Goal: Task Accomplishment & Management: Manage account settings

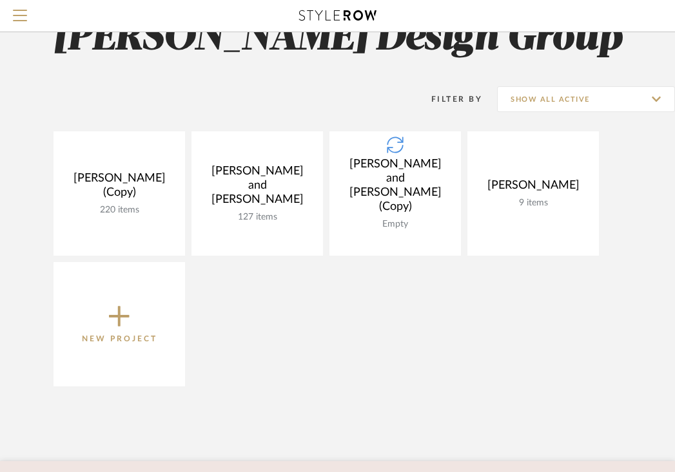
click at [433, 182] on project-collection-item "[PERSON_NAME] and [PERSON_NAME] (Copy) Empty View Budget Open Project" at bounding box center [394, 193] width 131 height 124
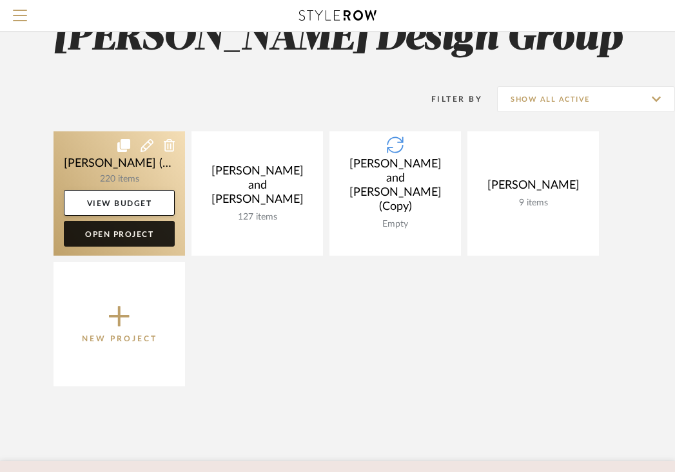
click at [116, 235] on link "Open Project" at bounding box center [119, 234] width 111 height 26
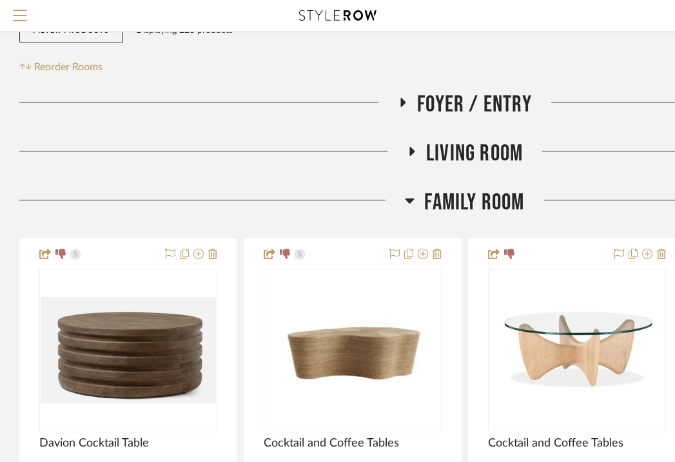
scroll to position [208, 0]
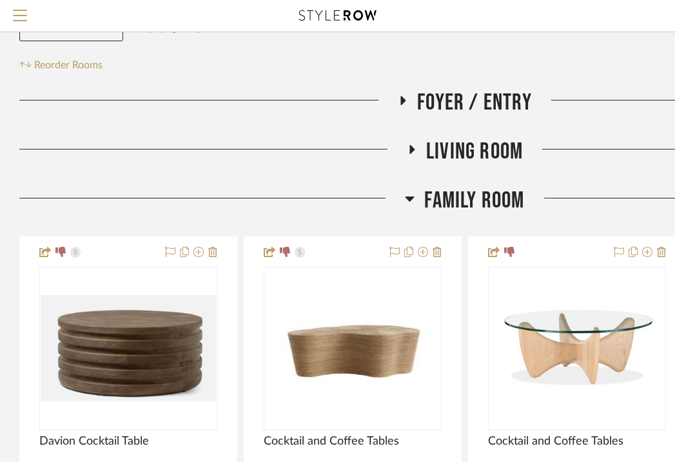
click at [407, 200] on icon at bounding box center [409, 199] width 9 height 5
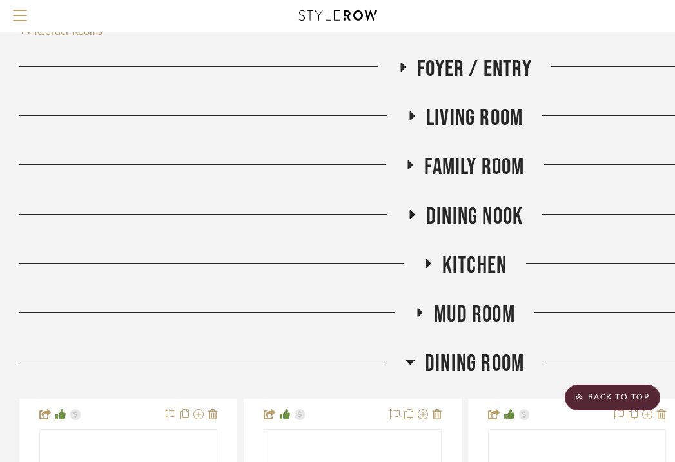
scroll to position [264, 0]
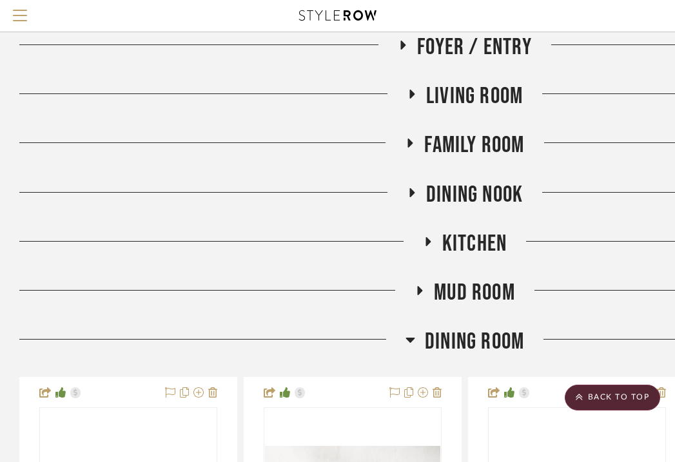
click at [430, 241] on icon at bounding box center [426, 241] width 15 height 10
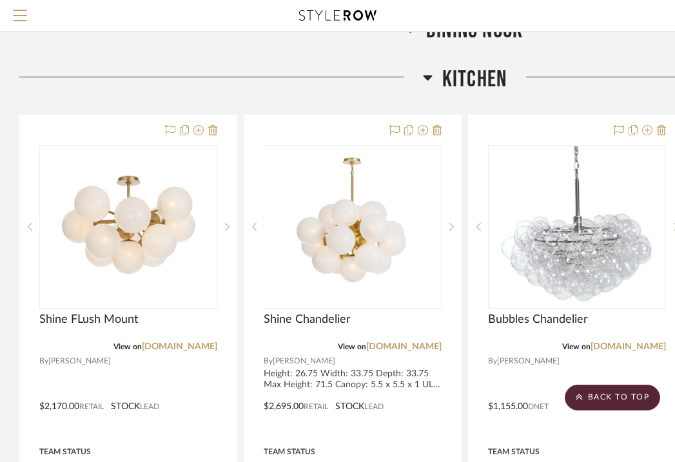
scroll to position [435, 0]
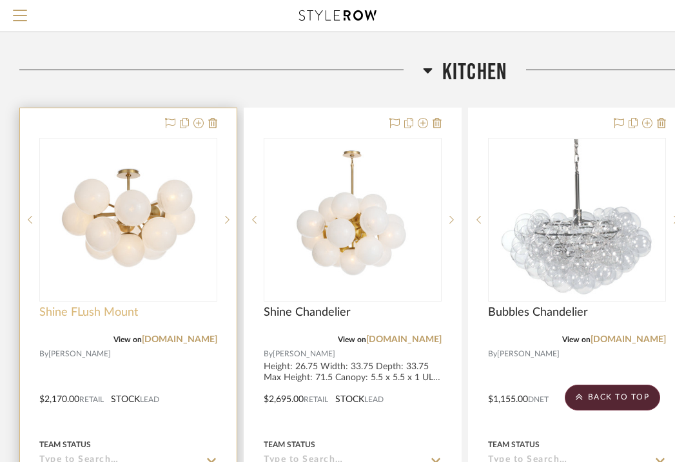
click at [108, 312] on span "Shine FLush Mount" at bounding box center [88, 312] width 99 height 14
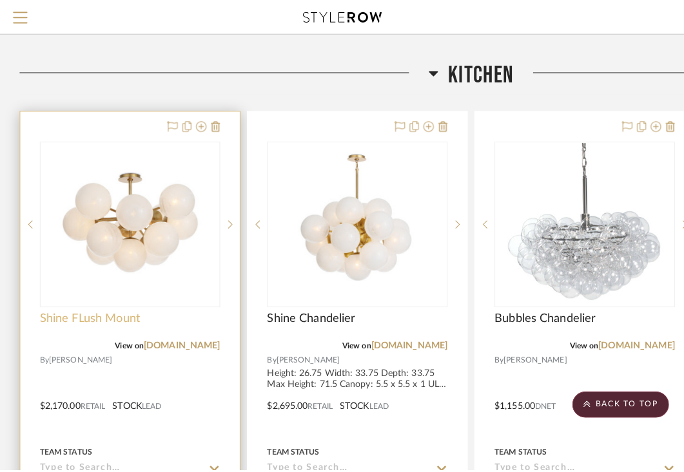
scroll to position [0, 0]
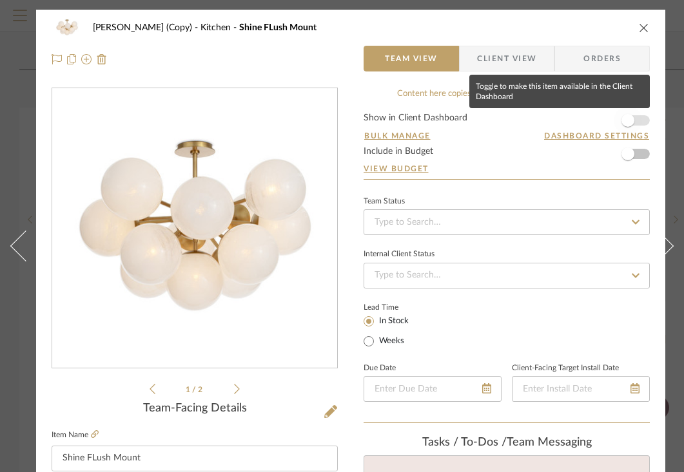
click at [628, 119] on span "button" at bounding box center [627, 120] width 13 height 13
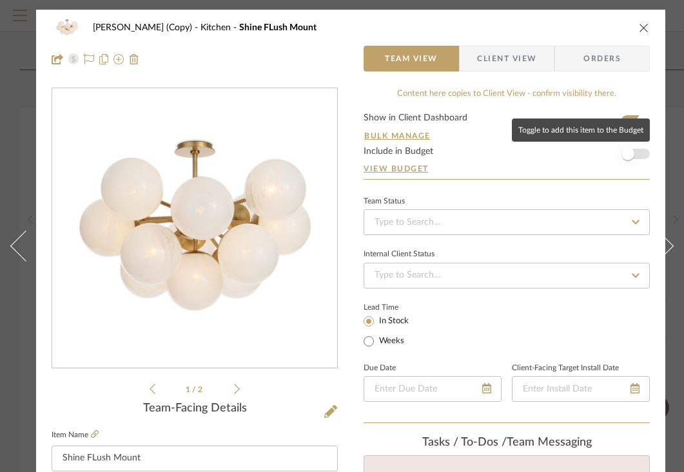
click at [631, 155] on span "button" at bounding box center [627, 154] width 13 height 13
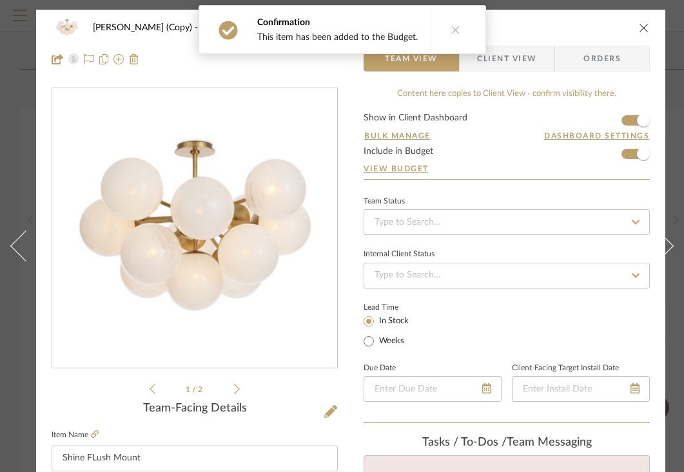
click at [518, 59] on span "Client View" at bounding box center [506, 59] width 59 height 26
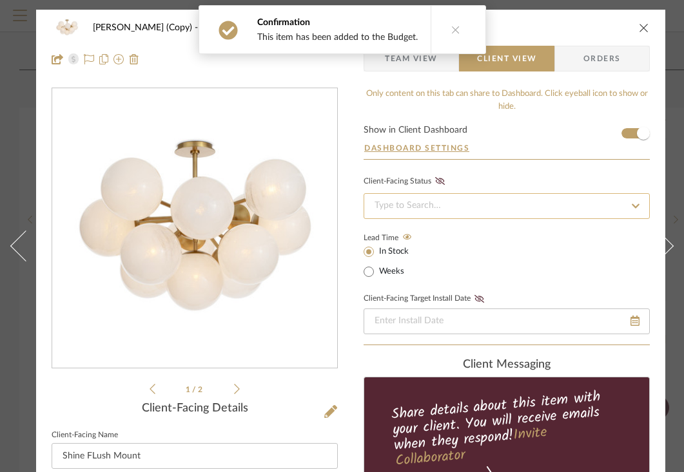
click at [490, 207] on input at bounding box center [506, 206] width 286 height 26
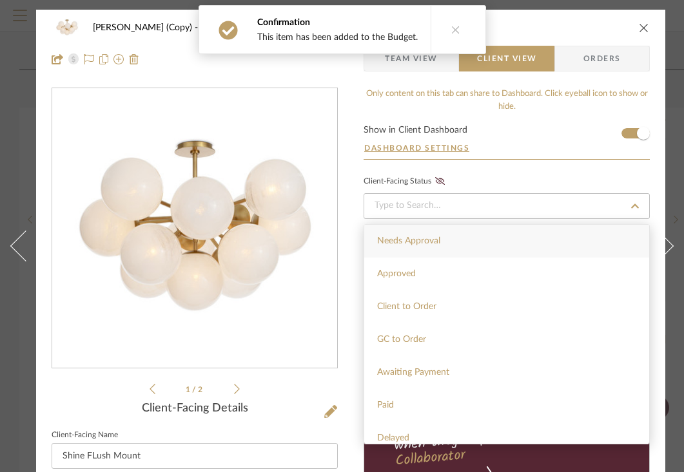
click at [456, 239] on div "Needs Approval" at bounding box center [506, 241] width 285 height 33
type input "[DATE]"
type input "Needs Approval"
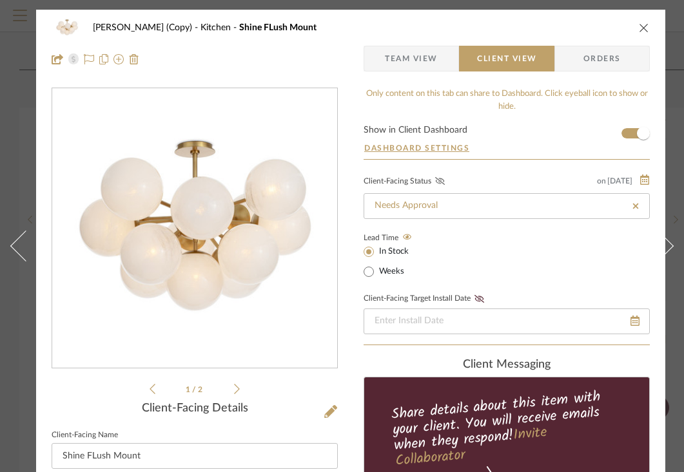
click at [440, 183] on icon at bounding box center [440, 181] width 10 height 8
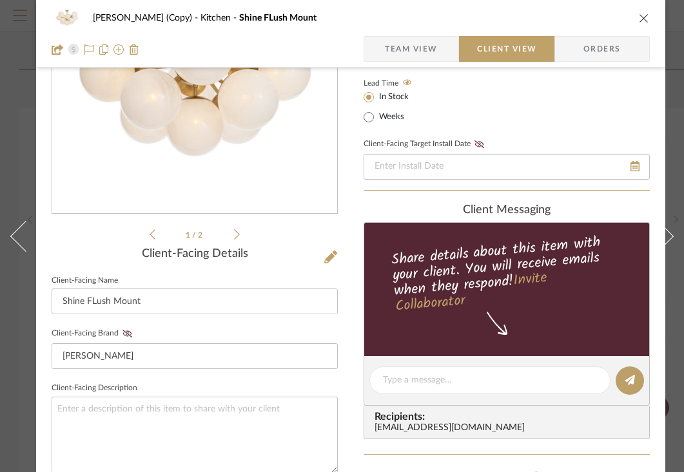
scroll to position [187, 0]
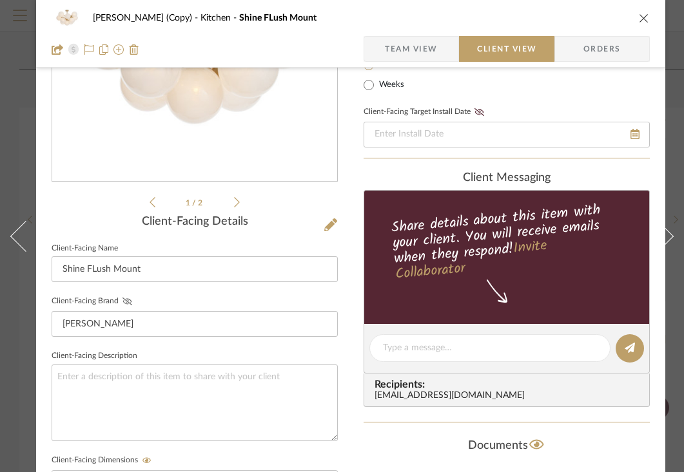
click at [124, 303] on icon at bounding box center [127, 302] width 10 height 8
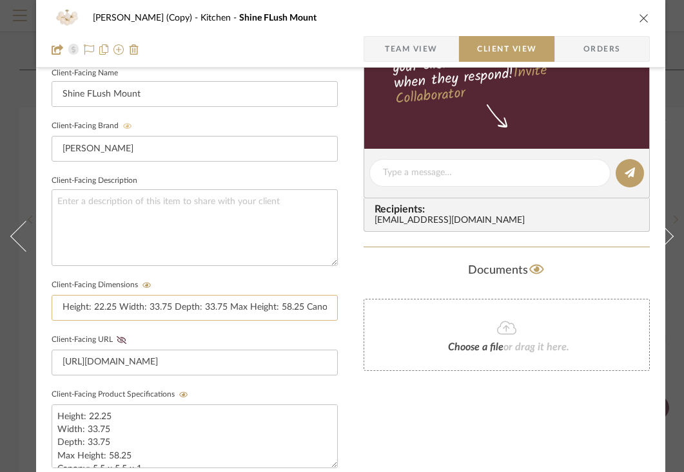
scroll to position [375, 0]
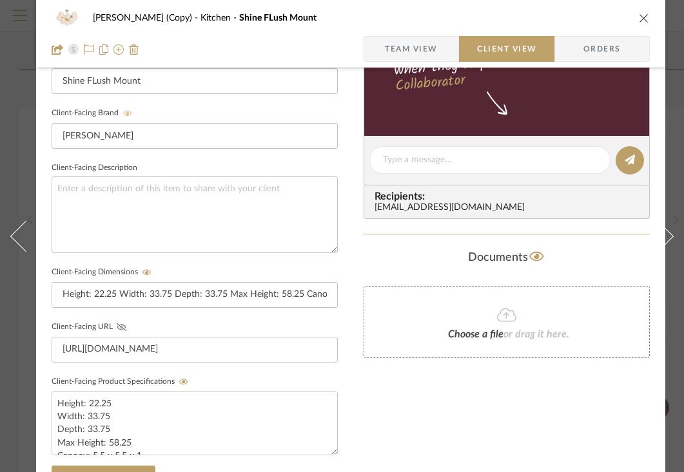
click at [121, 325] on icon at bounding box center [122, 327] width 10 height 8
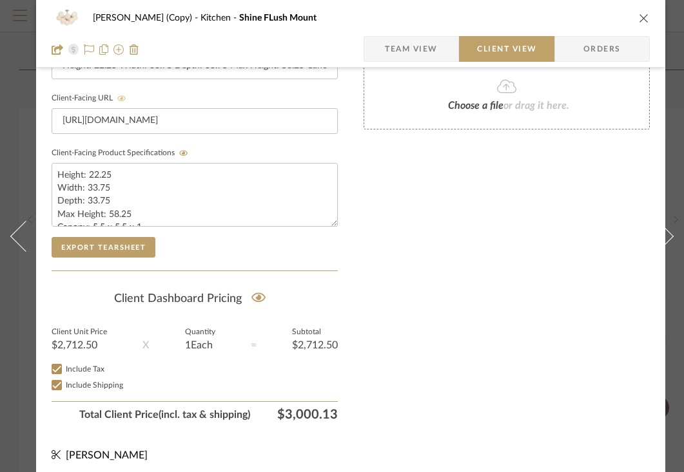
scroll to position [620, 0]
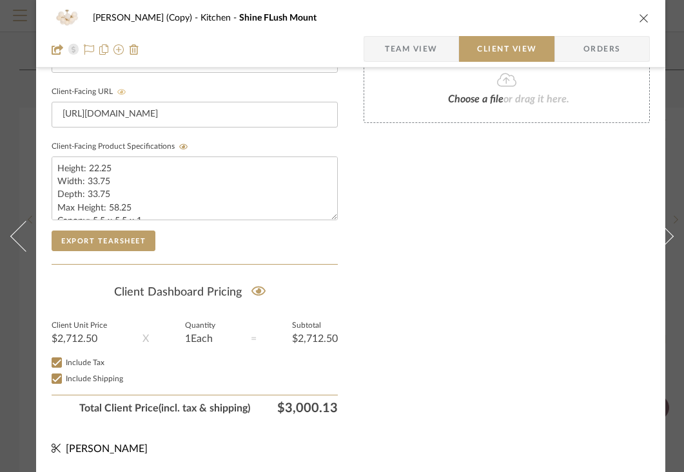
click at [644, 18] on icon "close" at bounding box center [644, 18] width 10 height 10
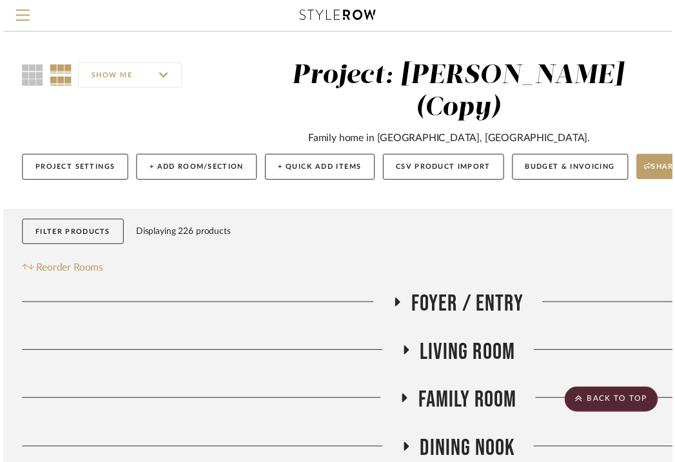
scroll to position [435, 0]
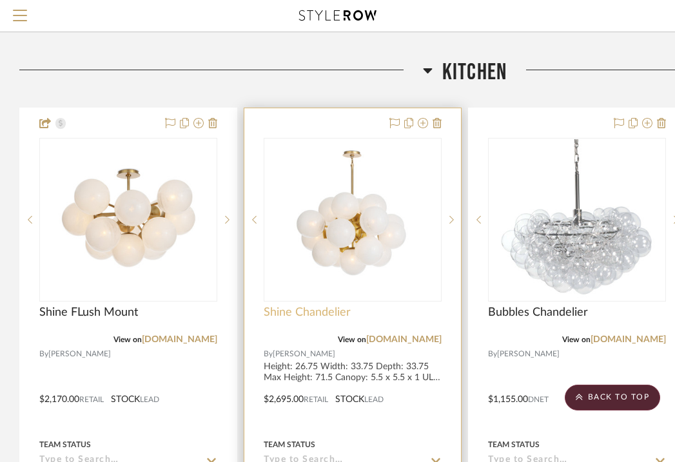
click at [323, 307] on span "Shine Chandelier" at bounding box center [307, 312] width 87 height 14
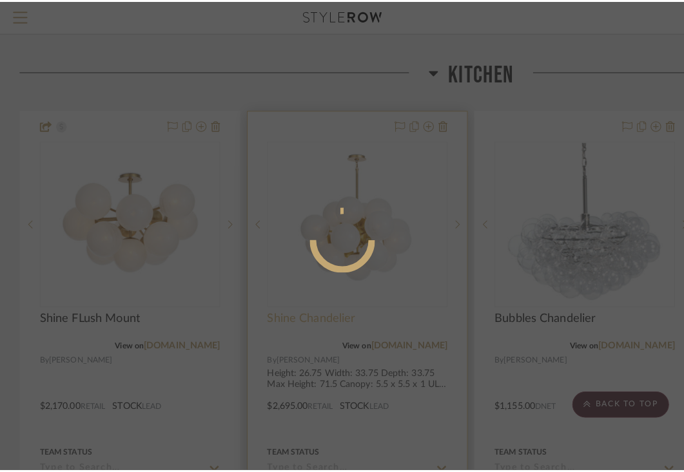
scroll to position [0, 0]
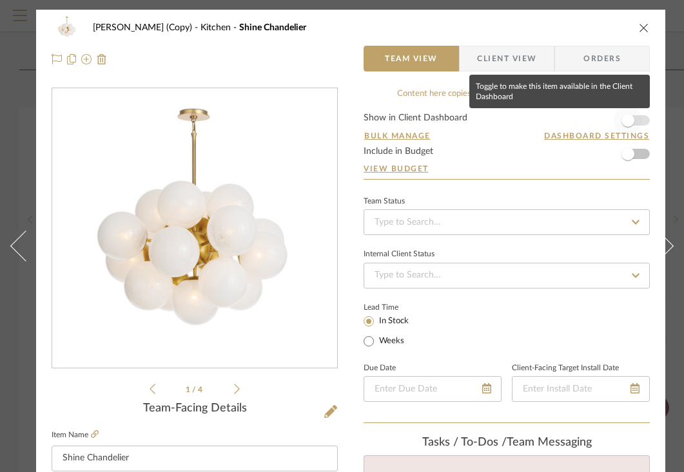
click at [630, 119] on span "button" at bounding box center [627, 120] width 13 height 13
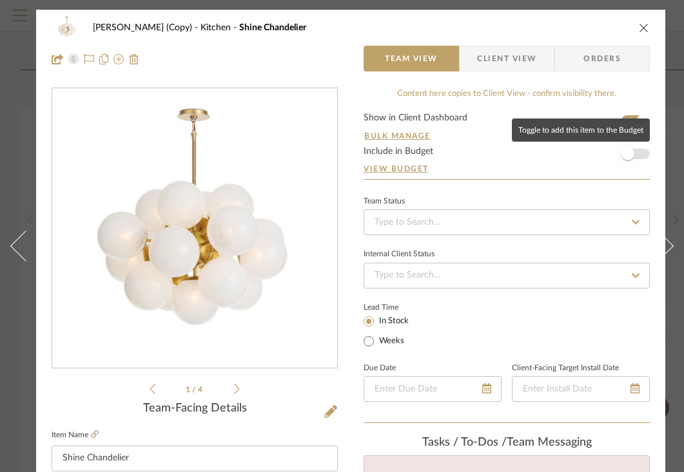
click at [629, 155] on span "button" at bounding box center [627, 154] width 13 height 13
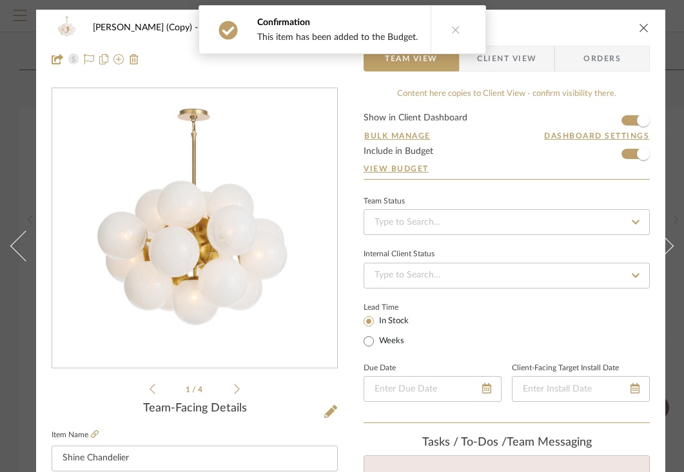
click at [506, 60] on span "Client View" at bounding box center [506, 59] width 59 height 26
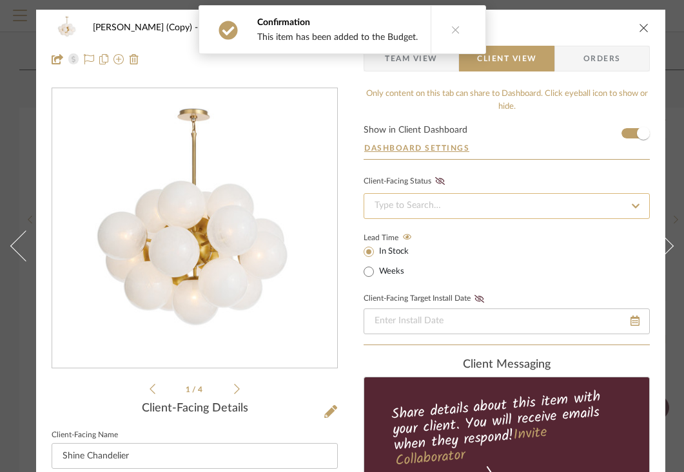
click at [442, 199] on input at bounding box center [506, 206] width 286 height 26
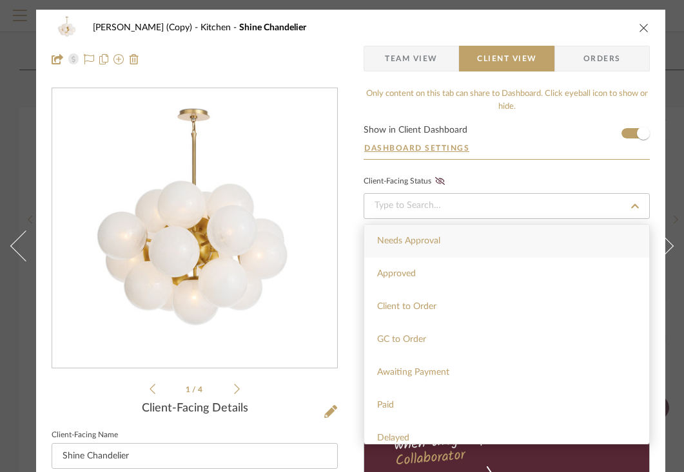
click at [404, 245] on span "Needs Approval" at bounding box center [408, 240] width 63 height 9
type input "[DATE]"
type input "Needs Approval"
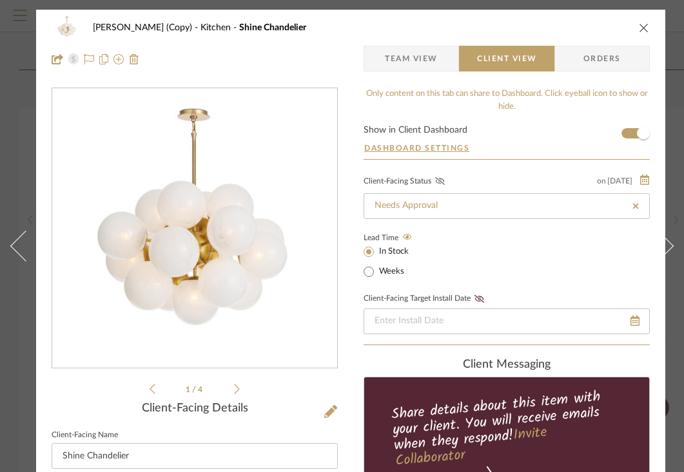
click at [442, 182] on icon at bounding box center [440, 181] width 10 height 8
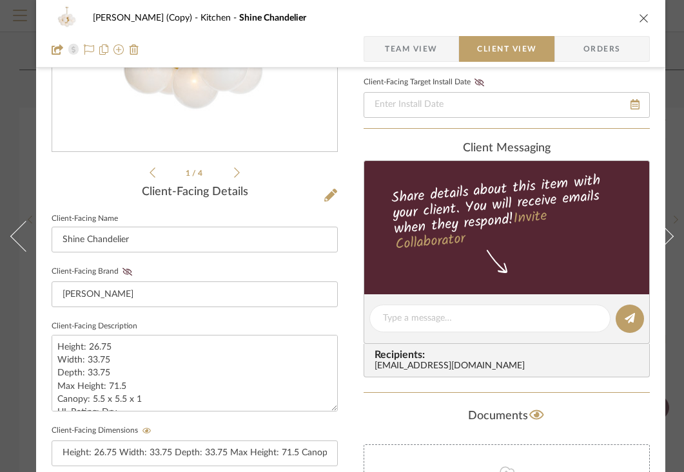
scroll to position [249, 0]
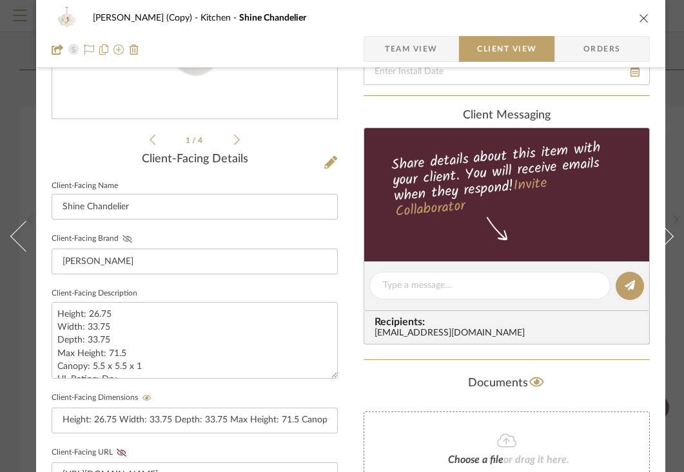
click at [126, 238] on icon at bounding box center [127, 239] width 10 height 8
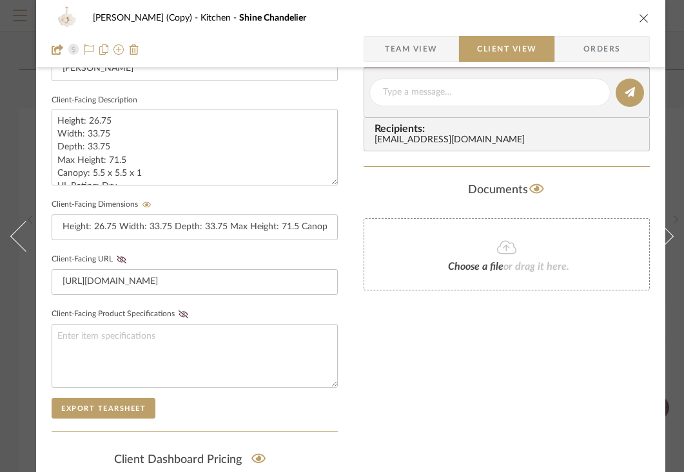
scroll to position [450, 0]
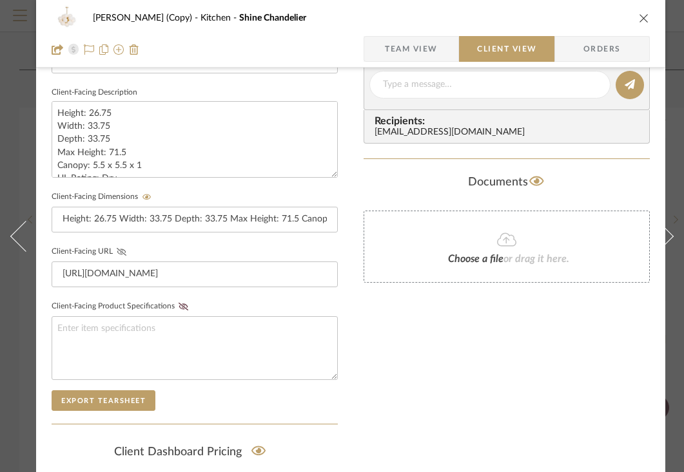
click at [120, 250] on icon at bounding box center [122, 252] width 10 height 8
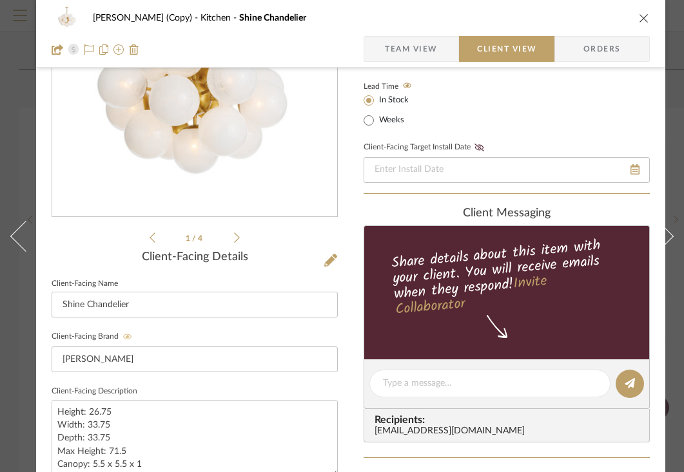
scroll to position [0, 0]
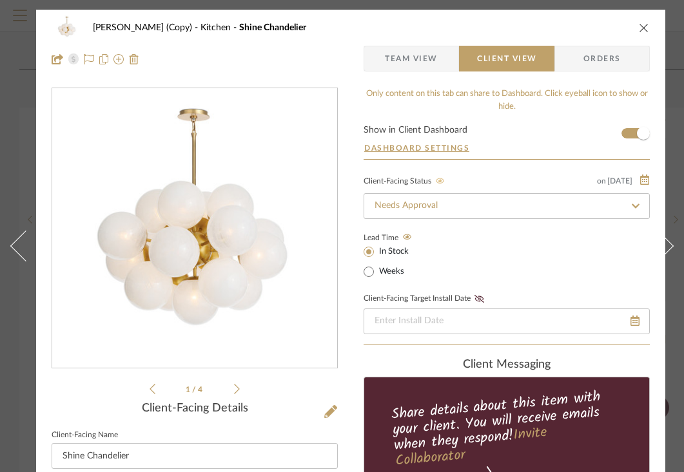
click at [637, 28] on div "[PERSON_NAME] (Copy) Kitchen Shine Chandelier" at bounding box center [351, 28] width 598 height 26
click at [646, 28] on icon "close" at bounding box center [644, 28] width 10 height 10
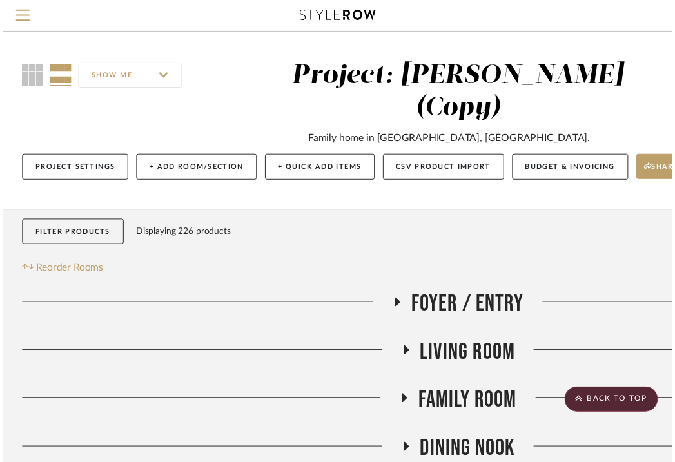
scroll to position [435, 0]
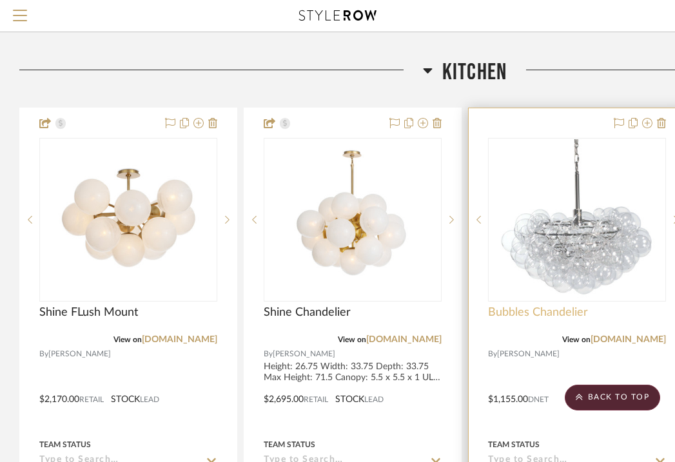
click at [539, 313] on span "Bubbles Chandelier" at bounding box center [538, 312] width 100 height 14
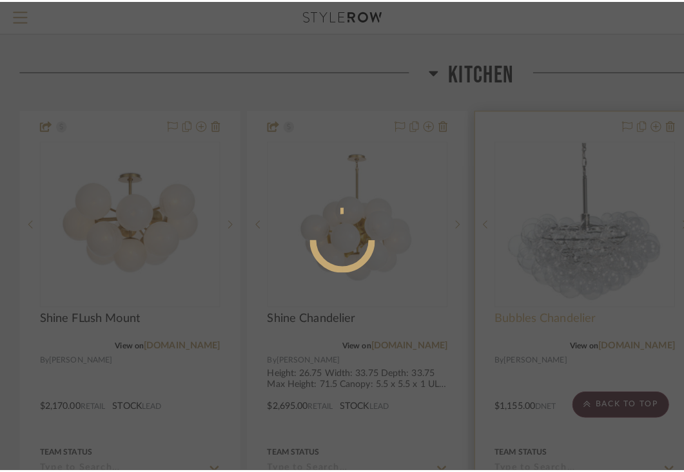
scroll to position [0, 0]
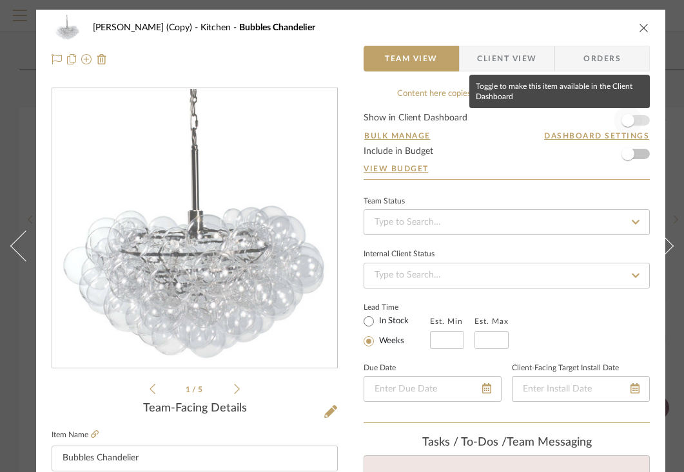
click at [631, 121] on span "button" at bounding box center [627, 120] width 13 height 13
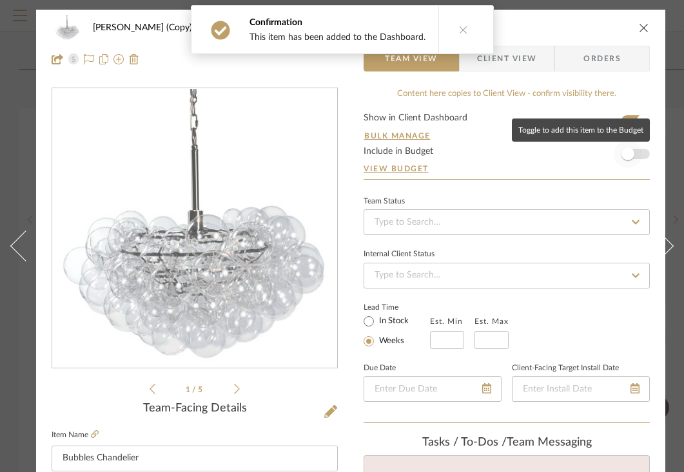
click at [631, 157] on span "button" at bounding box center [627, 154] width 13 height 13
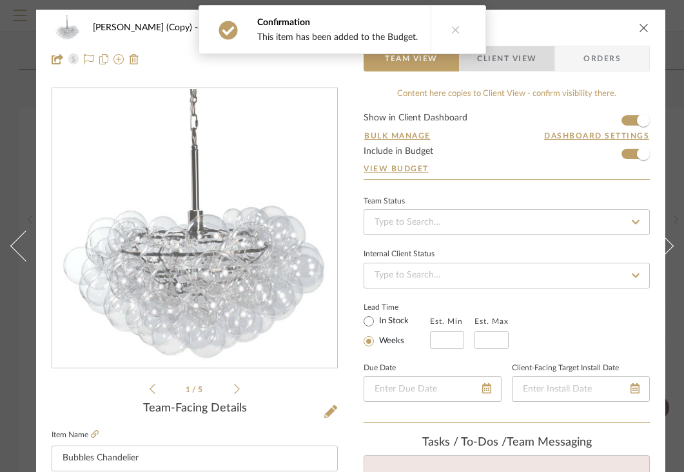
click at [526, 51] on span "Client View" at bounding box center [506, 59] width 59 height 26
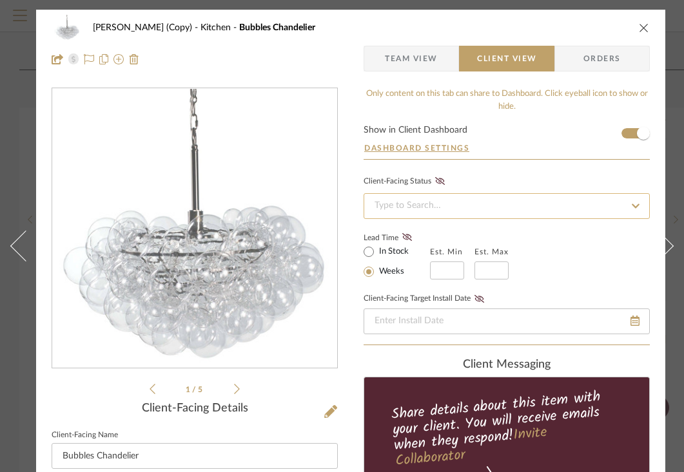
click at [437, 202] on input at bounding box center [506, 206] width 286 height 26
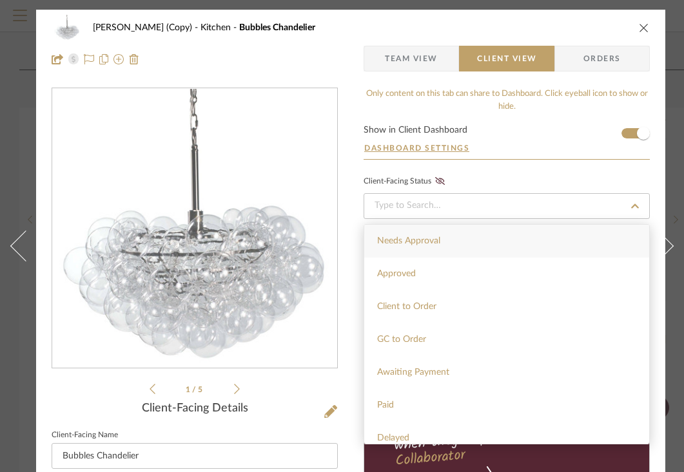
click at [421, 242] on span "Needs Approval" at bounding box center [408, 240] width 63 height 9
type input "[DATE]"
type input "Needs Approval"
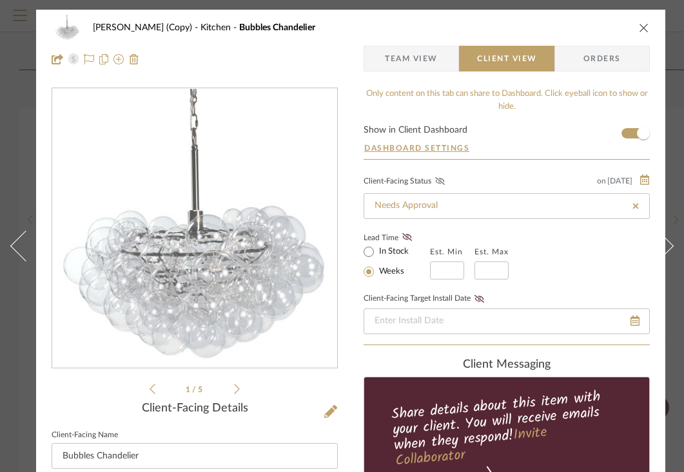
click at [439, 185] on icon at bounding box center [440, 181] width 10 height 8
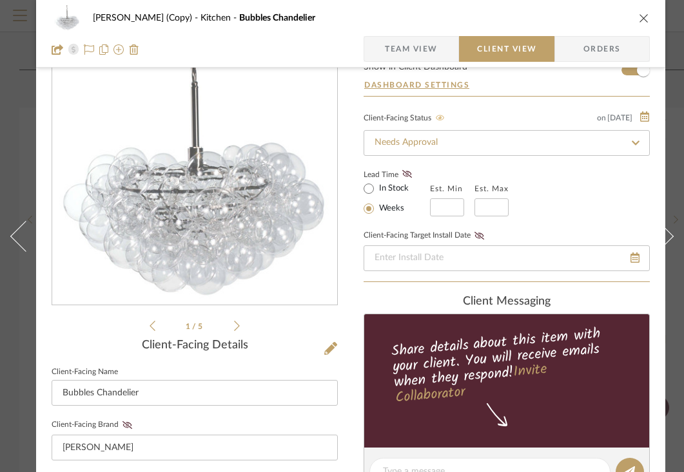
scroll to position [73, 0]
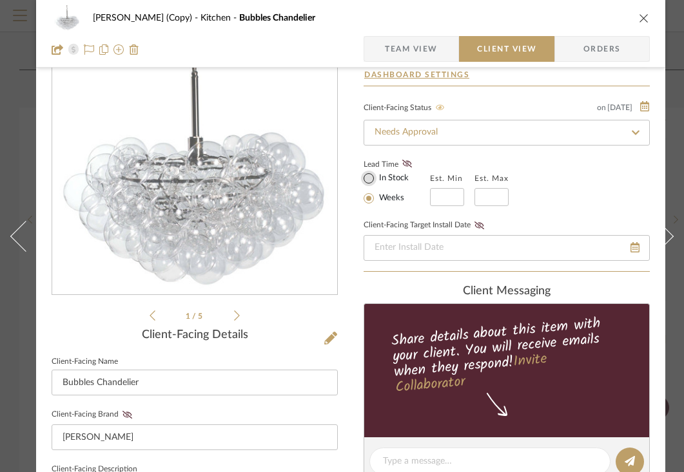
click at [371, 178] on input "In Stock" at bounding box center [368, 178] width 15 height 15
radio input "true"
click at [407, 166] on icon at bounding box center [407, 164] width 10 height 8
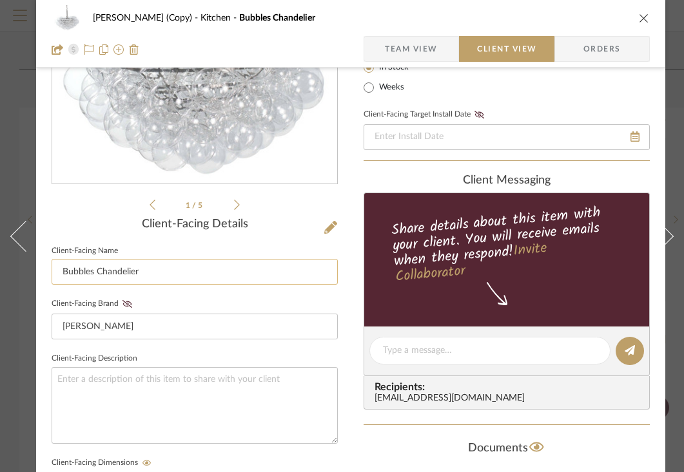
scroll to position [198, 0]
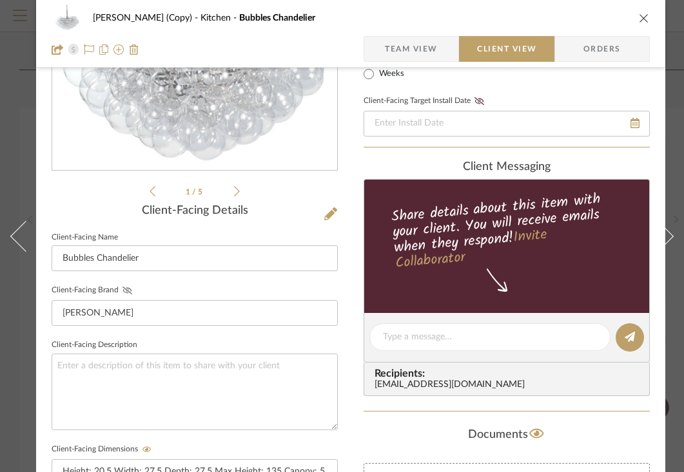
click at [128, 289] on icon at bounding box center [127, 291] width 10 height 8
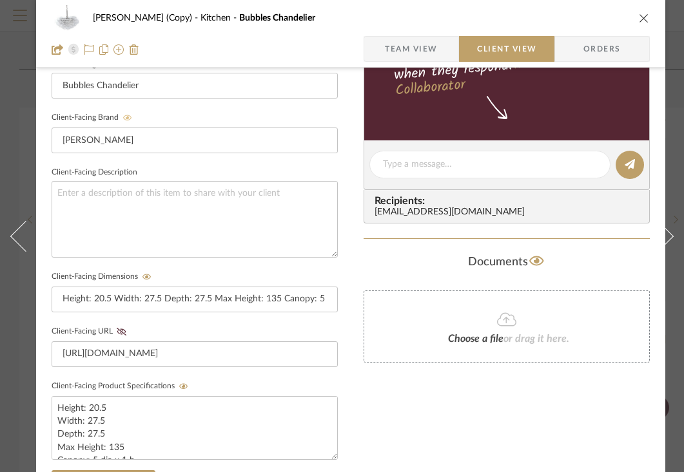
scroll to position [398, 0]
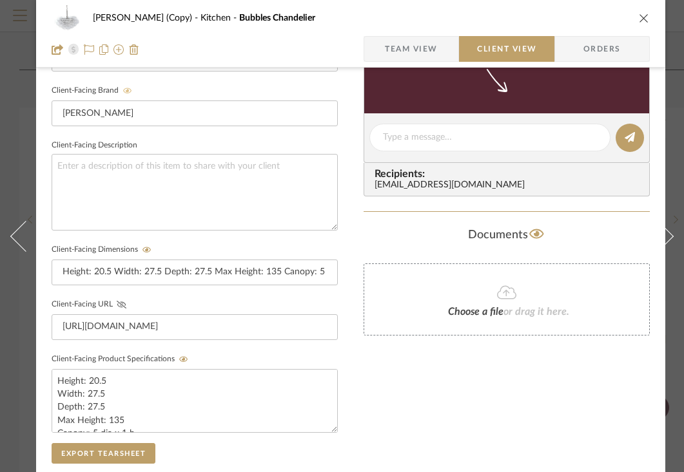
click at [121, 305] on icon at bounding box center [122, 305] width 10 height 8
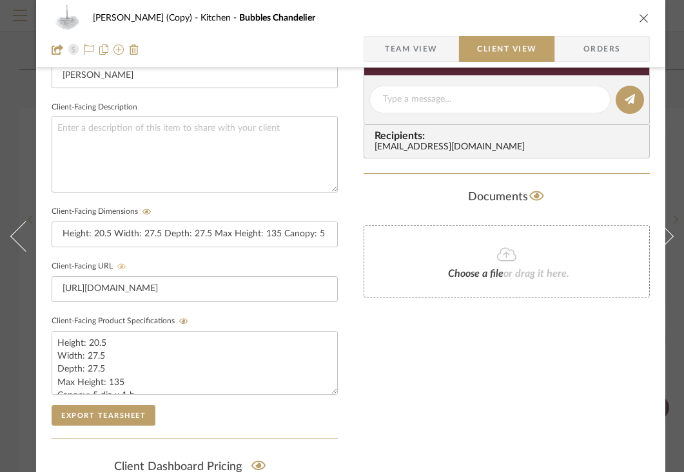
scroll to position [0, 0]
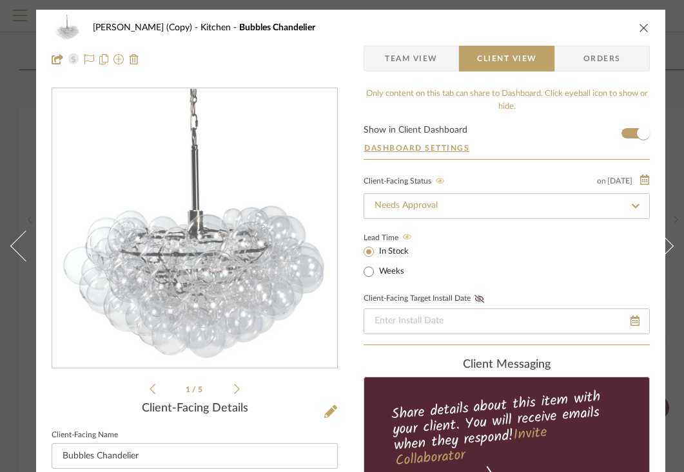
click at [644, 28] on icon "close" at bounding box center [644, 28] width 10 height 10
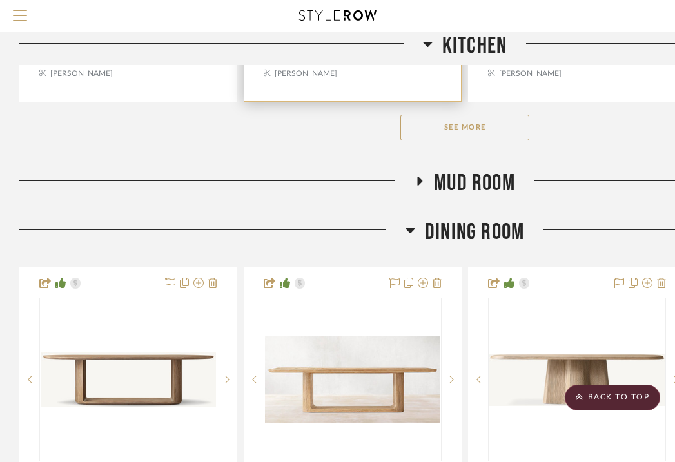
scroll to position [1009, 0]
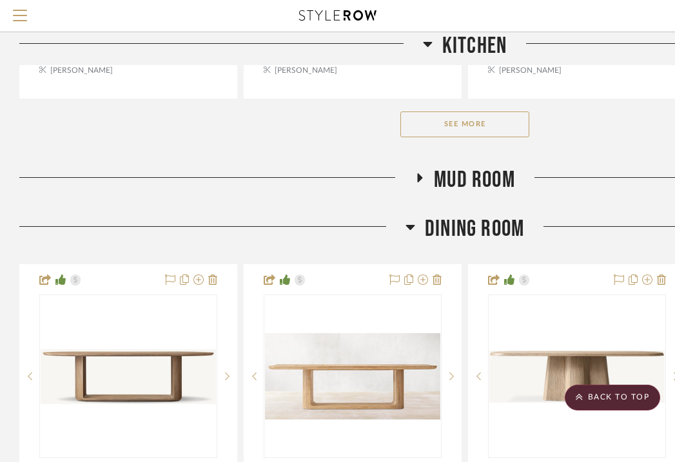
click at [494, 120] on button "See More" at bounding box center [464, 124] width 129 height 26
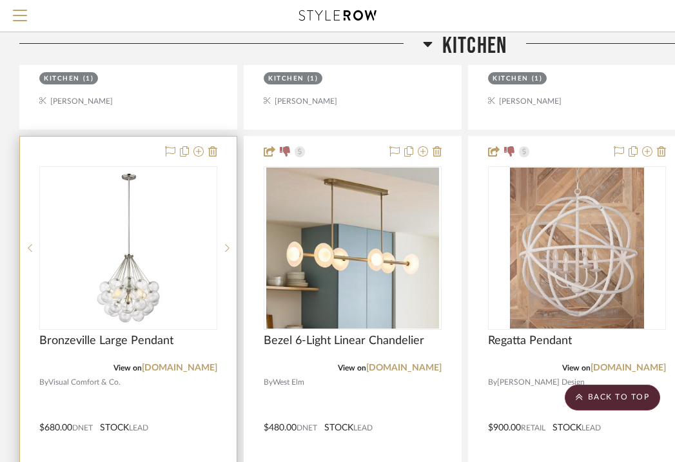
scroll to position [981, 0]
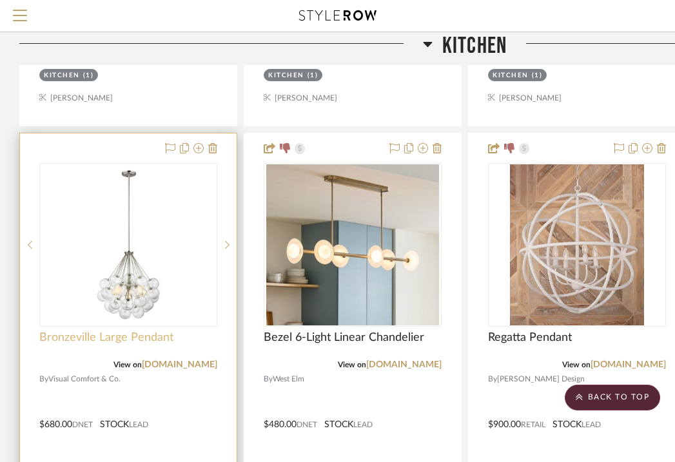
click at [126, 333] on span "Bronzeville Large Pendant" at bounding box center [106, 338] width 134 height 14
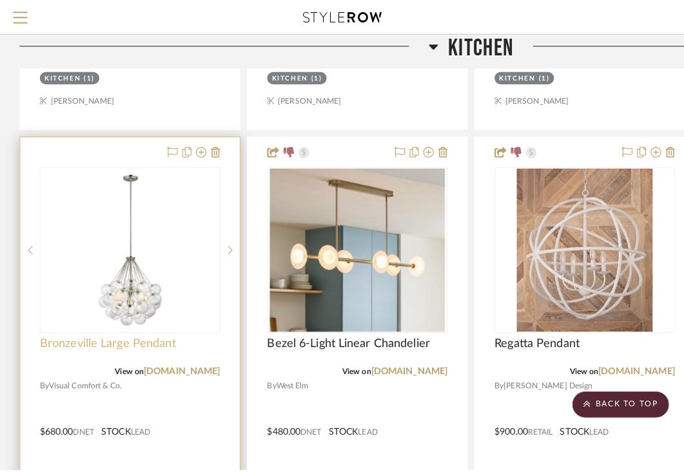
scroll to position [0, 0]
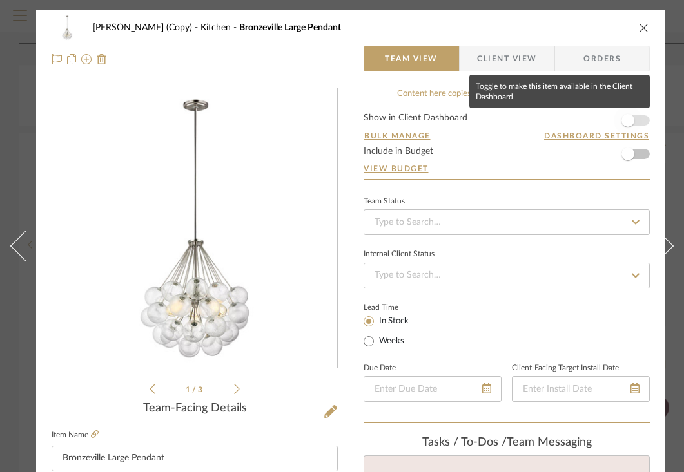
click at [632, 117] on span "button" at bounding box center [627, 120] width 13 height 13
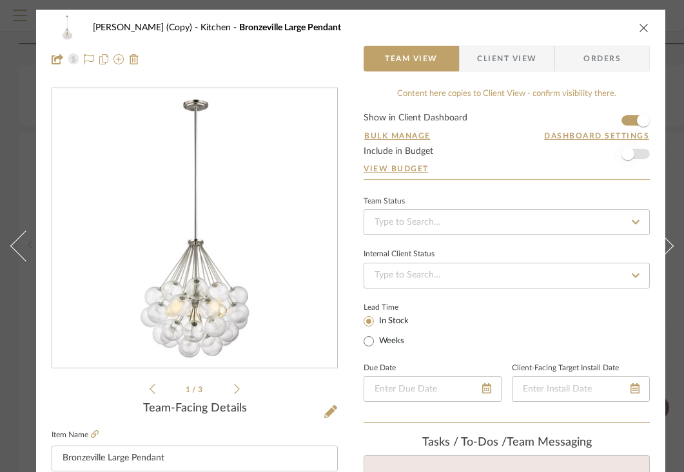
click at [633, 150] on span "button" at bounding box center [627, 154] width 28 height 28
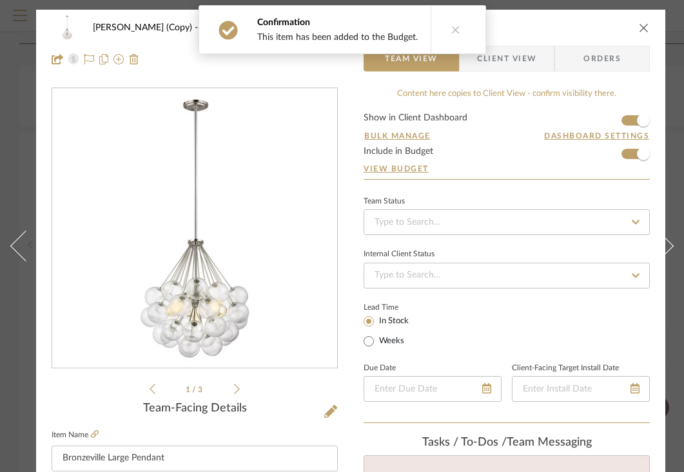
click at [510, 60] on span "Client View" at bounding box center [506, 59] width 59 height 26
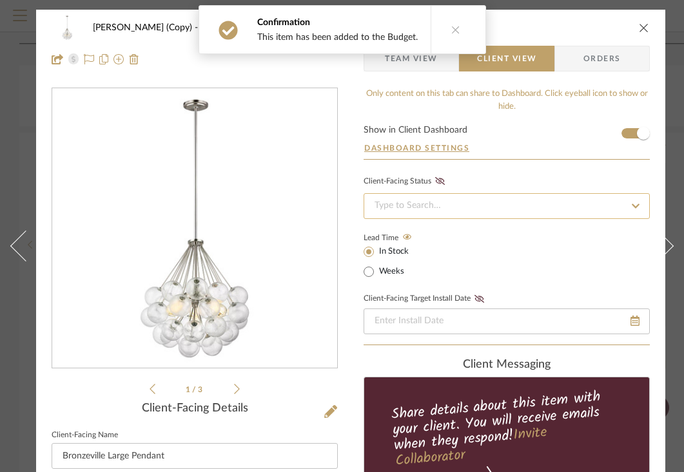
click at [440, 200] on input at bounding box center [506, 206] width 286 height 26
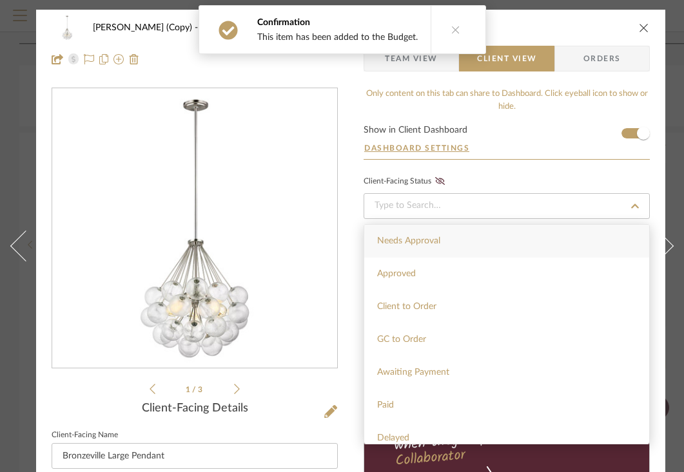
click at [414, 241] on span "Needs Approval" at bounding box center [408, 240] width 63 height 9
type input "[DATE]"
type input "Needs Approval"
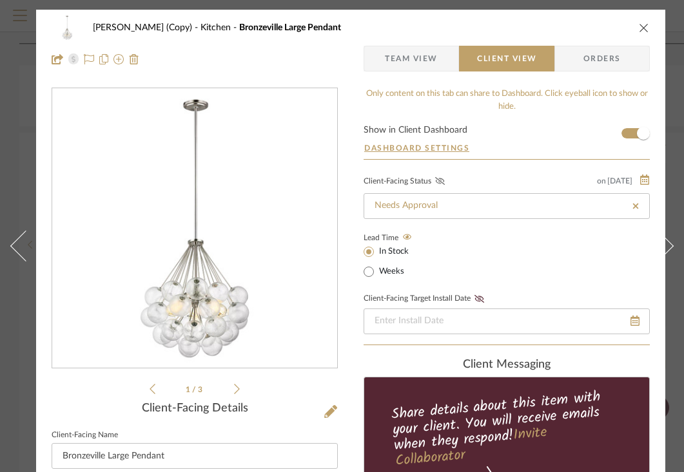
click at [438, 184] on icon at bounding box center [440, 181] width 10 height 8
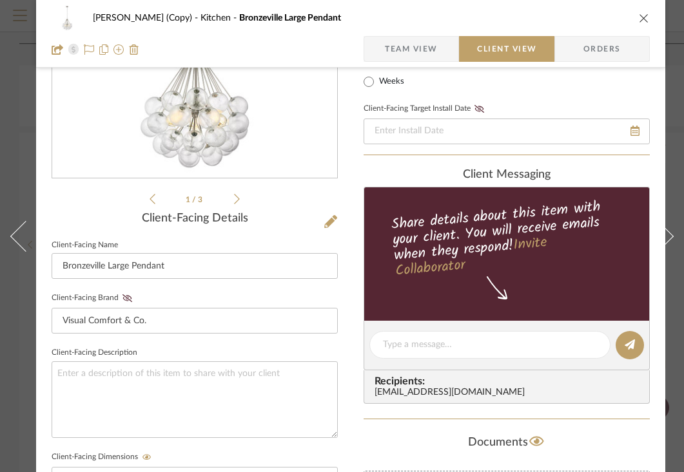
scroll to position [211, 0]
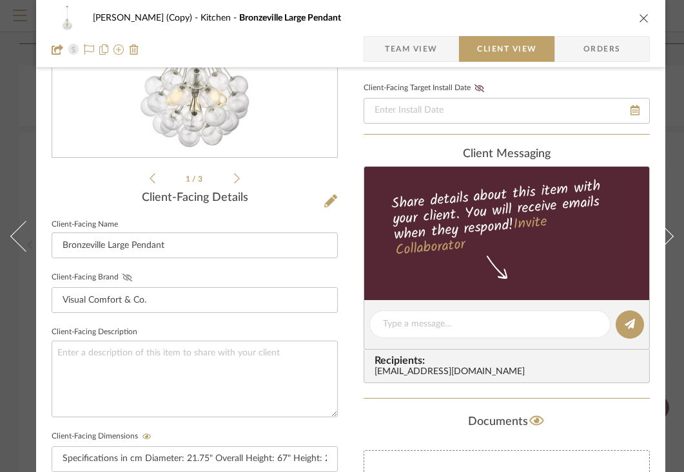
click at [129, 276] on icon at bounding box center [127, 278] width 10 height 8
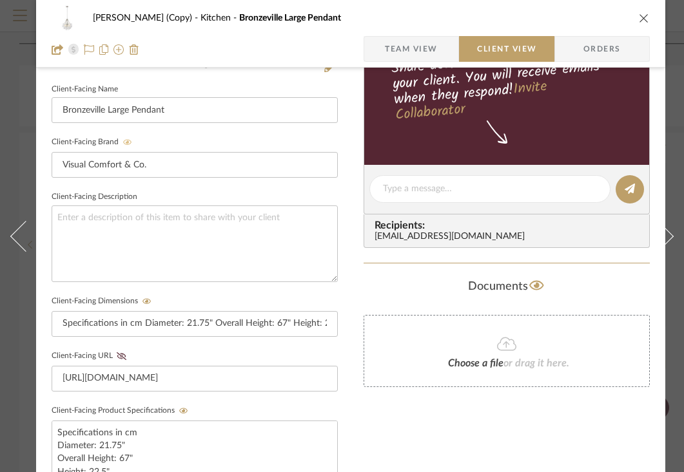
scroll to position [354, 0]
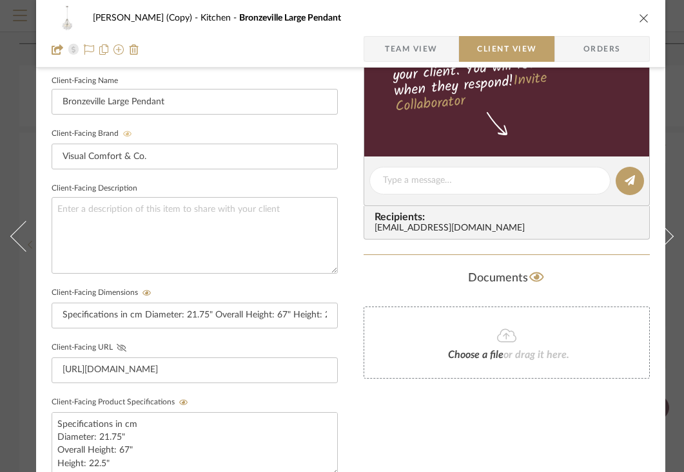
click at [120, 348] on icon at bounding box center [122, 348] width 10 height 8
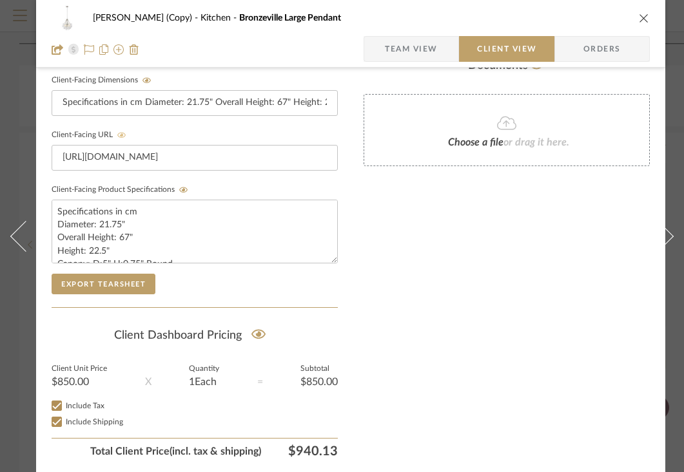
scroll to position [620, 0]
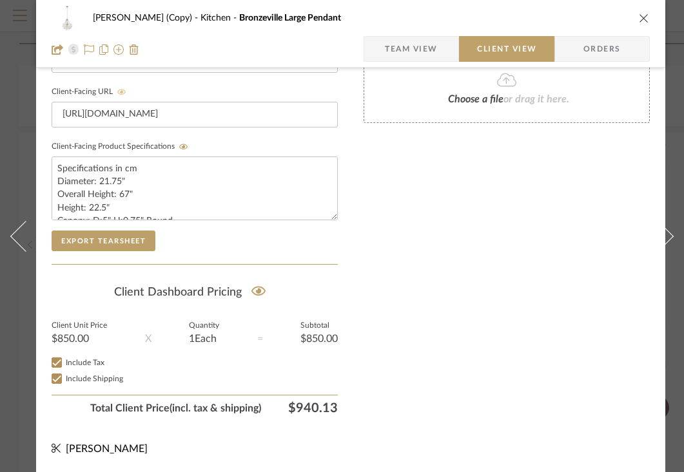
click at [644, 12] on div "[PERSON_NAME] (Copy) Kitchen Bronzeville Large Pendant" at bounding box center [351, 18] width 598 height 26
click at [643, 19] on icon "close" at bounding box center [644, 18] width 10 height 10
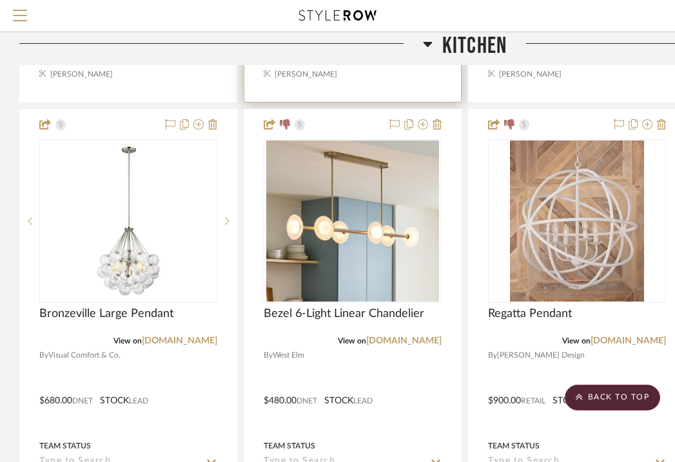
scroll to position [1010, 0]
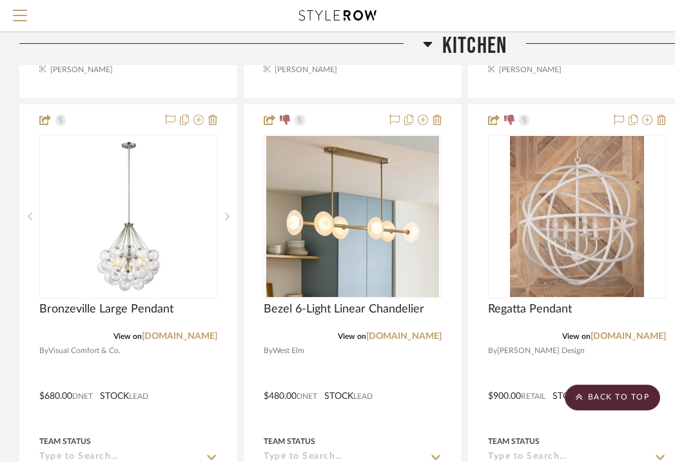
click at [426, 45] on icon at bounding box center [427, 44] width 9 height 5
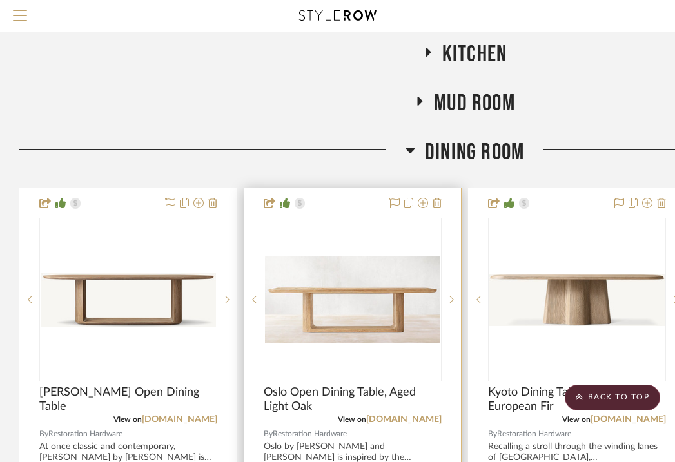
scroll to position [454, 0]
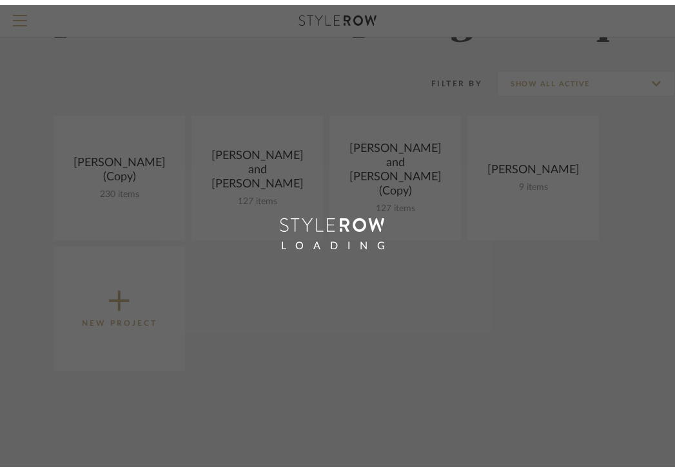
scroll to position [50, 0]
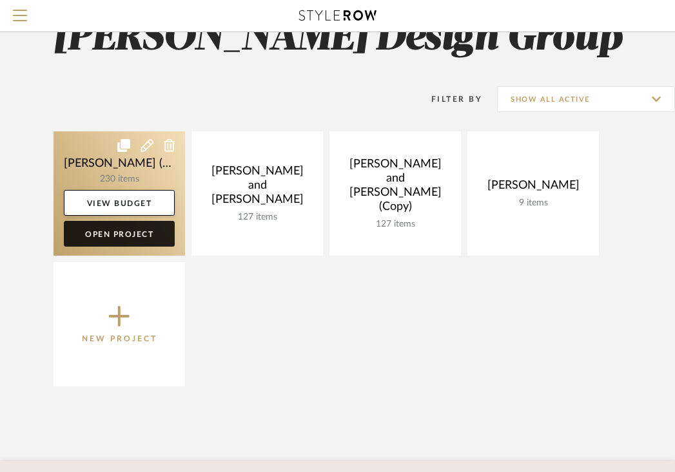
click at [104, 231] on link "Open Project" at bounding box center [119, 234] width 111 height 26
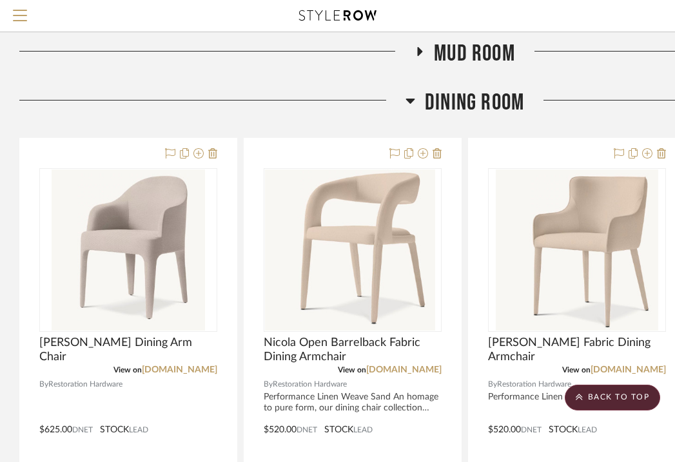
scroll to position [532, 0]
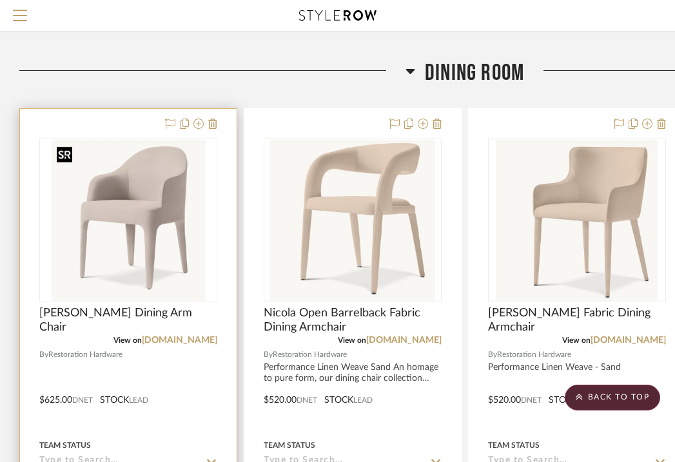
click at [117, 160] on img "0" at bounding box center [128, 220] width 153 height 161
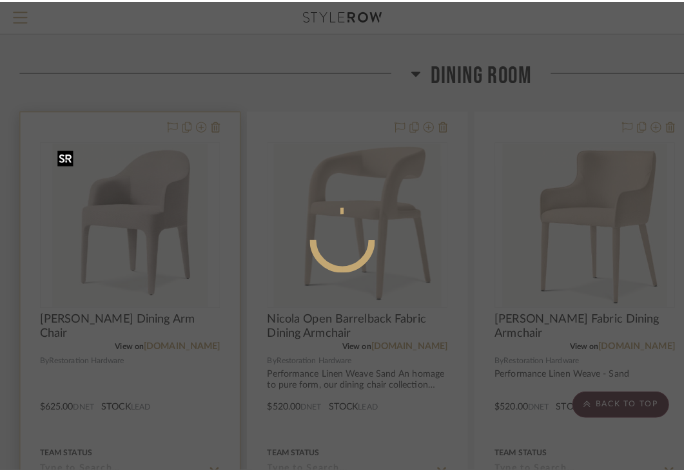
scroll to position [0, 0]
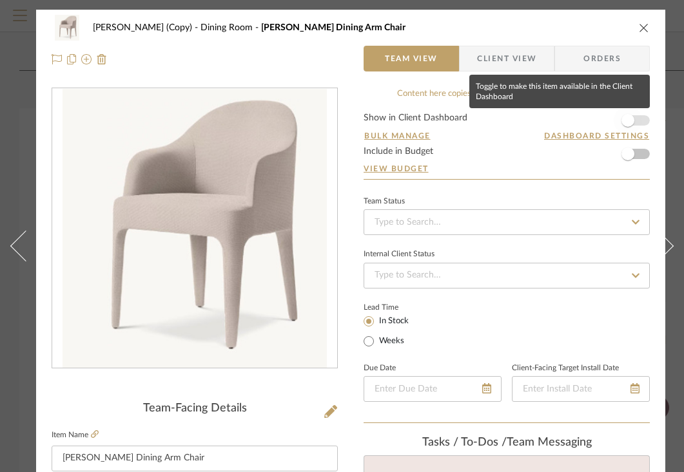
click at [628, 120] on span "button" at bounding box center [627, 120] width 13 height 13
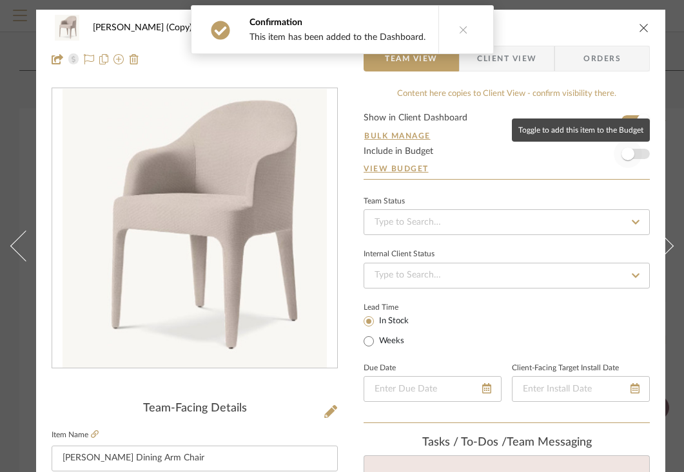
click at [633, 152] on span "button" at bounding box center [627, 154] width 13 height 13
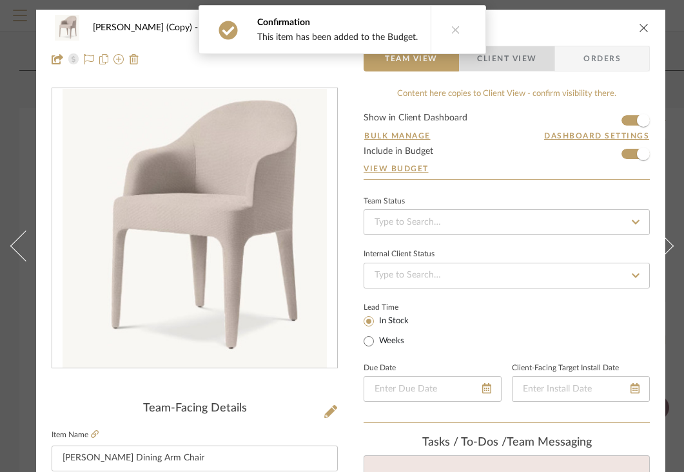
click at [513, 59] on span "Client View" at bounding box center [506, 59] width 59 height 26
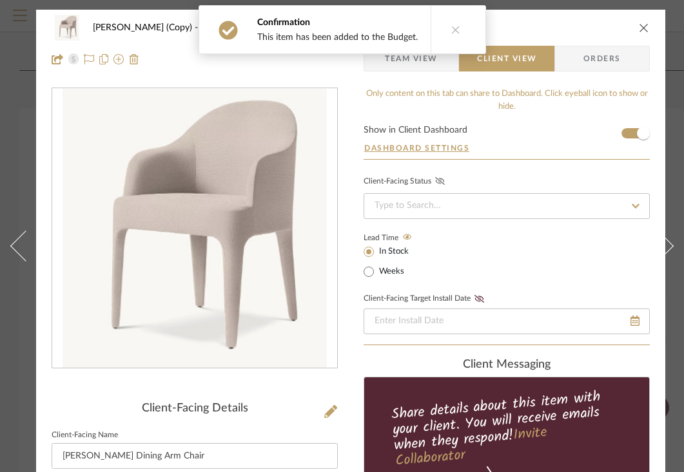
click at [438, 181] on icon at bounding box center [440, 181] width 10 height 8
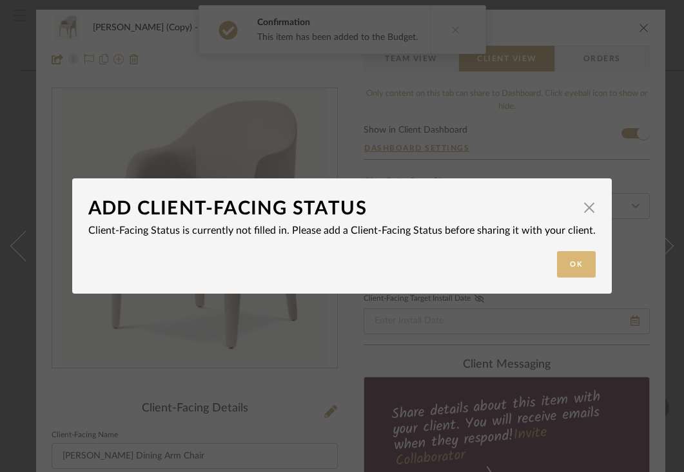
click at [557, 255] on button "Ok" at bounding box center [576, 264] width 39 height 26
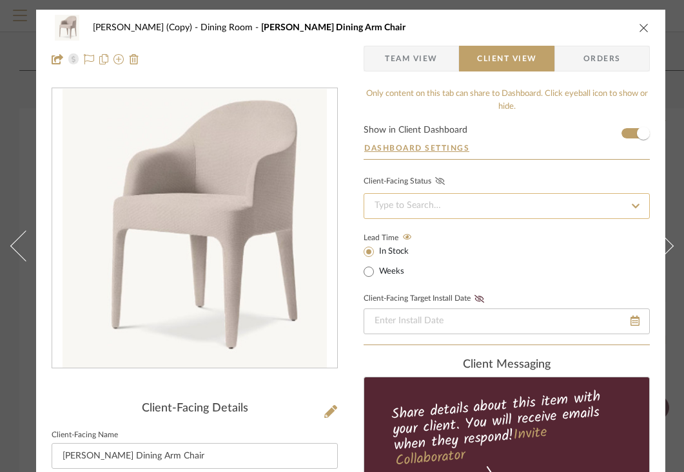
click at [526, 206] on input at bounding box center [506, 206] width 286 height 26
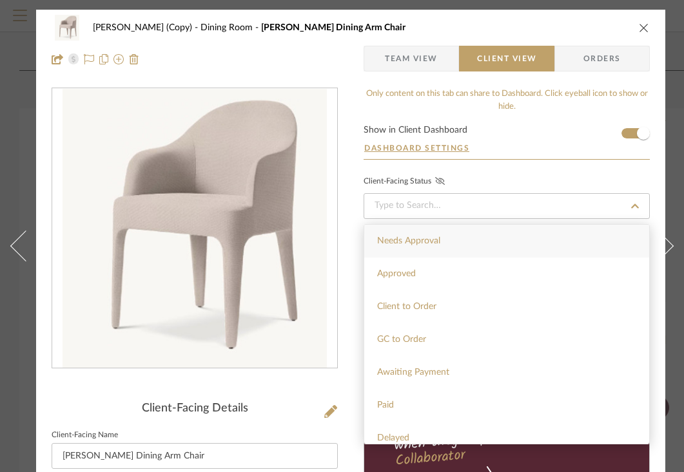
click at [434, 236] on span "Needs Approval" at bounding box center [408, 240] width 63 height 9
type input "[DATE]"
type input "Needs Approval"
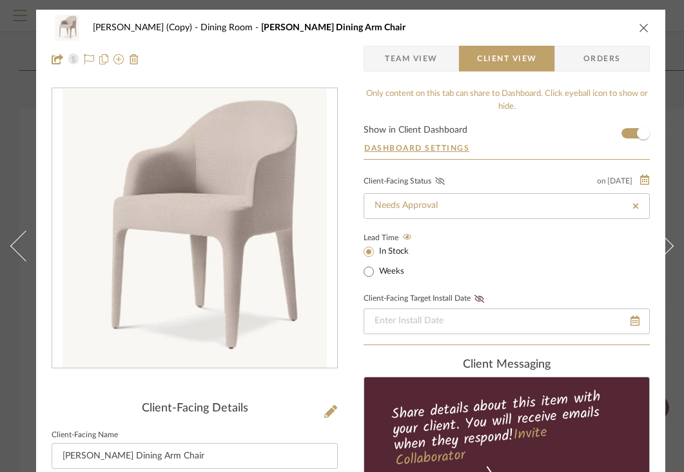
click at [441, 180] on icon at bounding box center [440, 181] width 10 height 8
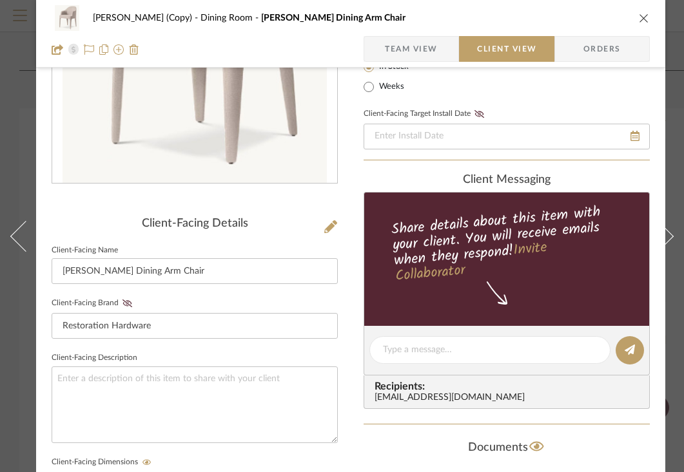
scroll to position [222, 0]
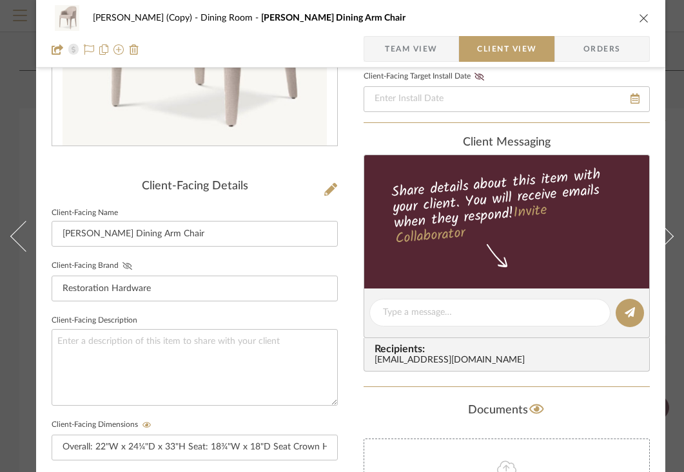
click at [126, 264] on icon at bounding box center [127, 266] width 10 height 8
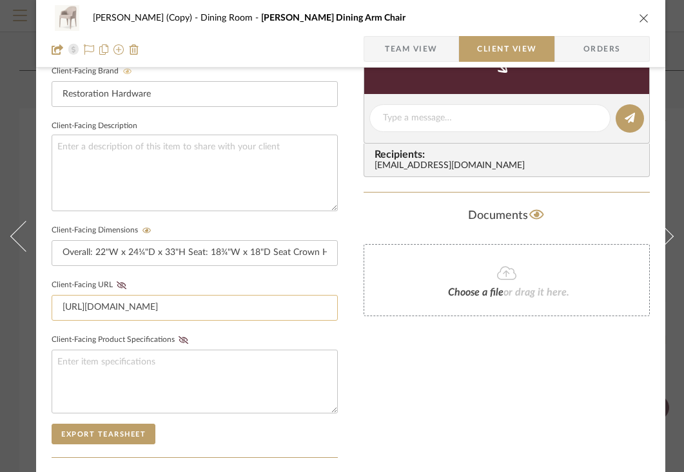
scroll to position [436, 0]
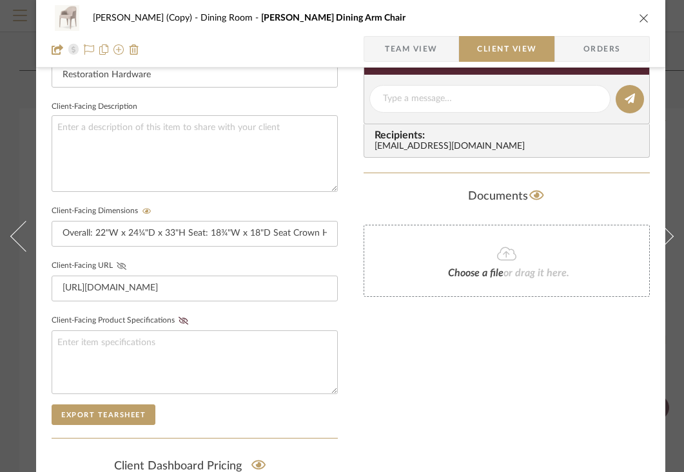
click at [123, 266] on icon at bounding box center [122, 266] width 10 height 8
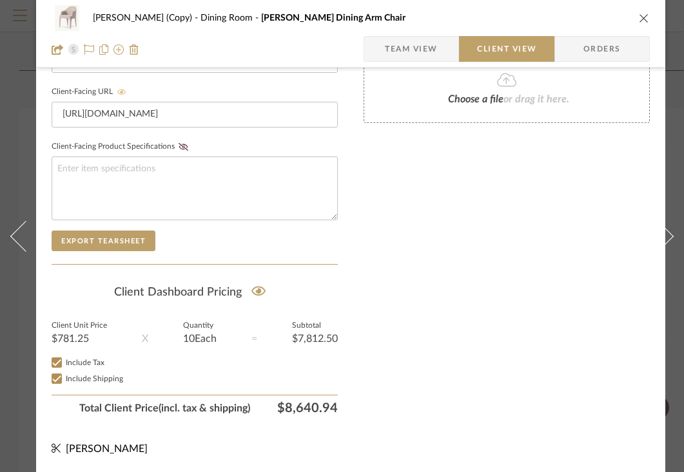
scroll to position [620, 0]
click at [642, 15] on icon "close" at bounding box center [644, 18] width 10 height 10
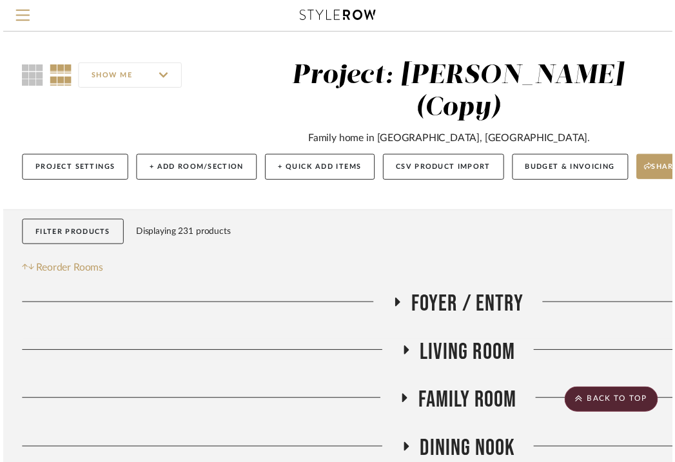
scroll to position [532, 0]
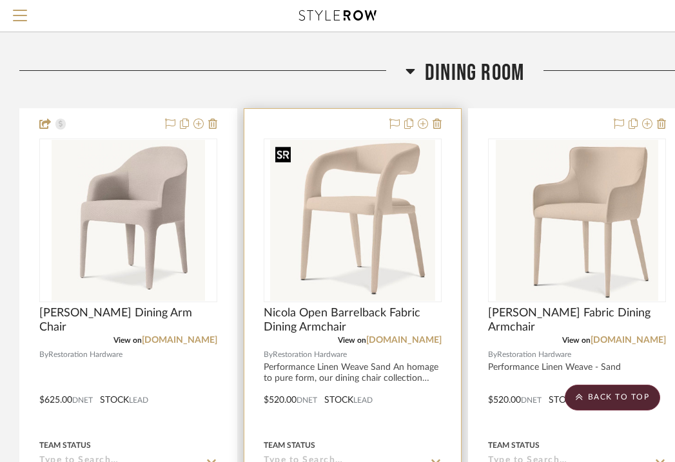
click at [366, 244] on img "0" at bounding box center [352, 220] width 165 height 161
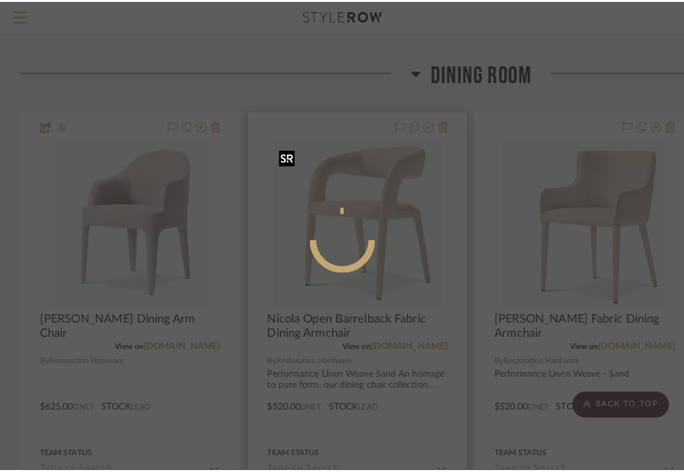
scroll to position [0, 0]
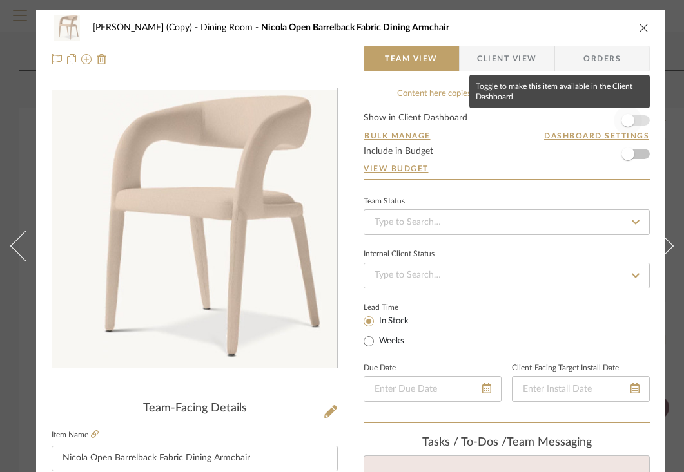
click at [631, 119] on span "button" at bounding box center [627, 120] width 13 height 13
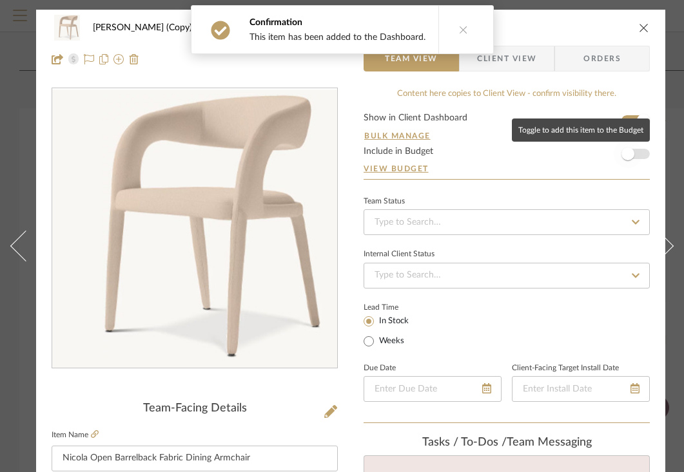
click at [628, 157] on span "button" at bounding box center [627, 154] width 13 height 13
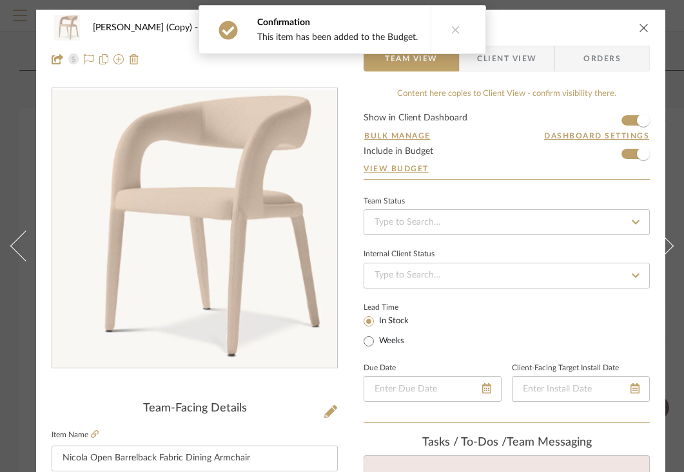
click at [532, 54] on span "Client View" at bounding box center [506, 59] width 59 height 26
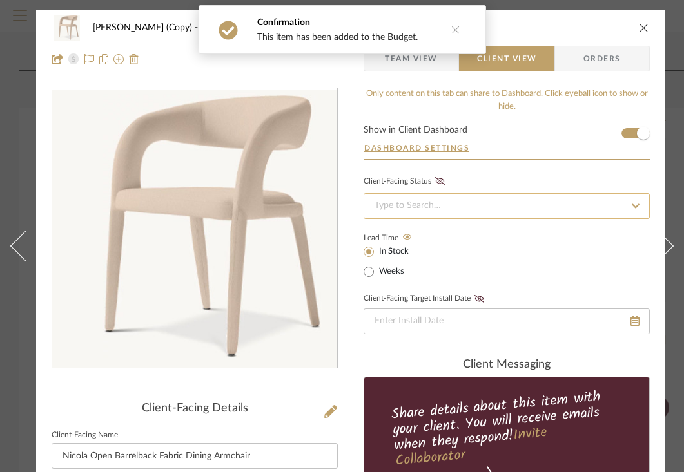
click at [448, 204] on input at bounding box center [506, 206] width 286 height 26
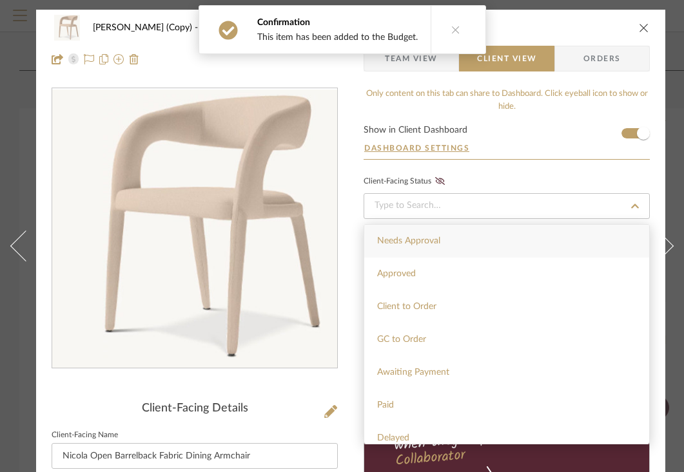
drag, startPoint x: 428, startPoint y: 240, endPoint x: 430, endPoint y: 222, distance: 18.2
click at [428, 236] on span "Needs Approval" at bounding box center [408, 240] width 63 height 9
type input "[DATE]"
type input "Needs Approval"
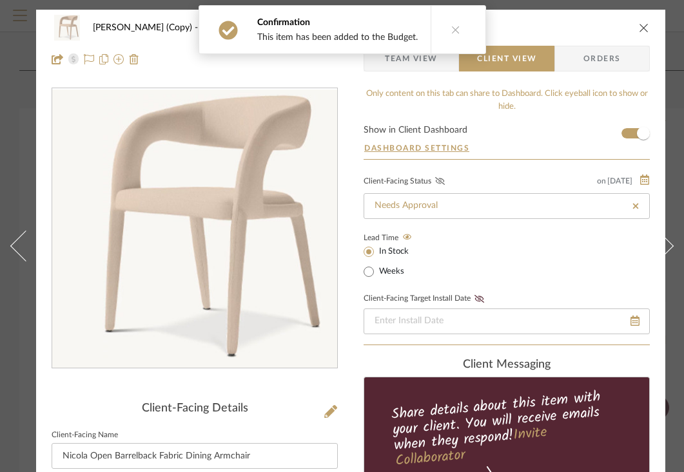
click at [439, 182] on icon at bounding box center [440, 181] width 10 height 8
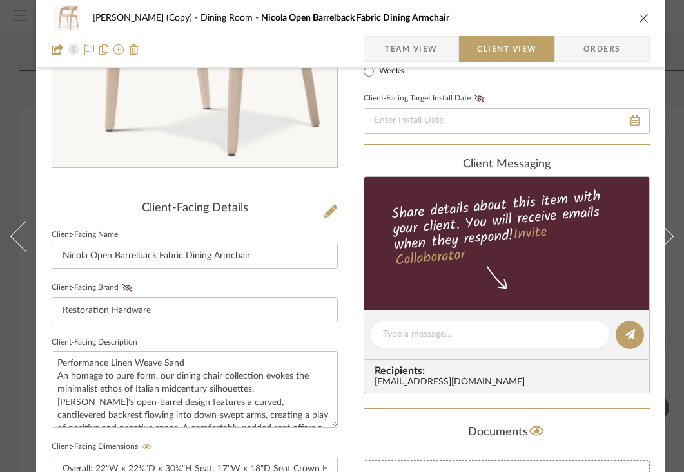
scroll to position [217, 0]
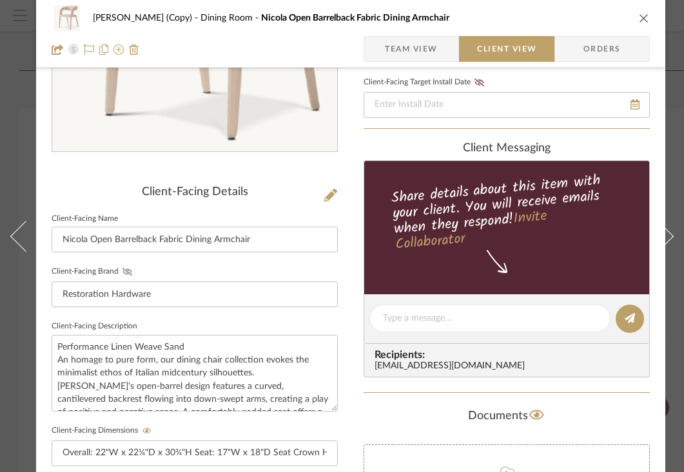
click at [133, 268] on fa-icon at bounding box center [127, 272] width 16 height 8
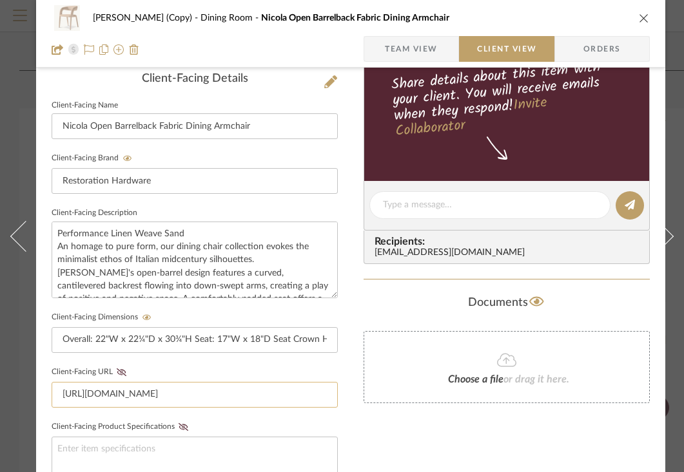
scroll to position [396, 0]
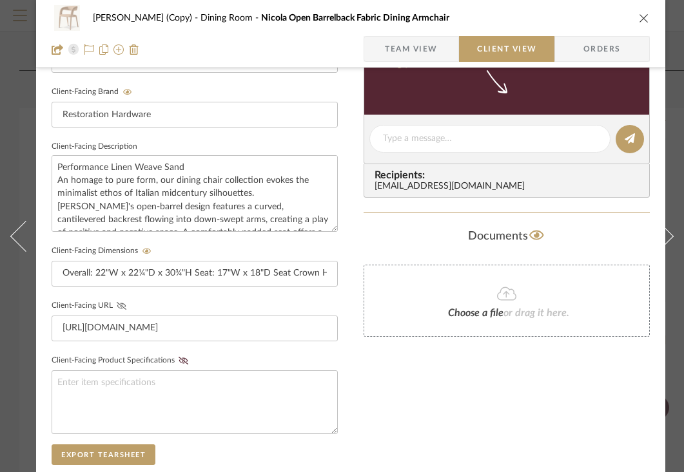
click at [122, 308] on button "Client-Facing URL" at bounding box center [121, 306] width 17 height 9
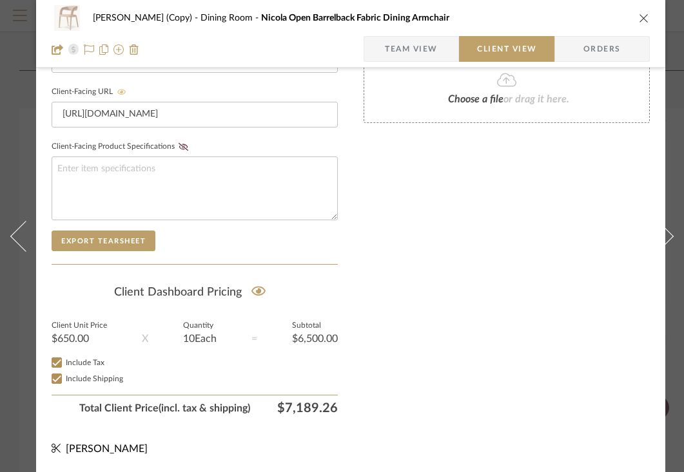
scroll to position [620, 0]
click at [640, 12] on button "close" at bounding box center [644, 18] width 12 height 12
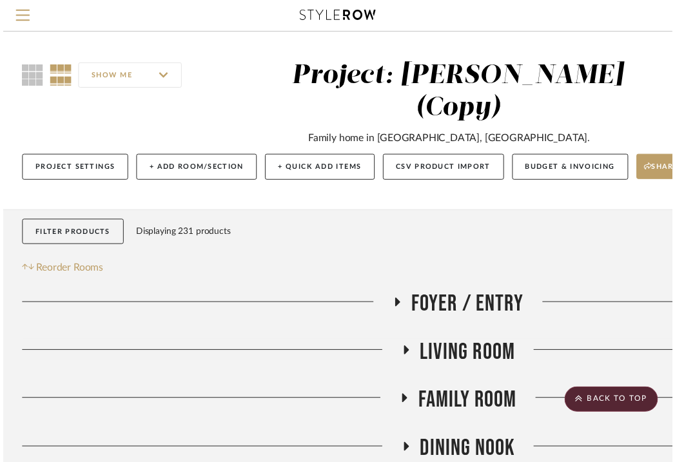
scroll to position [532, 0]
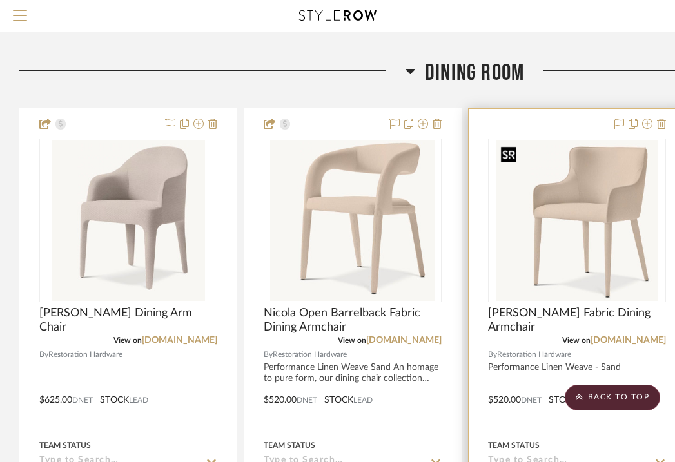
click at [571, 167] on img "0" at bounding box center [577, 220] width 163 height 161
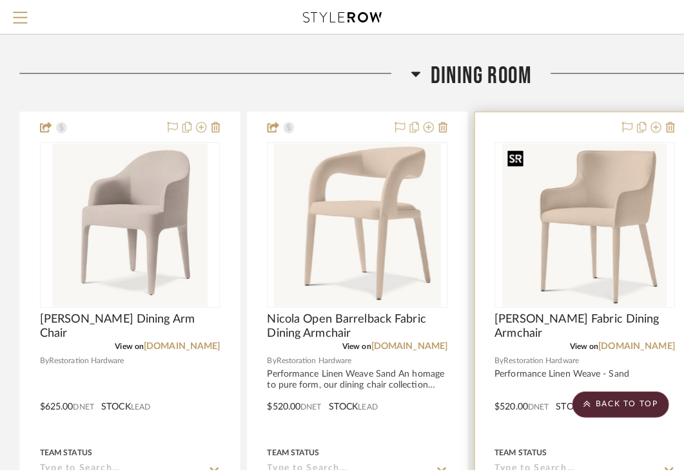
scroll to position [0, 0]
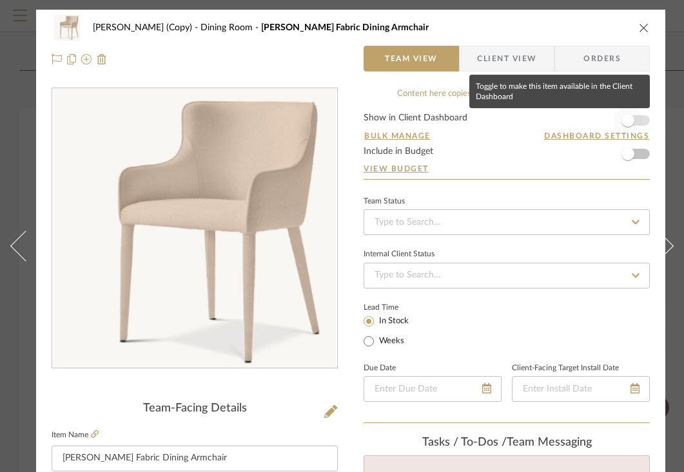
click at [635, 122] on span "button" at bounding box center [627, 120] width 28 height 28
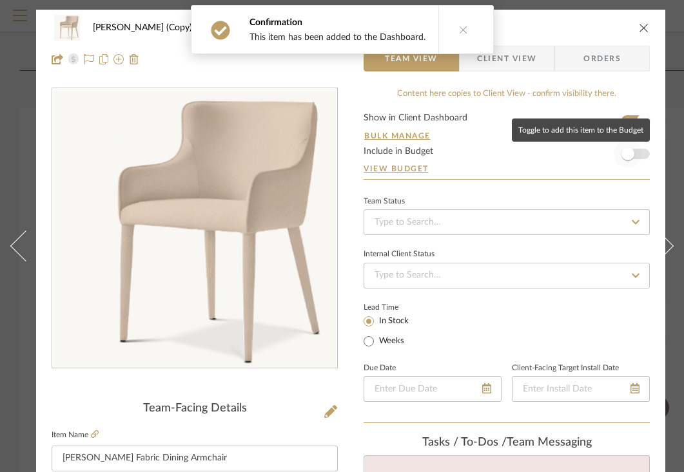
click at [634, 154] on span "button" at bounding box center [627, 154] width 28 height 28
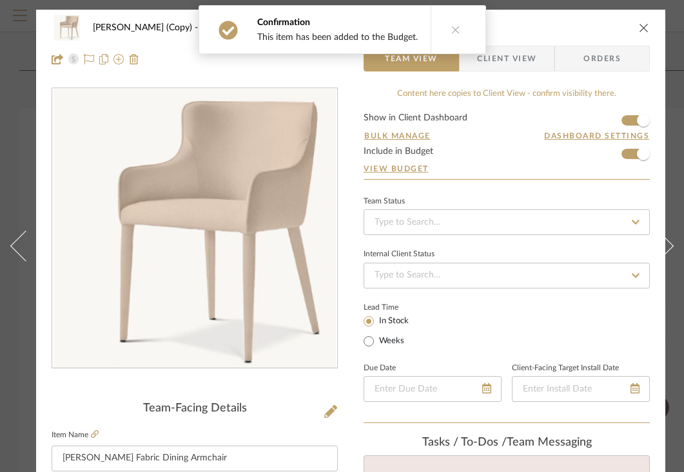
click at [539, 61] on span "Client View" at bounding box center [506, 59] width 94 height 26
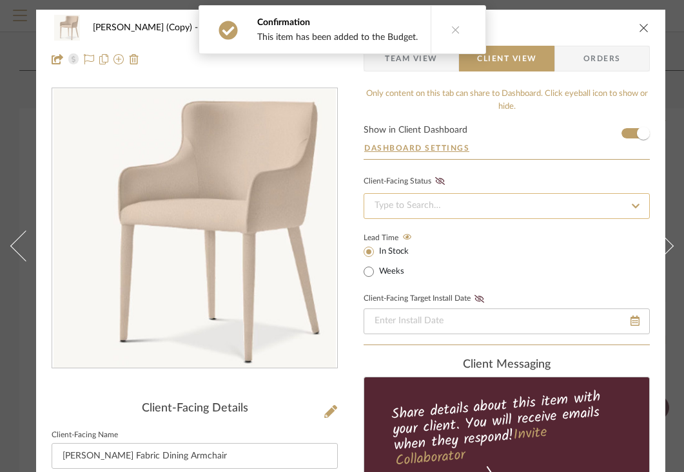
click at [495, 207] on input at bounding box center [506, 206] width 286 height 26
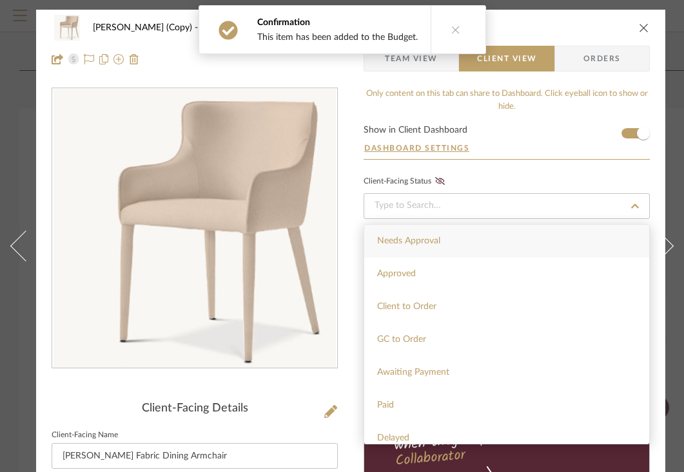
click at [435, 240] on span "Needs Approval" at bounding box center [408, 240] width 63 height 9
type input "[DATE]"
type input "Needs Approval"
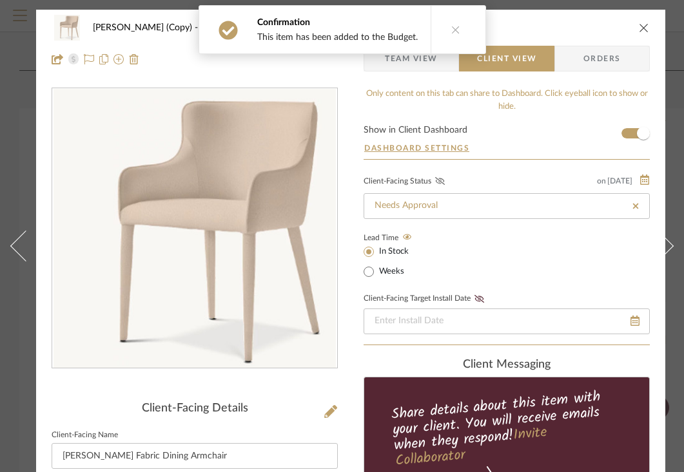
click at [444, 180] on icon at bounding box center [440, 181] width 10 height 8
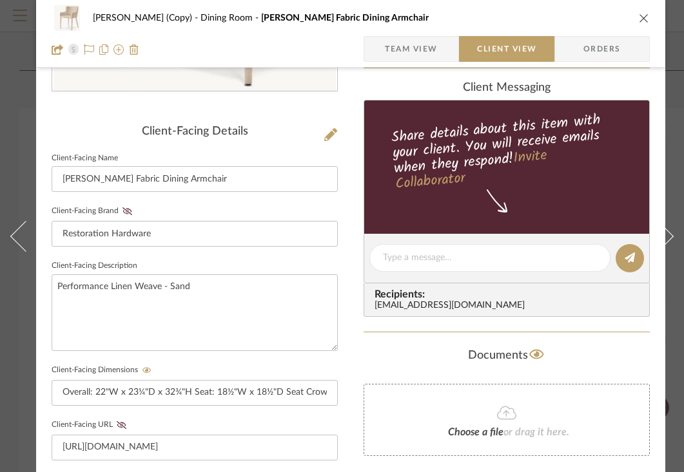
scroll to position [291, 0]
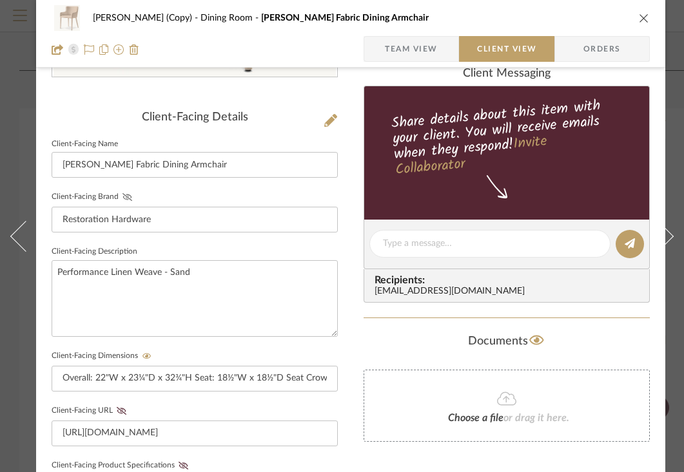
click at [125, 197] on icon at bounding box center [127, 197] width 10 height 8
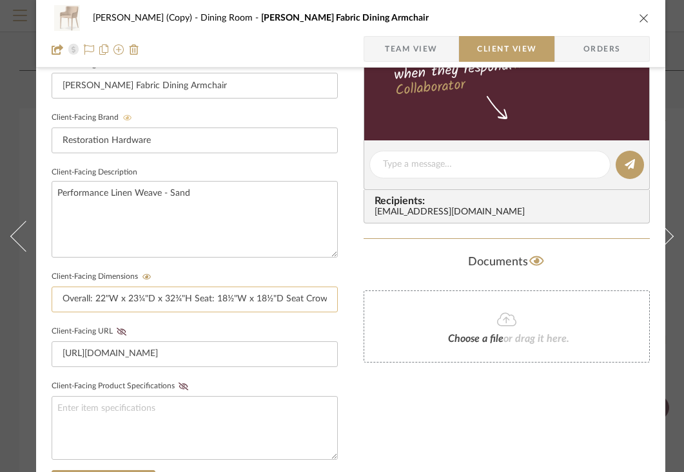
scroll to position [393, 0]
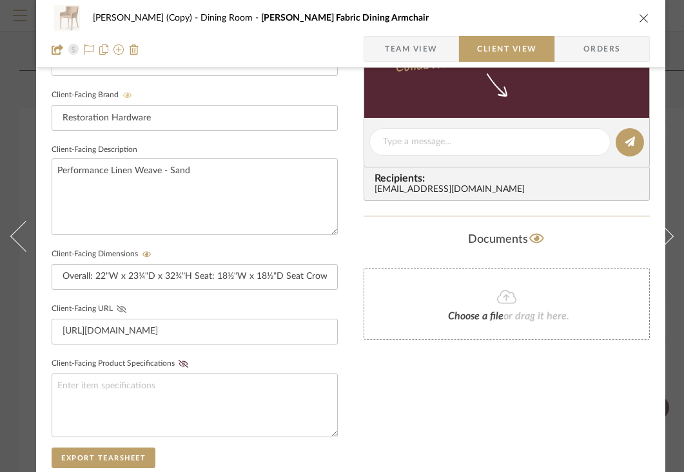
click at [119, 307] on icon at bounding box center [122, 309] width 10 height 8
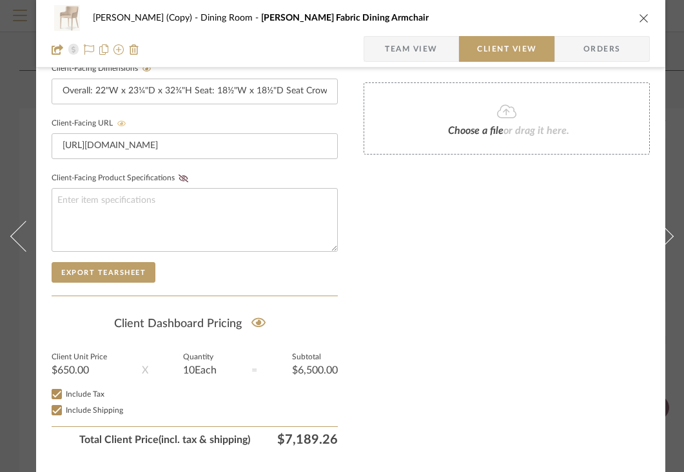
scroll to position [620, 0]
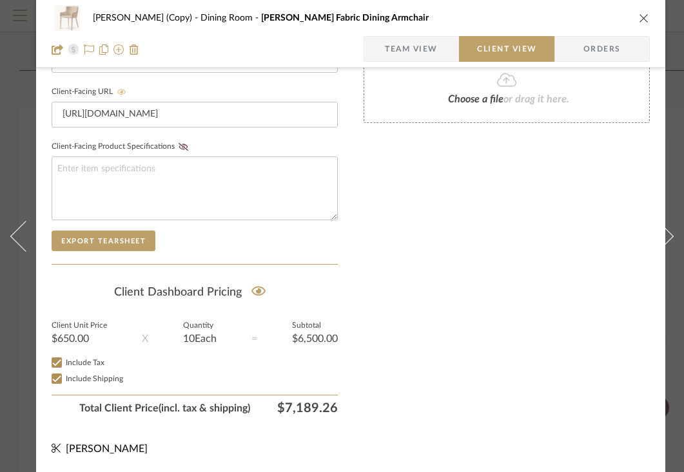
click at [645, 16] on icon "close" at bounding box center [644, 18] width 10 height 10
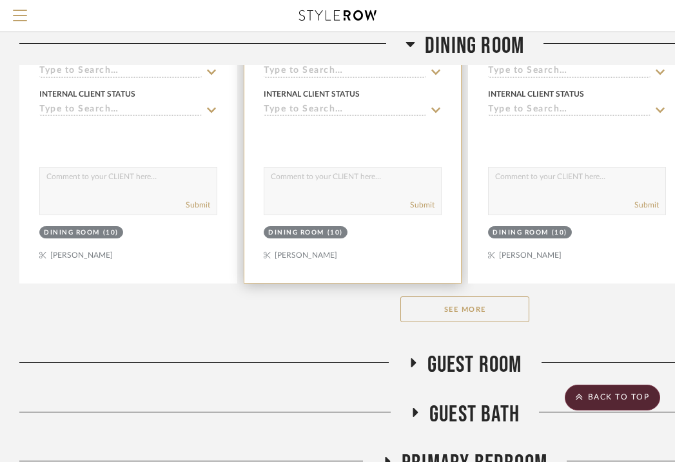
scroll to position [929, 0]
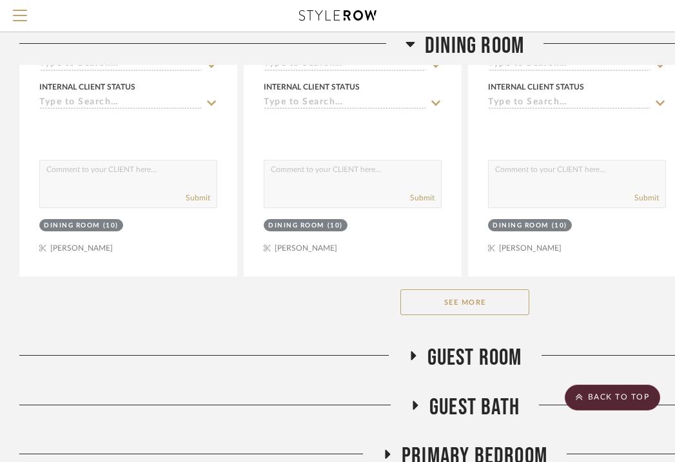
click at [430, 299] on button "See More" at bounding box center [464, 302] width 129 height 26
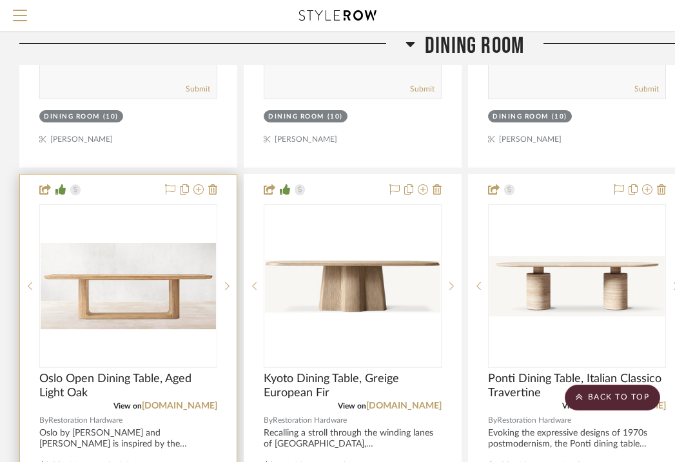
scroll to position [1039, 0]
click at [119, 276] on img "0" at bounding box center [128, 285] width 175 height 86
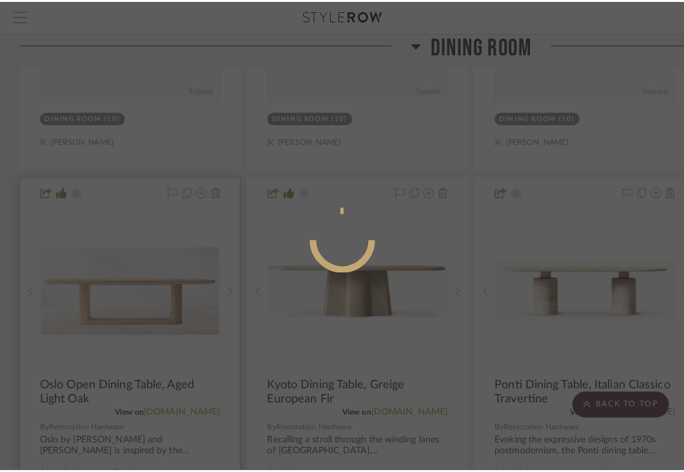
scroll to position [0, 0]
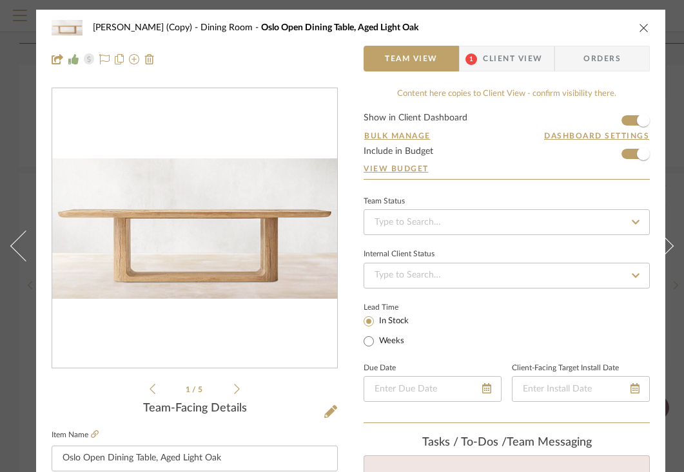
click at [643, 30] on icon "close" at bounding box center [644, 28] width 10 height 10
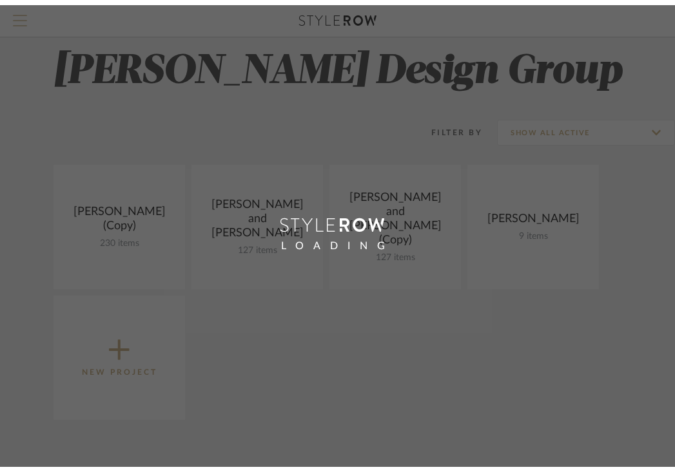
scroll to position [50, 0]
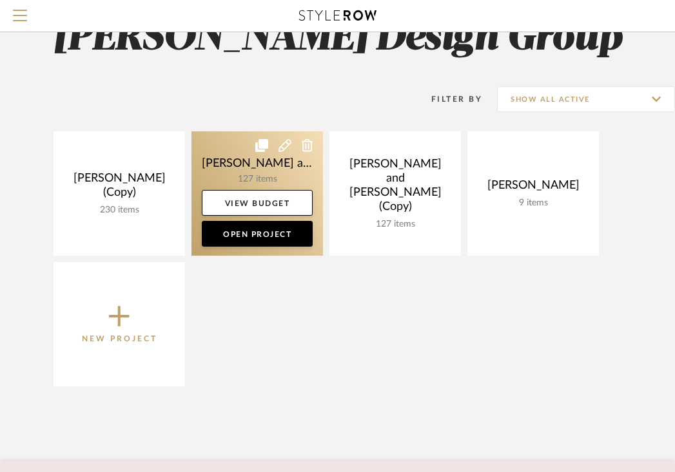
click at [307, 147] on icon at bounding box center [308, 145] width 12 height 13
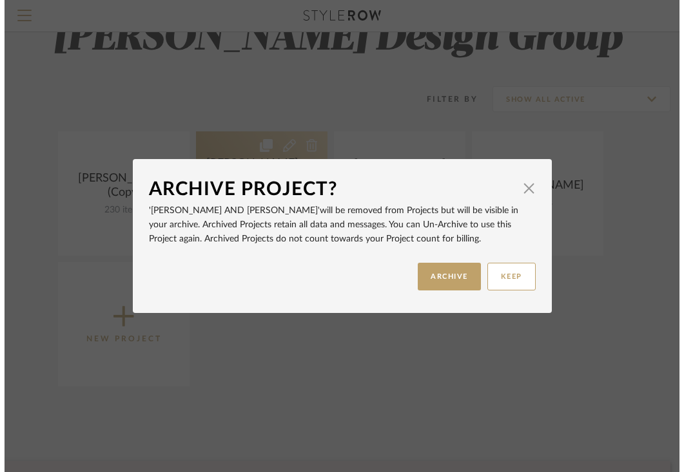
scroll to position [0, 0]
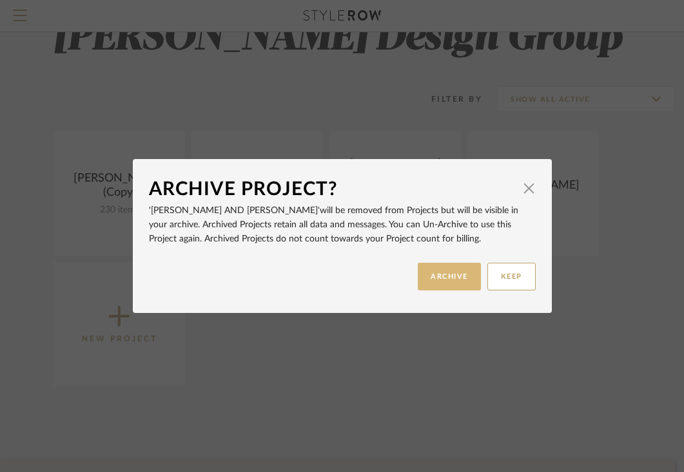
click at [441, 271] on button "ARCHIVE" at bounding box center [449, 277] width 63 height 28
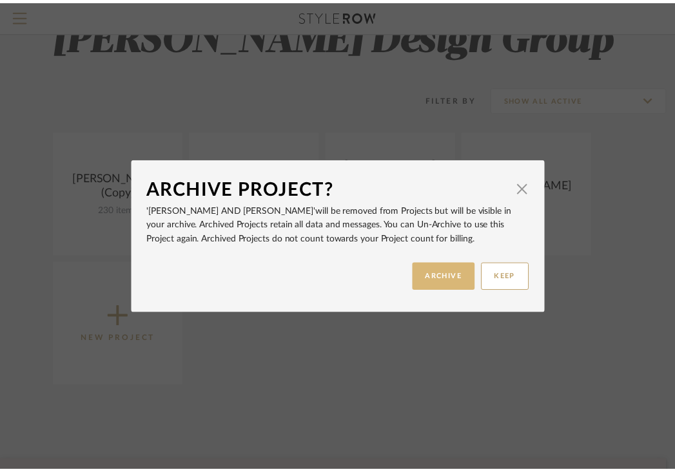
scroll to position [50, 0]
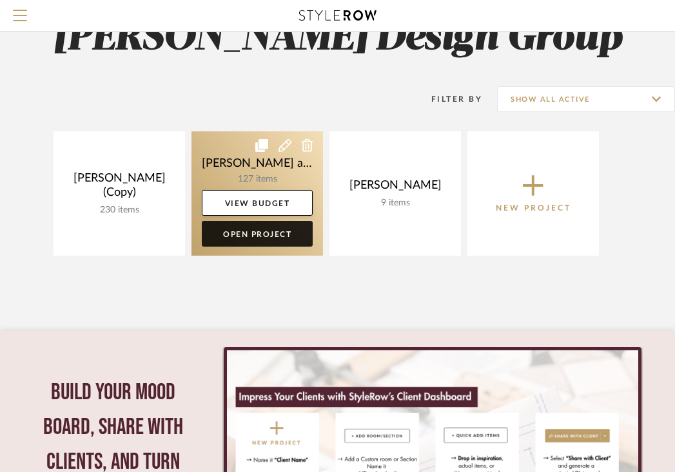
click at [263, 234] on link "Open Project" at bounding box center [257, 234] width 111 height 26
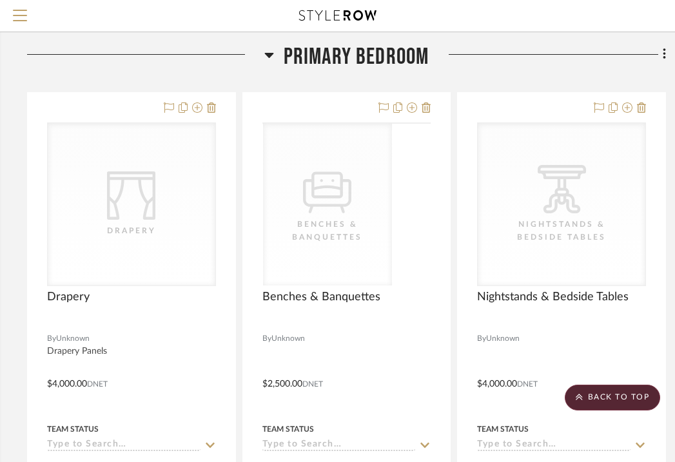
scroll to position [270, 244]
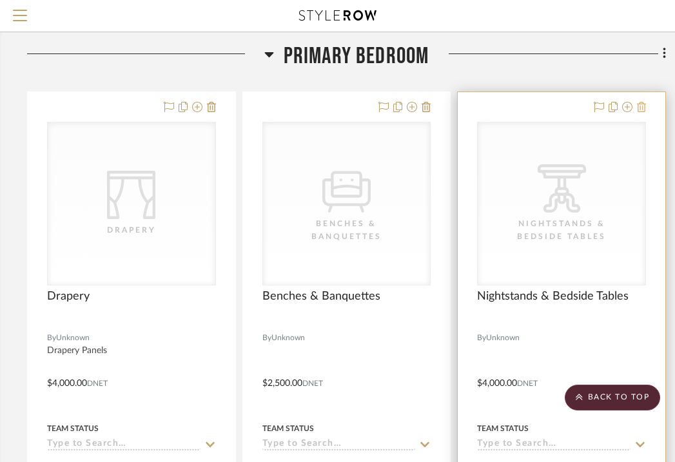
click at [642, 102] on icon at bounding box center [641, 107] width 9 height 10
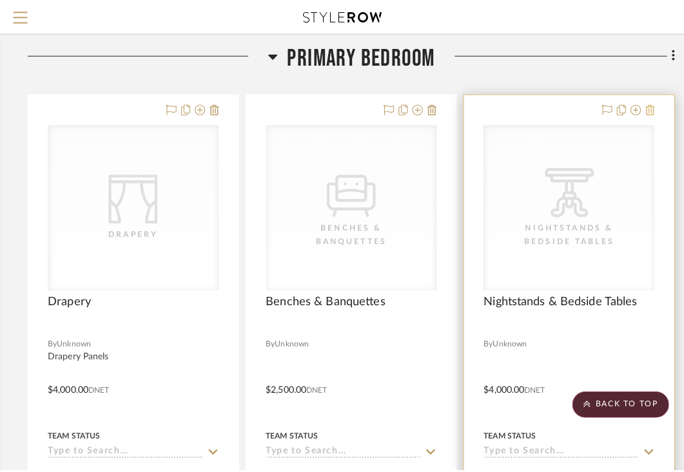
scroll to position [0, 0]
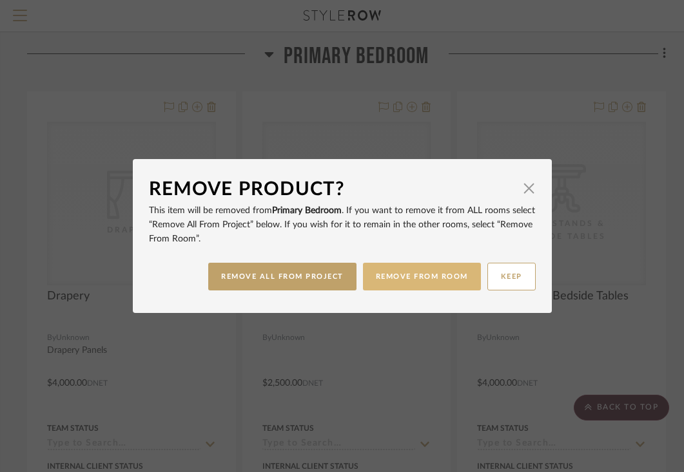
click at [403, 278] on button "REMOVE FROM ROOM" at bounding box center [422, 277] width 118 height 28
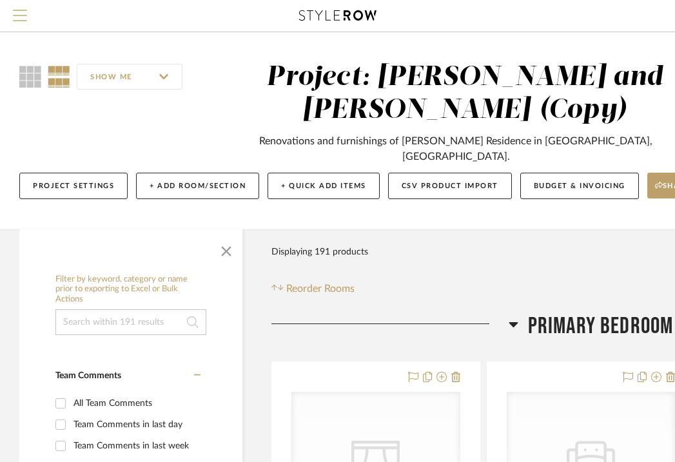
click at [21, 14] on span "Menu" at bounding box center [20, 19] width 14 height 19
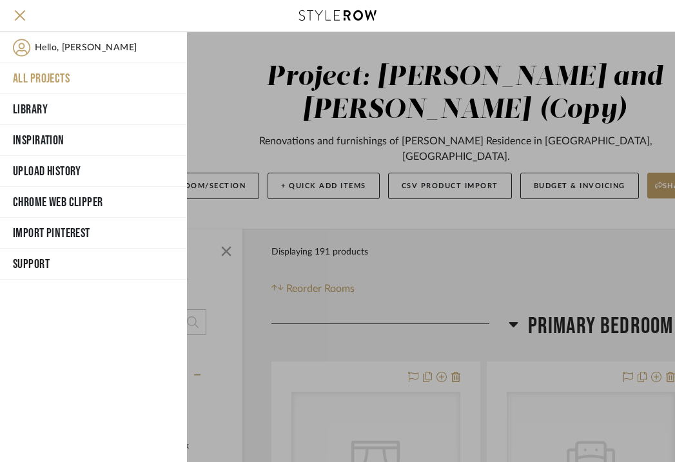
click at [44, 75] on button "All Projects" at bounding box center [93, 78] width 187 height 31
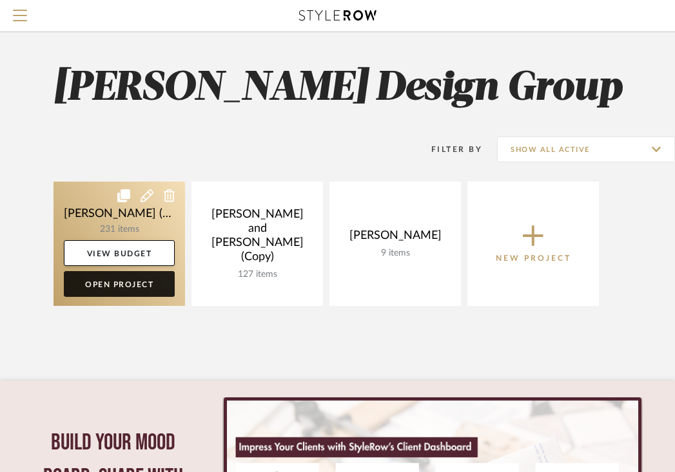
click at [120, 284] on link "Open Project" at bounding box center [119, 284] width 111 height 26
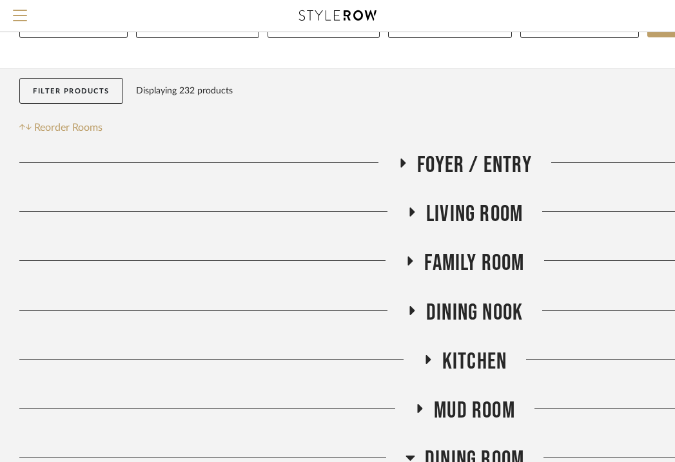
scroll to position [400, 0]
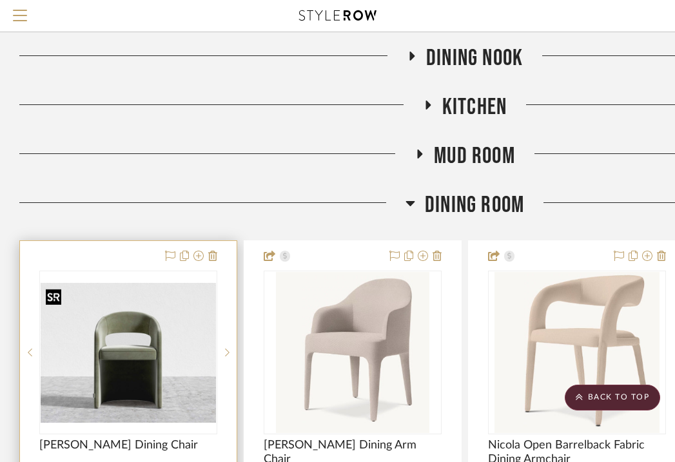
click at [124, 295] on img "0" at bounding box center [128, 353] width 175 height 140
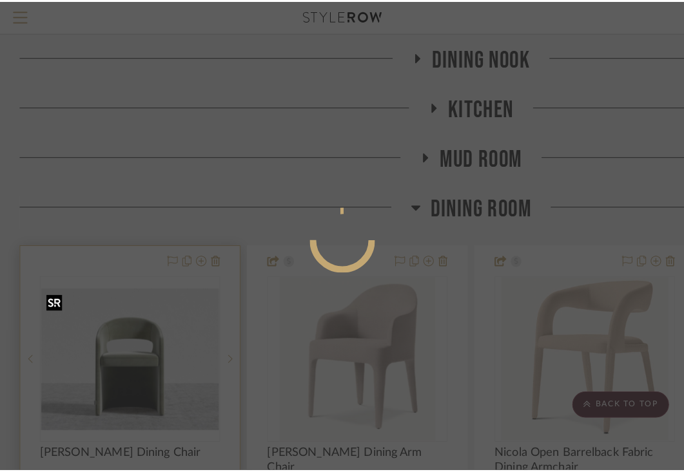
scroll to position [0, 0]
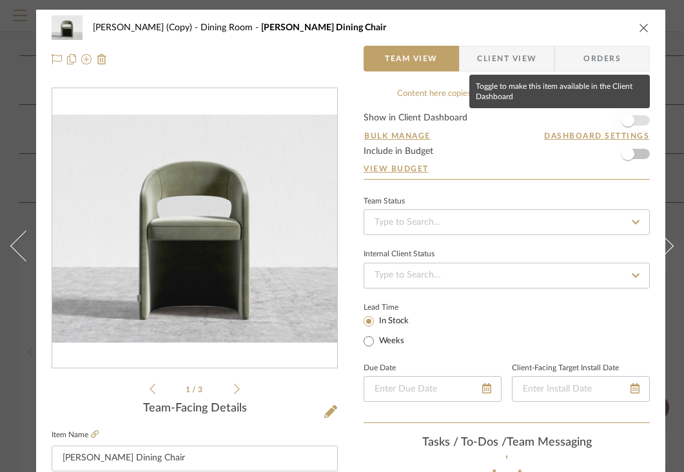
click at [625, 124] on span "button" at bounding box center [627, 120] width 13 height 13
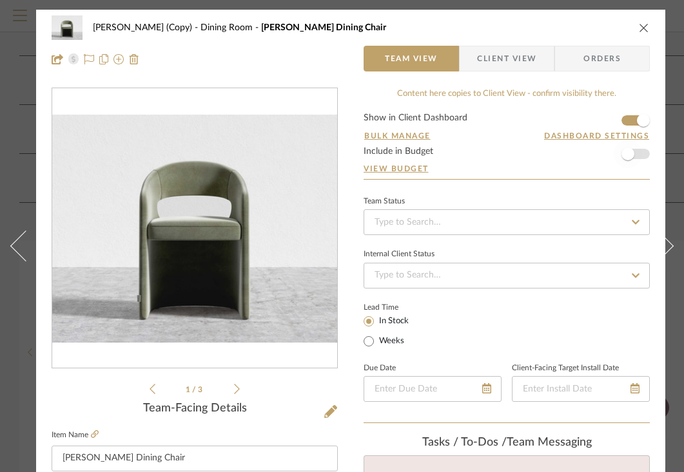
click at [633, 157] on span "button" at bounding box center [627, 154] width 28 height 28
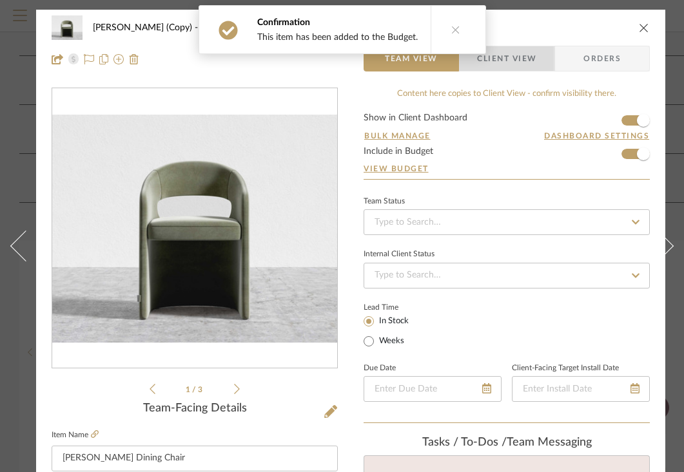
click at [532, 64] on span "Client View" at bounding box center [506, 59] width 59 height 26
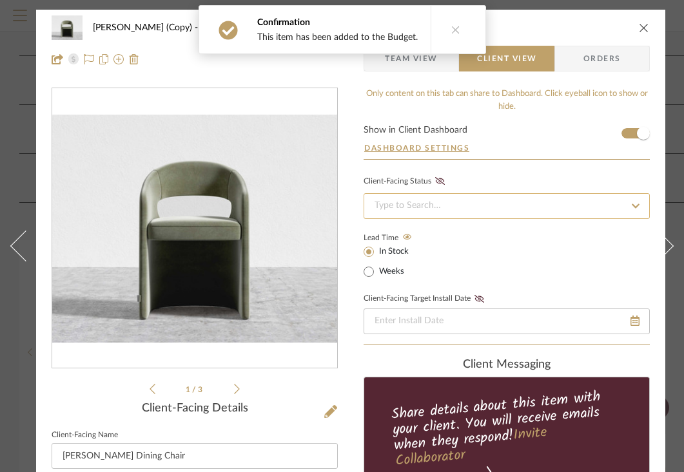
click at [437, 200] on input at bounding box center [506, 206] width 286 height 26
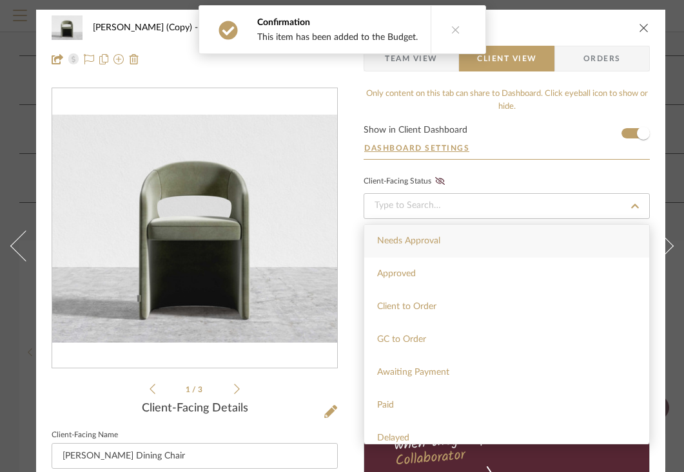
click at [419, 243] on span "Needs Approval" at bounding box center [408, 240] width 63 height 9
type input "[DATE]"
type input "Needs Approval"
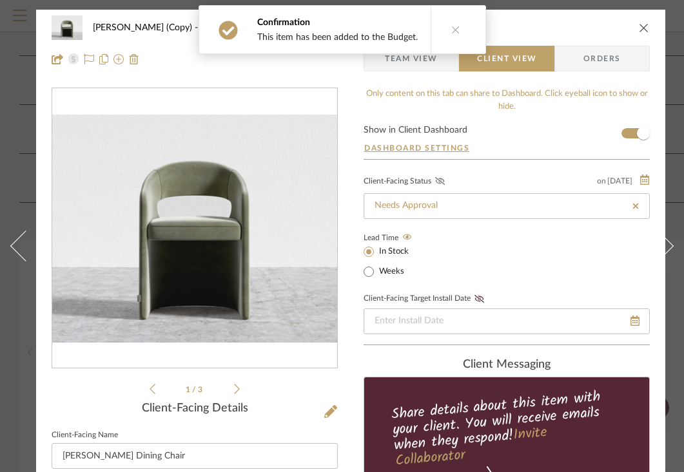
click at [441, 178] on icon at bounding box center [440, 181] width 10 height 8
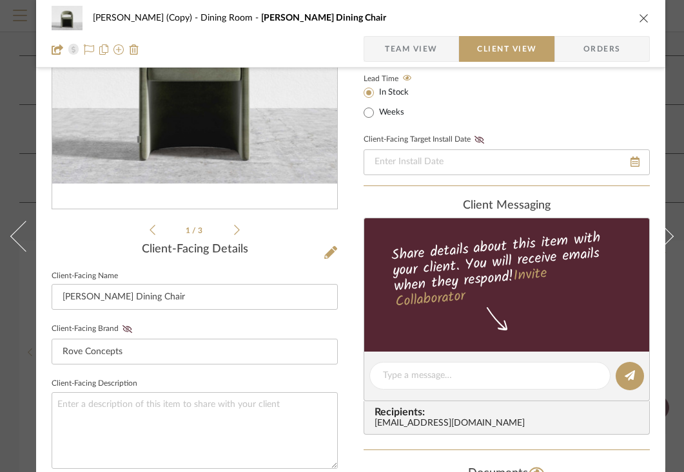
scroll to position [216, 0]
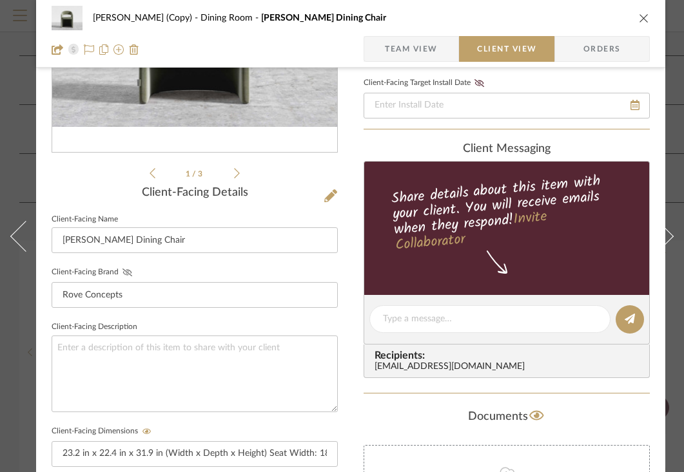
click at [128, 273] on icon at bounding box center [127, 273] width 10 height 8
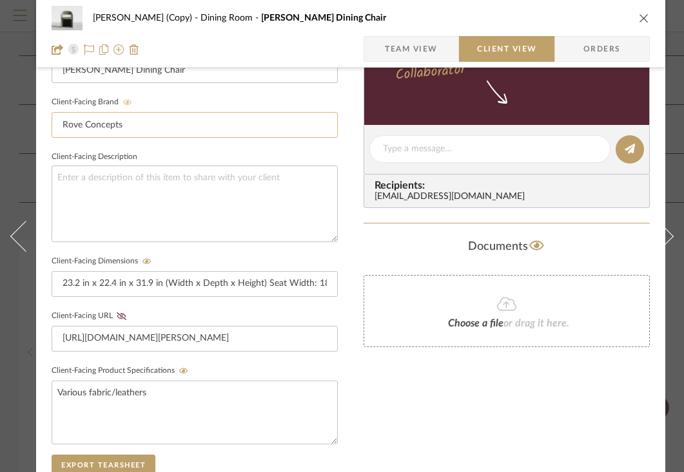
scroll to position [390, 0]
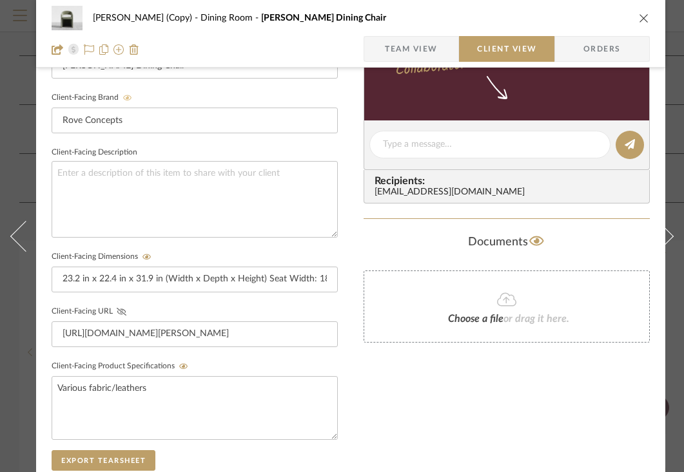
click at [118, 311] on icon at bounding box center [122, 312] width 10 height 8
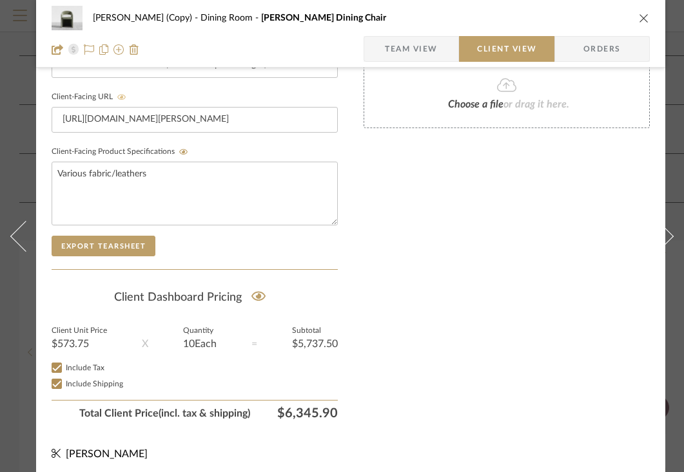
scroll to position [620, 0]
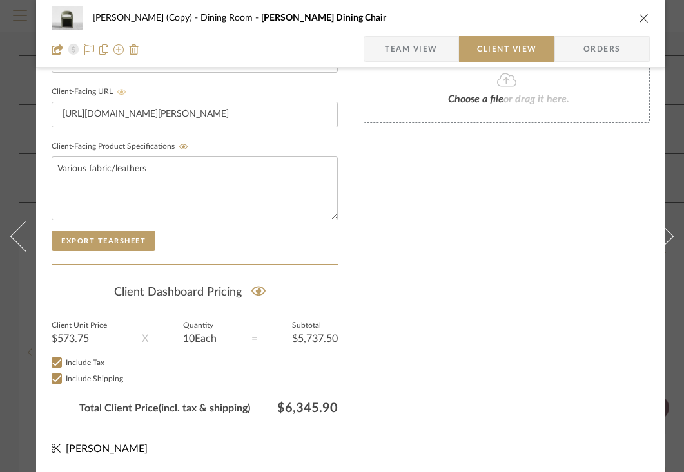
click at [642, 18] on icon "close" at bounding box center [644, 18] width 10 height 10
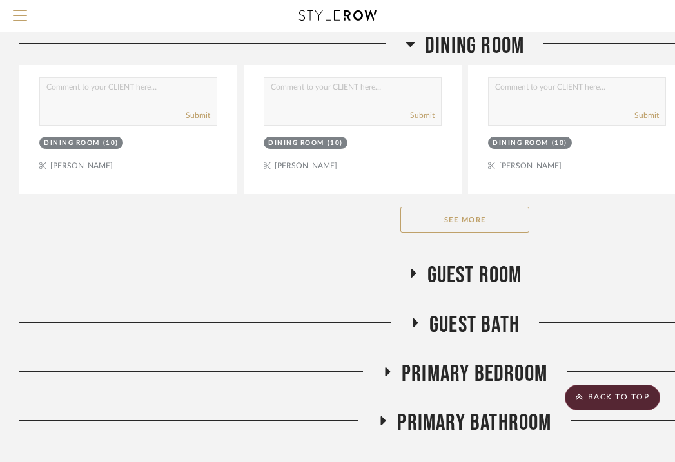
scroll to position [1017, 0]
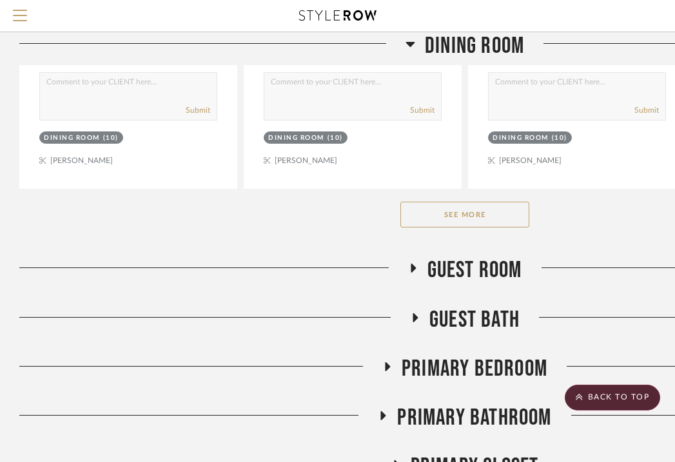
click at [438, 218] on button "See More" at bounding box center [464, 215] width 129 height 26
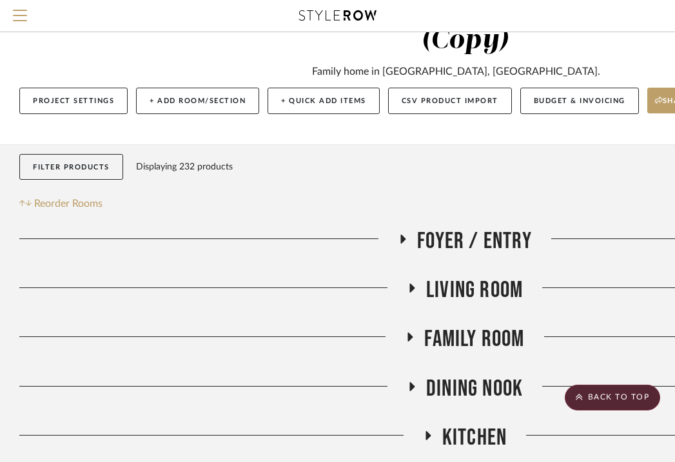
scroll to position [0, 0]
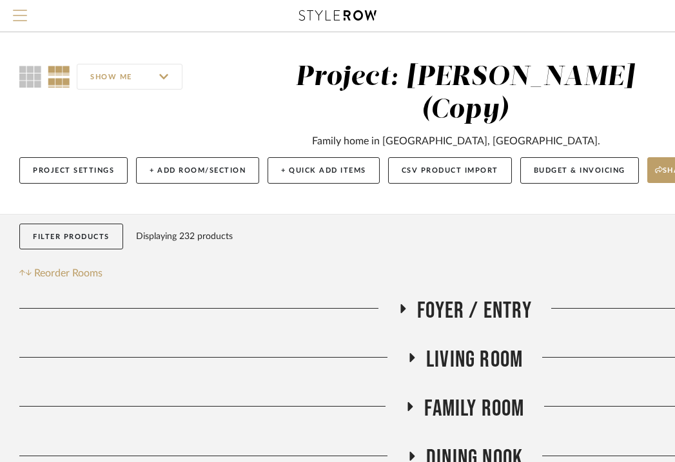
click at [18, 16] on span "Menu" at bounding box center [20, 19] width 14 height 19
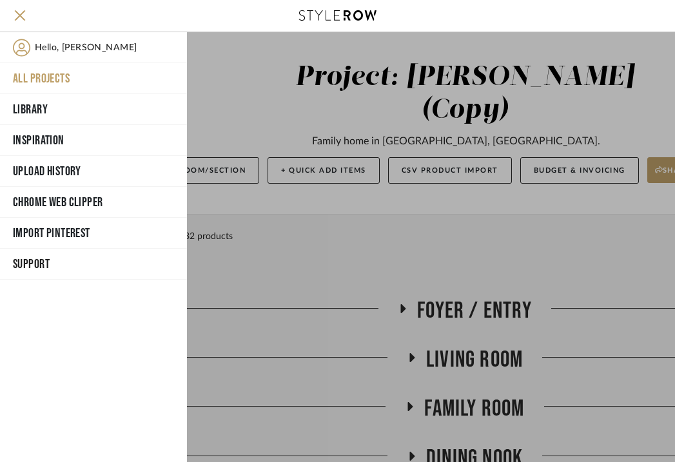
click at [302, 261] on div at bounding box center [431, 247] width 488 height 430
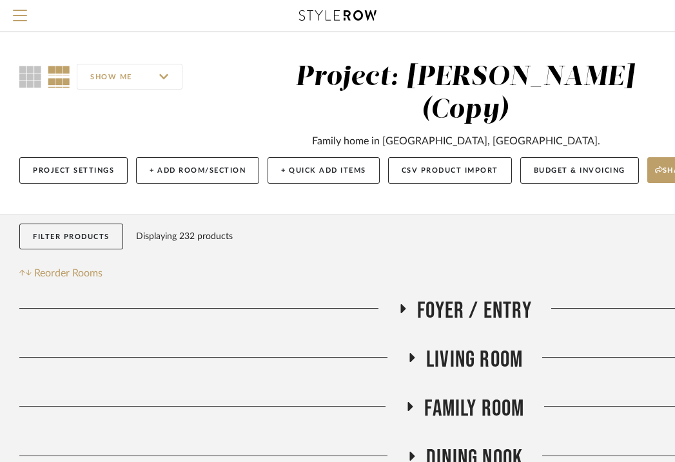
click at [405, 303] on h3 "Foyer / Entry" at bounding box center [465, 311] width 134 height 28
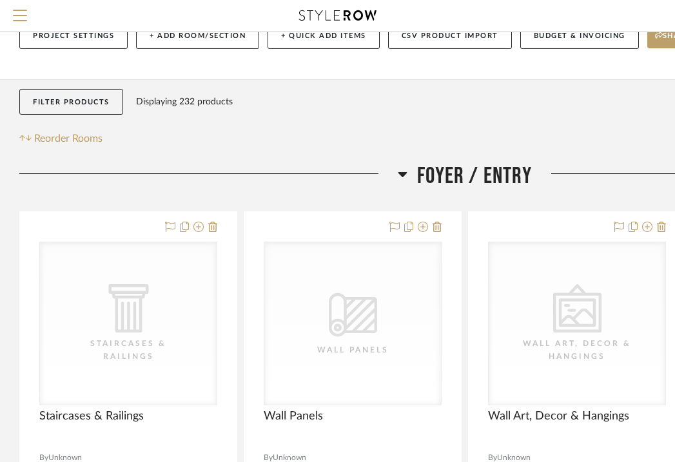
scroll to position [135, 0]
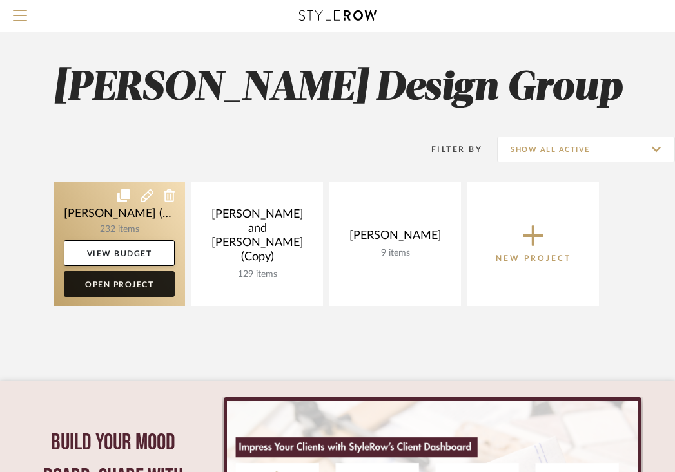
click at [111, 287] on link "Open Project" at bounding box center [119, 284] width 111 height 26
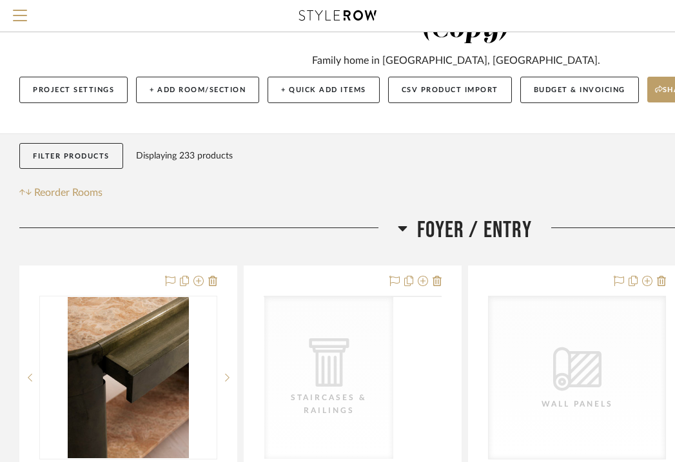
scroll to position [81, 0]
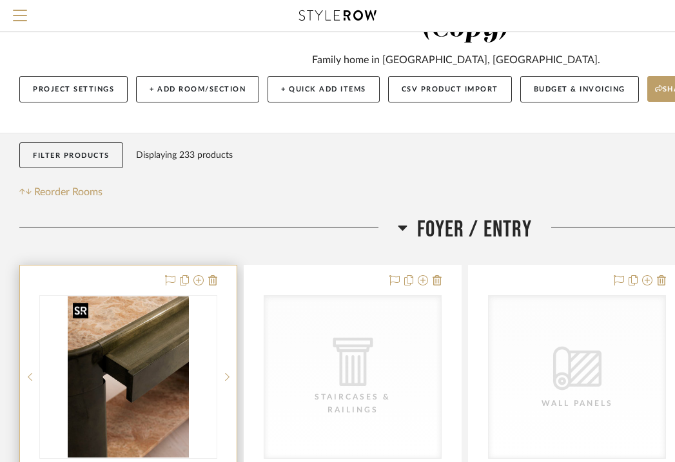
click at [0, 0] on img at bounding box center [0, 0] width 0 height 0
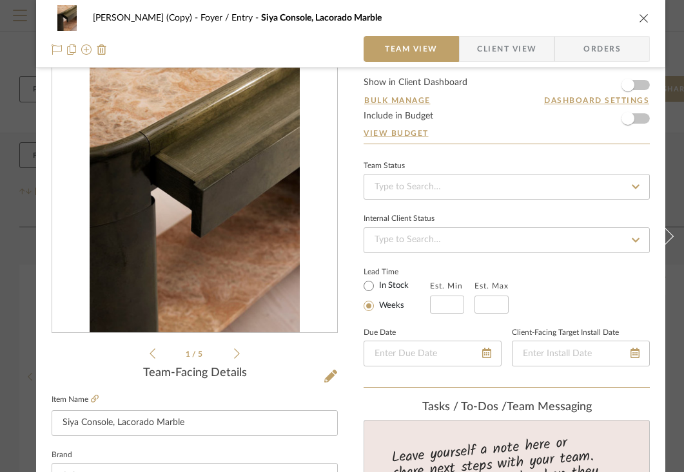
scroll to position [0, 0]
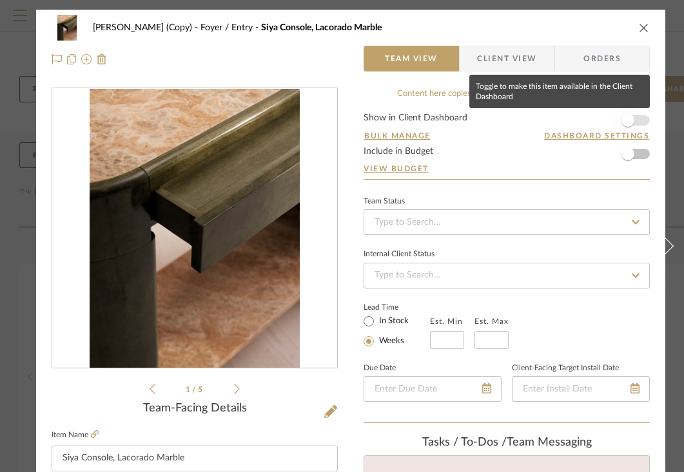
click at [631, 115] on span "button" at bounding box center [627, 120] width 28 height 28
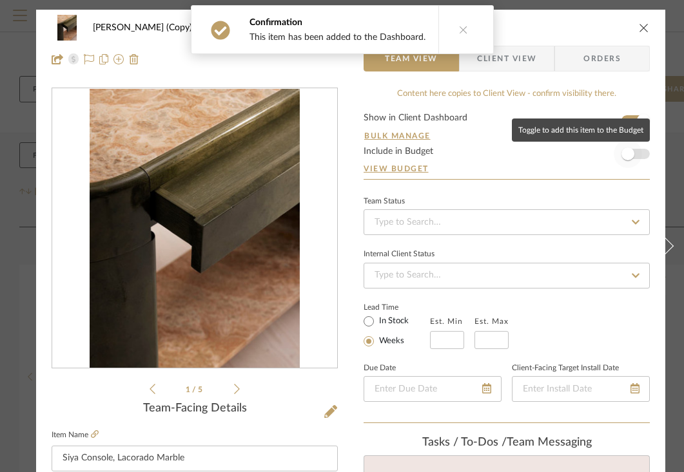
click at [632, 149] on span "button" at bounding box center [627, 154] width 28 height 28
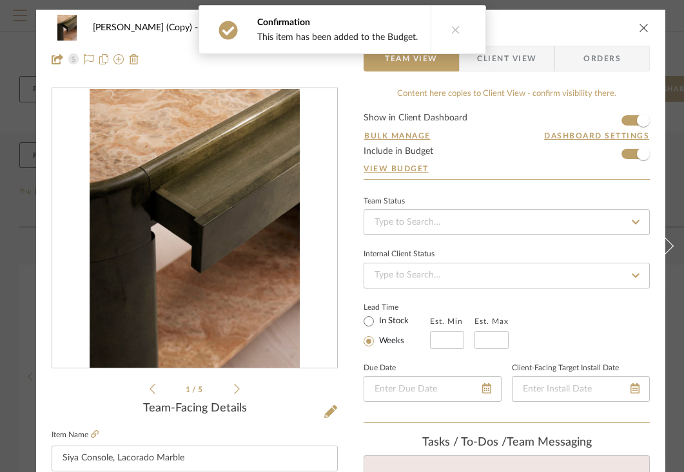
click at [510, 56] on span "Client View" at bounding box center [506, 59] width 59 height 26
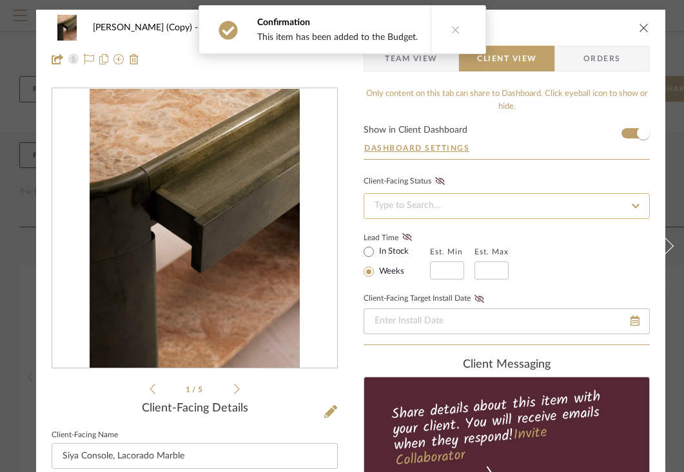
click at [526, 200] on input at bounding box center [506, 206] width 286 height 26
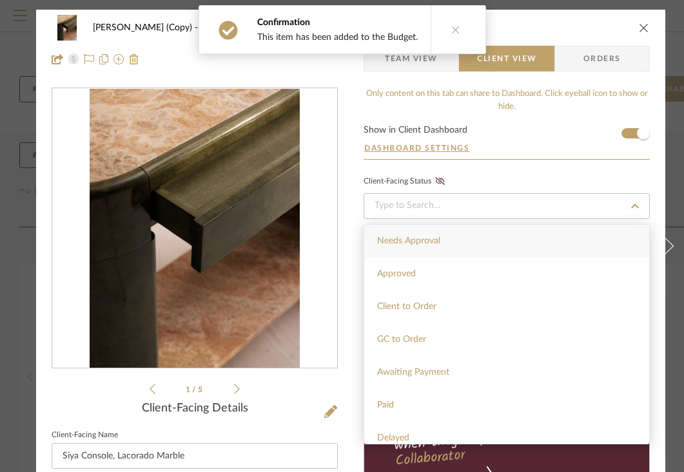
click at [450, 242] on div "Needs Approval" at bounding box center [506, 241] width 285 height 33
type input "[DATE]"
type input "Needs Approval"
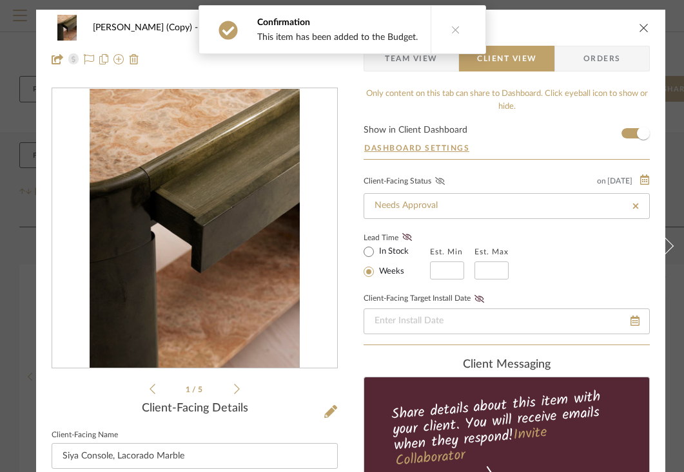
click at [439, 180] on icon at bounding box center [440, 181] width 10 height 8
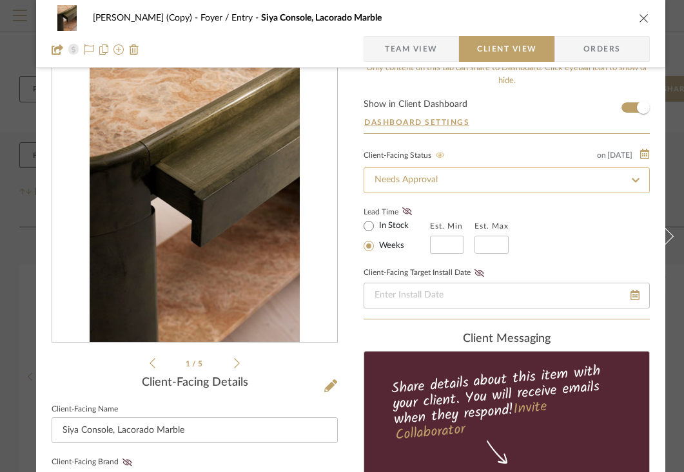
scroll to position [30, 0]
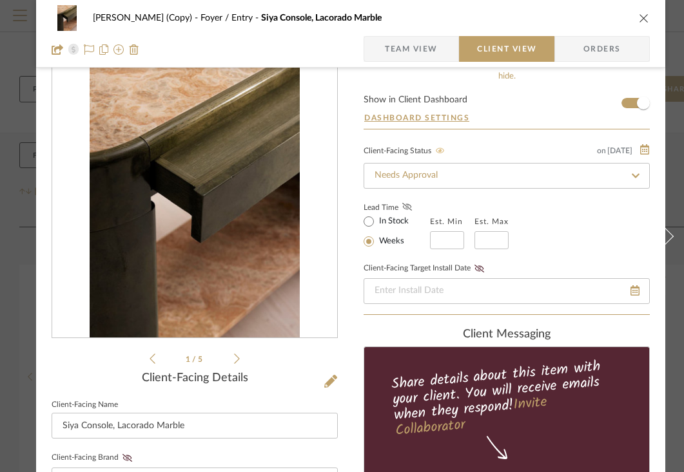
click at [409, 209] on icon at bounding box center [407, 207] width 10 height 8
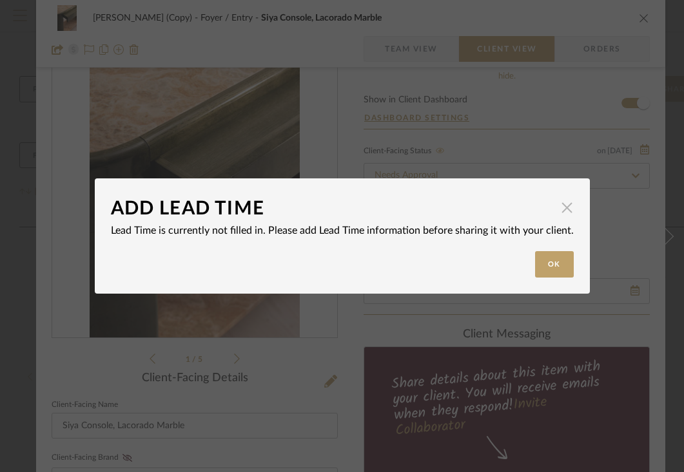
click at [557, 209] on span "button" at bounding box center [567, 208] width 26 height 26
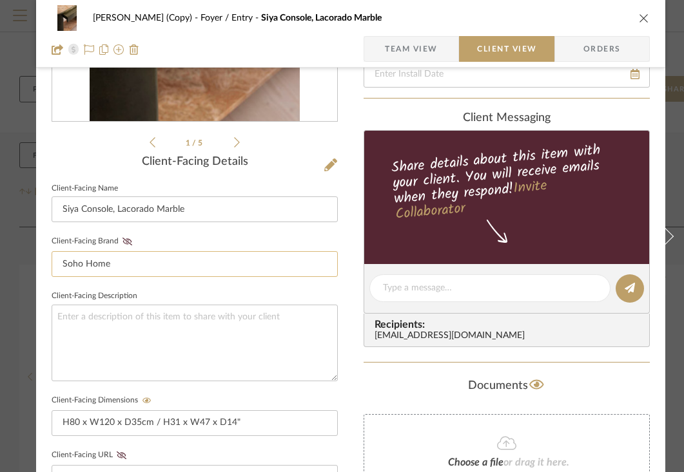
scroll to position [247, 0]
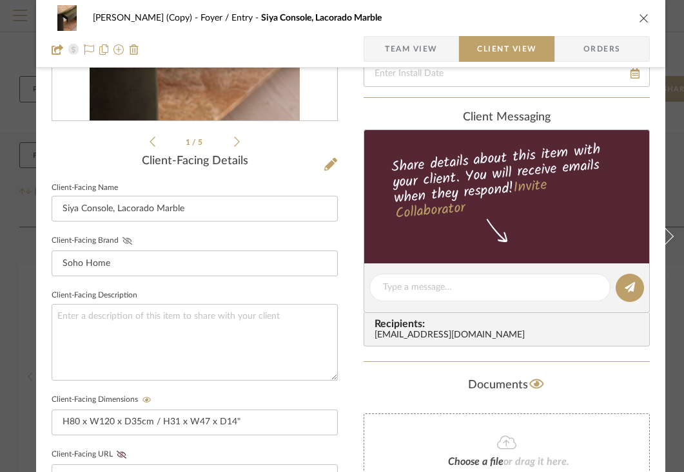
click at [126, 238] on icon at bounding box center [127, 241] width 10 height 8
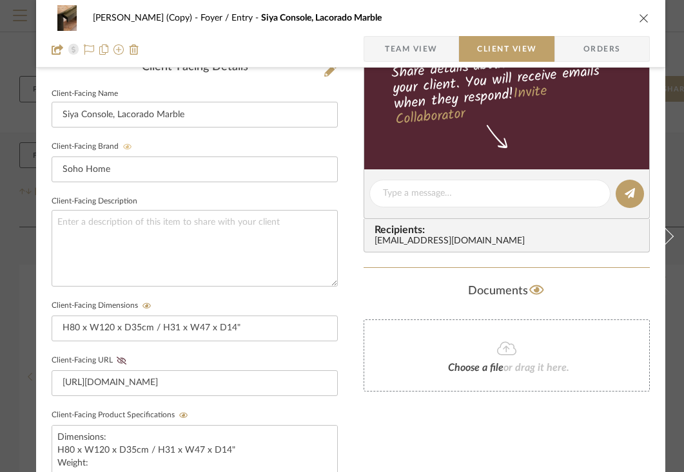
scroll to position [354, 0]
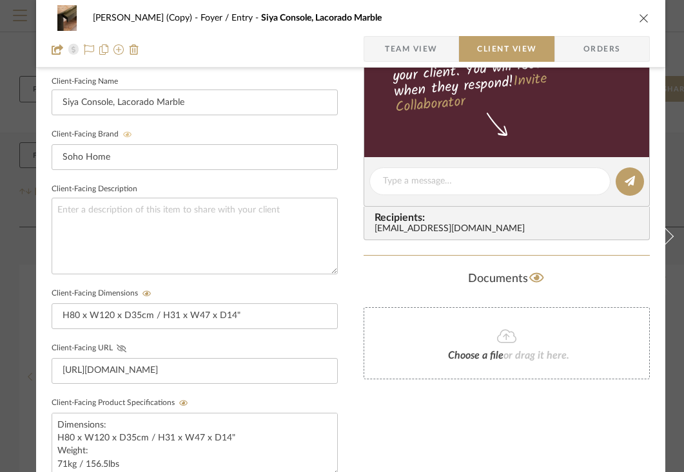
click at [123, 346] on icon at bounding box center [122, 349] width 10 height 8
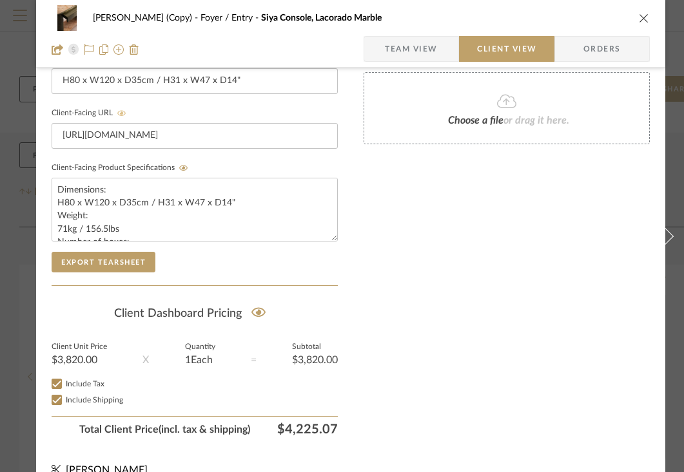
scroll to position [594, 0]
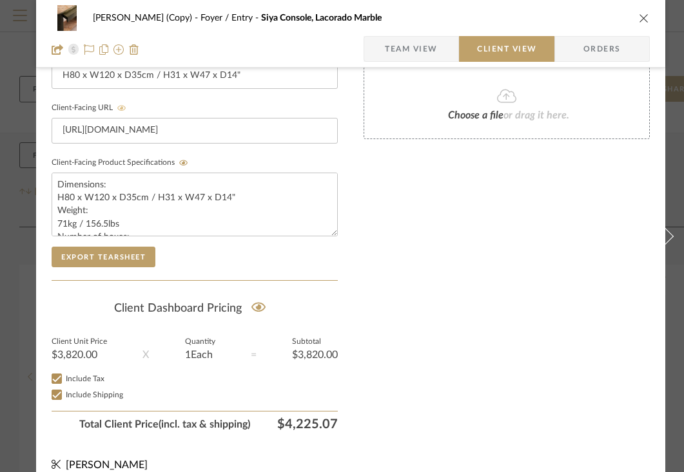
click at [644, 17] on icon "close" at bounding box center [644, 18] width 10 height 10
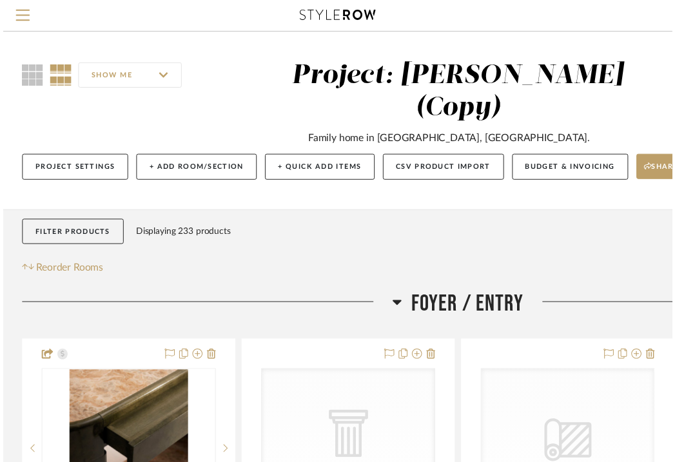
scroll to position [81, 0]
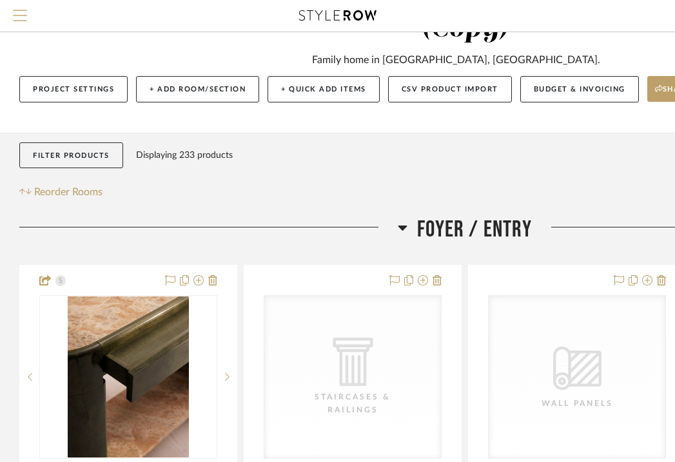
click at [18, 14] on span "Menu" at bounding box center [20, 19] width 14 height 19
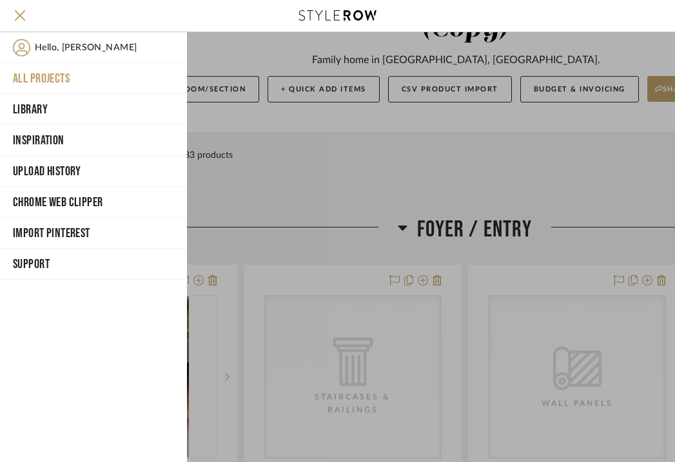
click at [28, 81] on button "All Projects" at bounding box center [93, 78] width 187 height 31
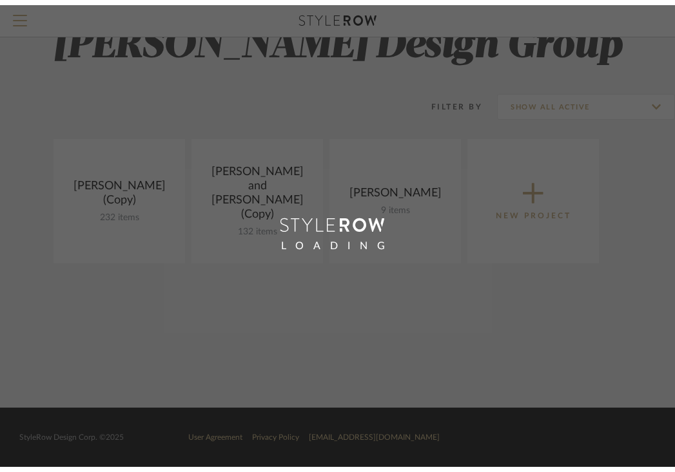
scroll to position [37, 0]
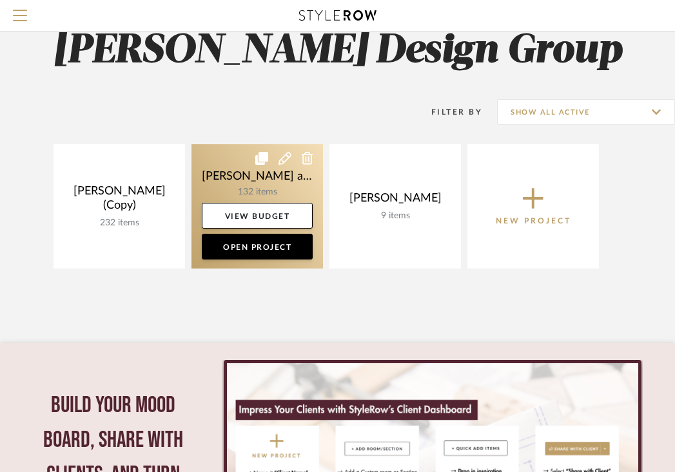
click at [264, 183] on link at bounding box center [256, 206] width 131 height 124
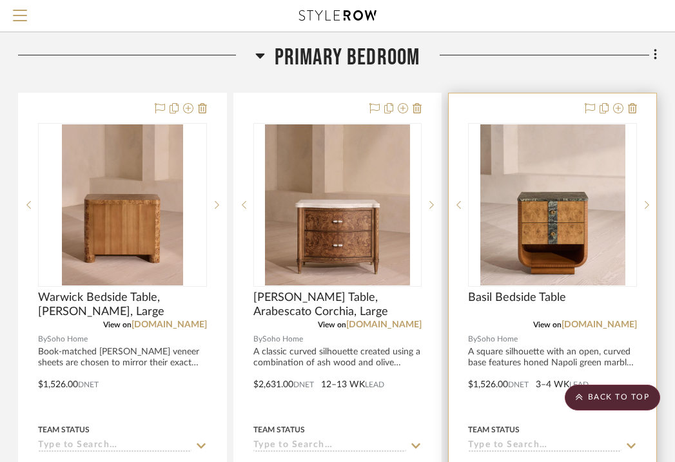
scroll to position [259, 253]
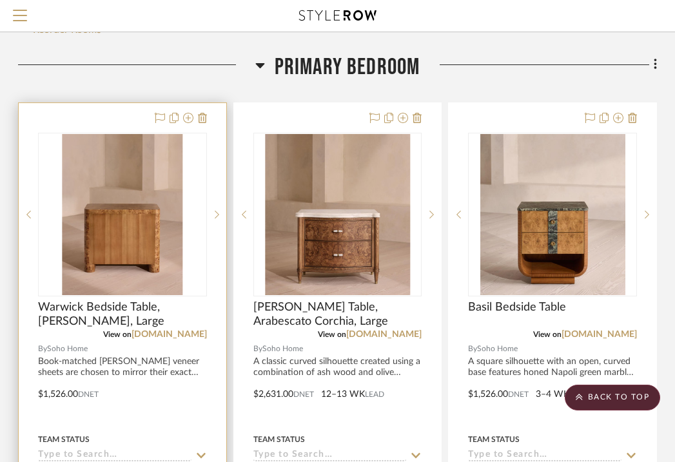
click at [70, 106] on div at bounding box center [122, 385] width 207 height 564
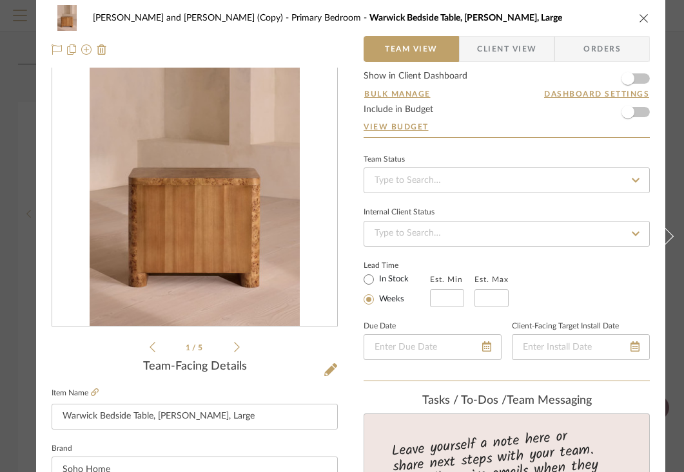
scroll to position [0, 0]
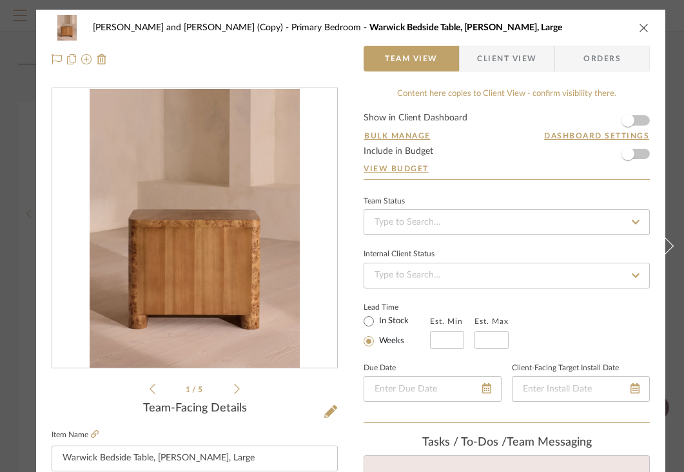
click at [240, 389] on div "1 / 5" at bounding box center [195, 242] width 286 height 309
click at [235, 390] on icon at bounding box center [237, 389] width 6 height 12
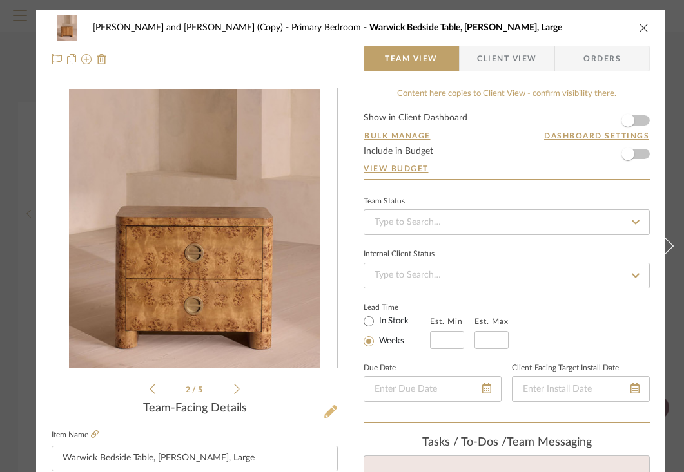
click at [330, 412] on icon at bounding box center [330, 411] width 13 height 13
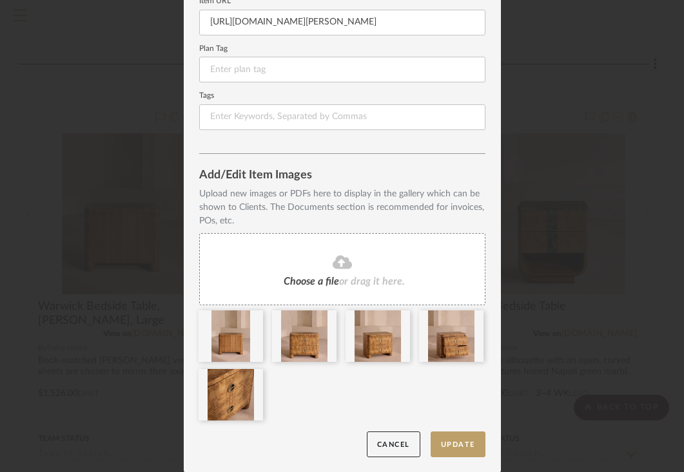
scroll to position [200, 0]
click at [249, 317] on icon at bounding box center [253, 318] width 9 height 10
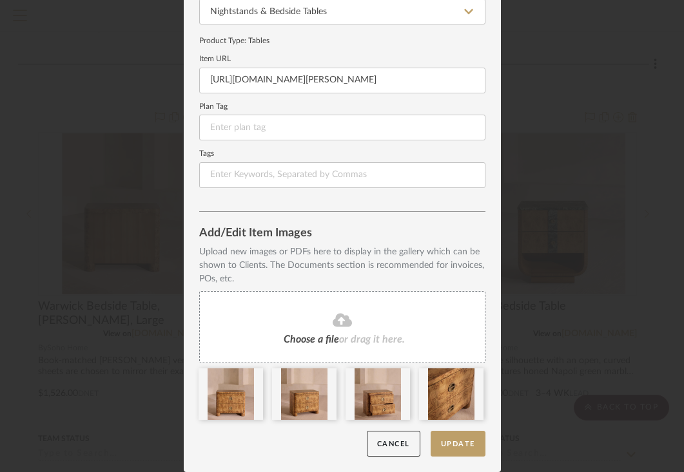
scroll to position [142, 0]
click at [439, 445] on button "Update" at bounding box center [457, 444] width 55 height 26
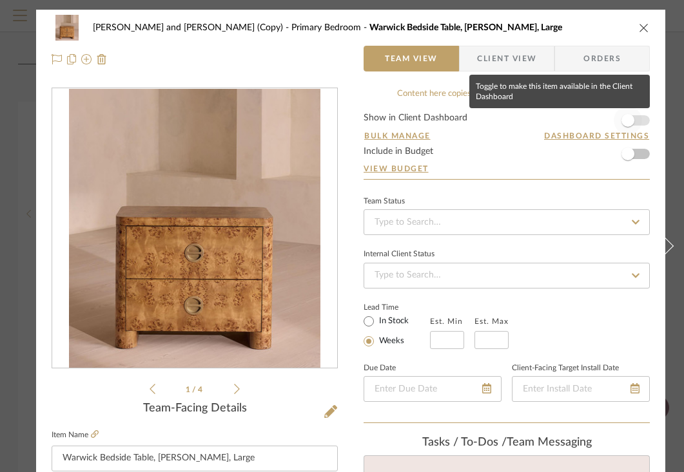
click at [629, 122] on span "button" at bounding box center [627, 120] width 13 height 13
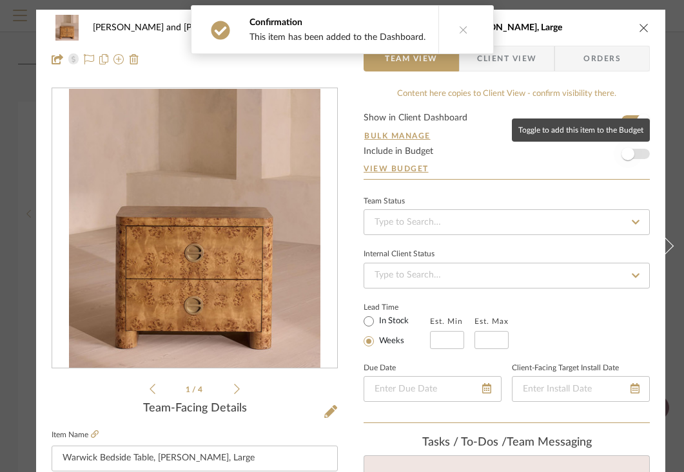
click at [631, 154] on span "button" at bounding box center [627, 154] width 13 height 13
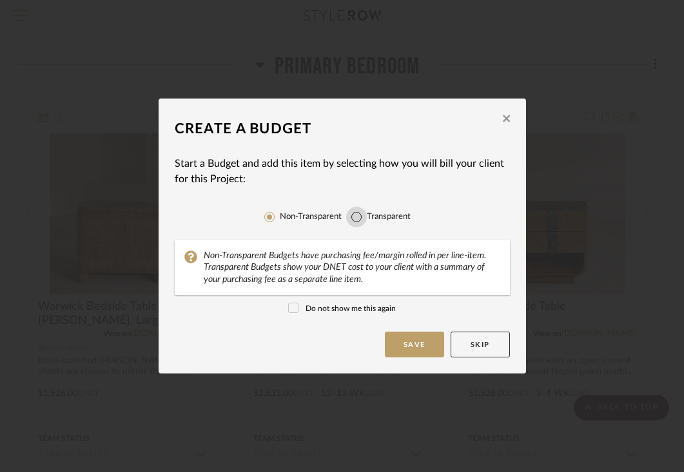
click at [356, 219] on input "Transparent" at bounding box center [356, 217] width 21 height 21
radio input "true"
click at [408, 345] on button "Save" at bounding box center [414, 345] width 59 height 26
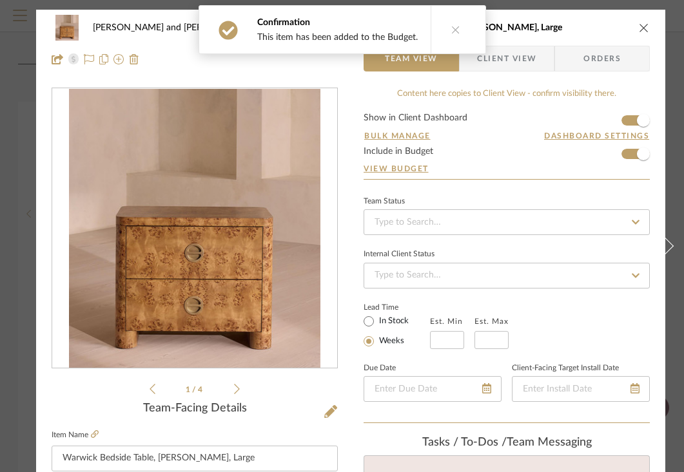
click at [451, 28] on icon at bounding box center [455, 29] width 9 height 9
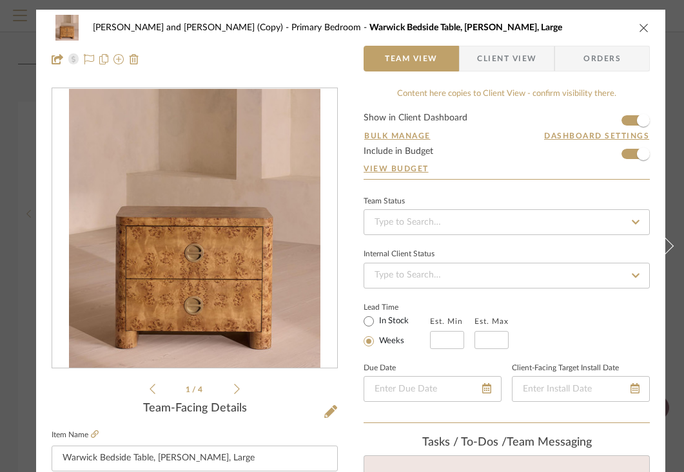
click at [640, 32] on icon "close" at bounding box center [644, 28] width 10 height 10
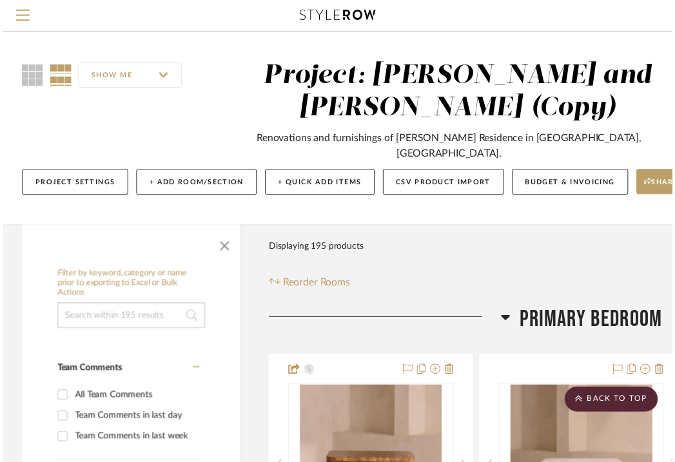
scroll to position [259, 253]
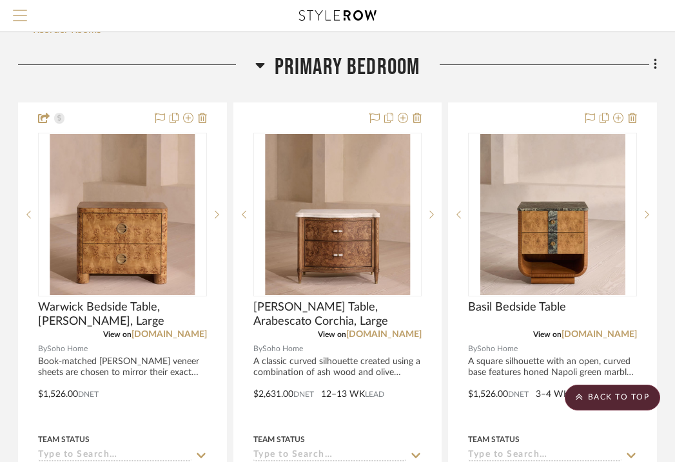
click at [27, 21] on button "Menu" at bounding box center [20, 16] width 40 height 32
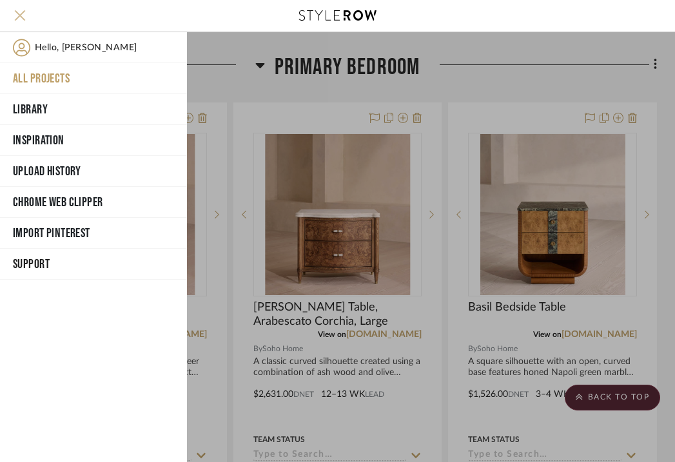
click at [27, 21] on button "Menu" at bounding box center [20, 16] width 40 height 32
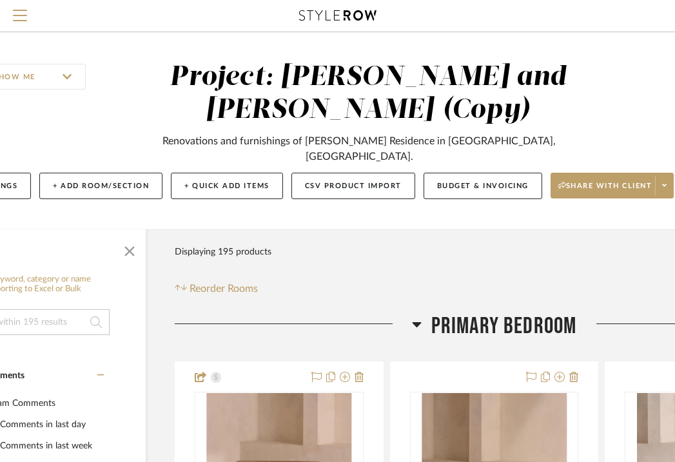
scroll to position [0, 0]
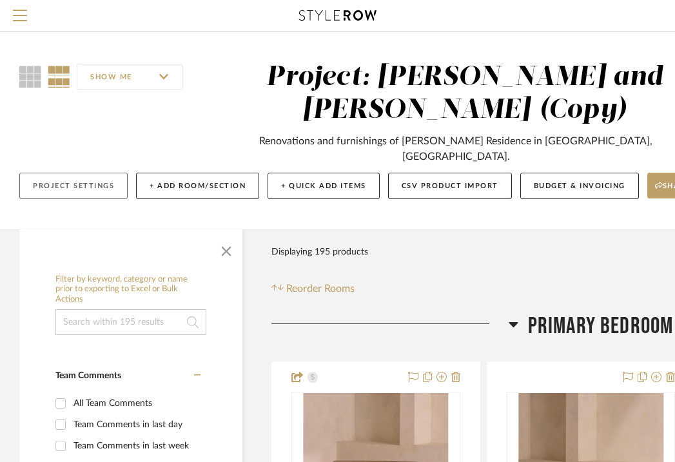
click at [69, 173] on button "Project Settings" at bounding box center [73, 186] width 108 height 26
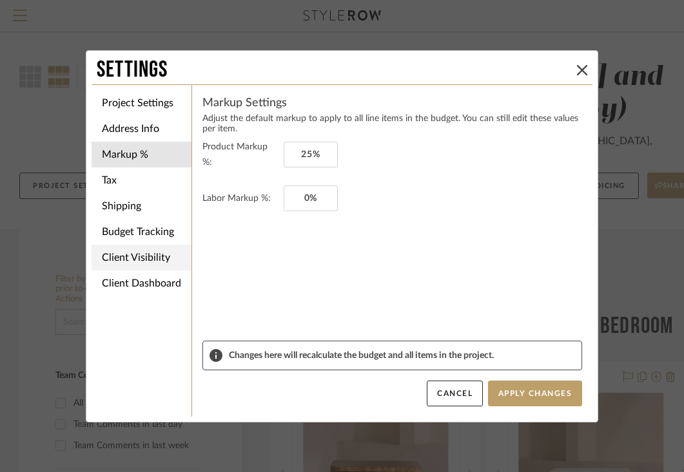
click at [155, 255] on li "Client Visibility" at bounding box center [141, 258] width 100 height 26
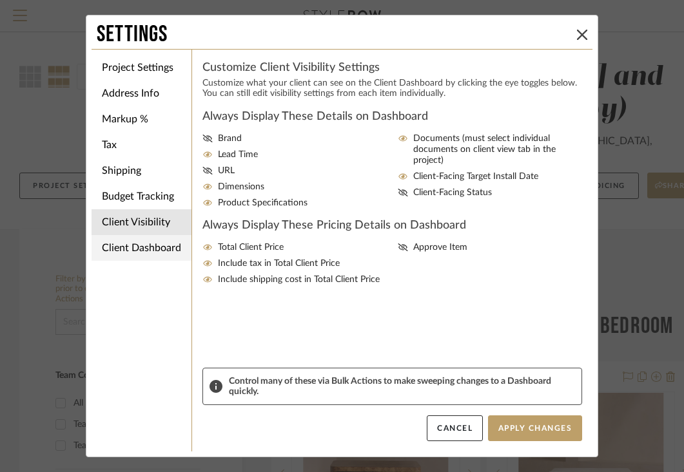
click at [153, 247] on li "Client Dashboard" at bounding box center [141, 248] width 100 height 26
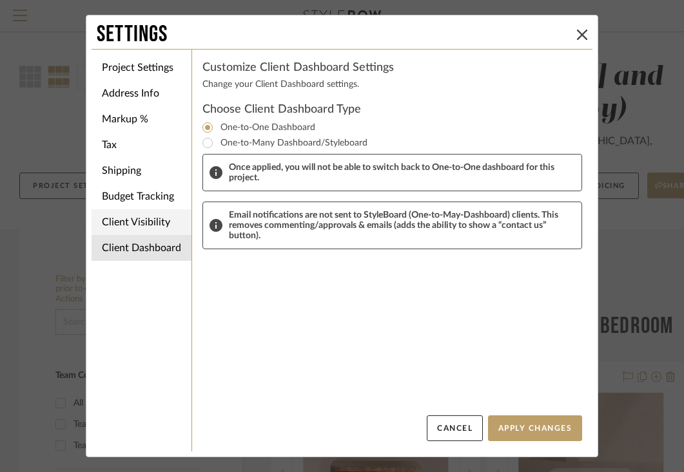
click at [119, 222] on li "Client Visibility" at bounding box center [141, 222] width 100 height 26
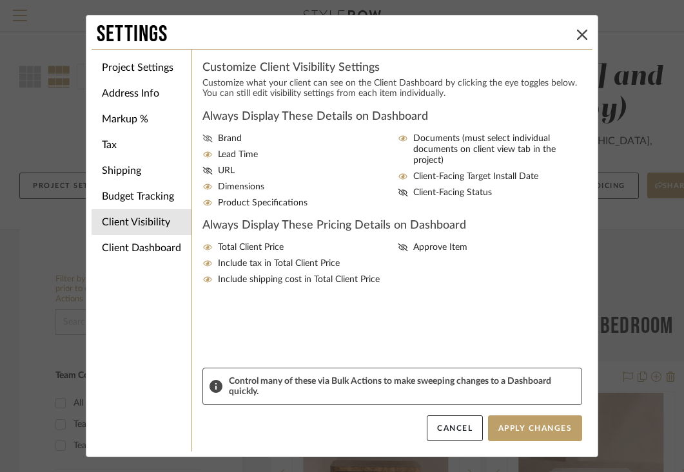
click at [231, 141] on span "Brand" at bounding box center [230, 138] width 24 height 11
click at [0, 0] on input "Brand" at bounding box center [0, 0] width 0 height 0
click at [436, 188] on span "Client-Facing Status" at bounding box center [452, 193] width 79 height 11
click at [0, 0] on input "Client-Facing Status" at bounding box center [0, 0] width 0 height 0
click at [417, 253] on span "Approve Item" at bounding box center [440, 247] width 54 height 11
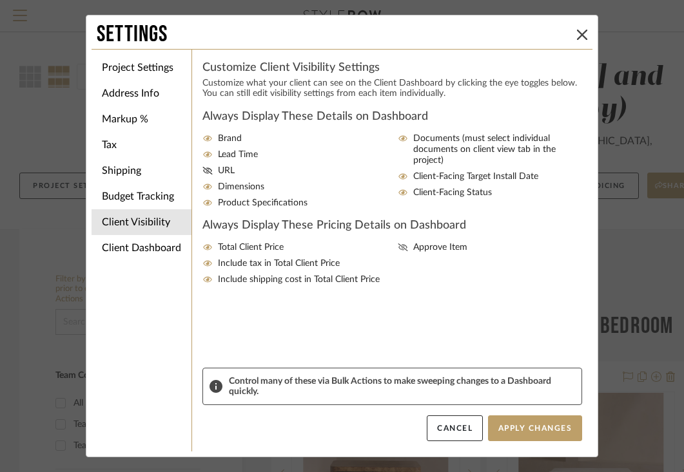
click at [0, 0] on input "Approve Item" at bounding box center [0, 0] width 0 height 0
click at [506, 427] on button "Apply Changes" at bounding box center [535, 429] width 94 height 26
click at [119, 120] on li "Markup %" at bounding box center [141, 119] width 100 height 26
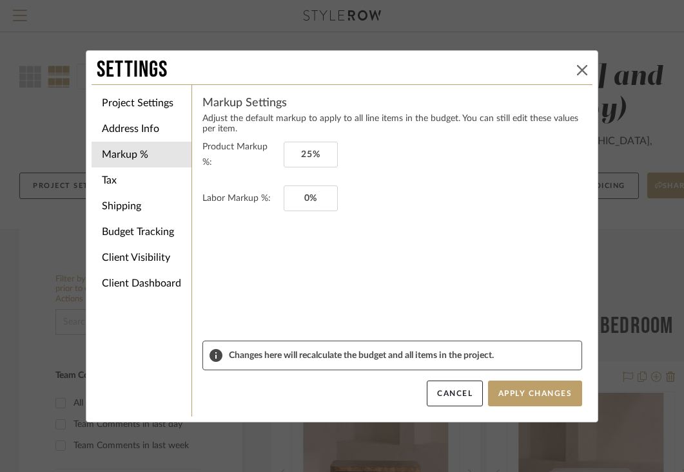
click at [581, 73] on icon at bounding box center [582, 70] width 10 height 10
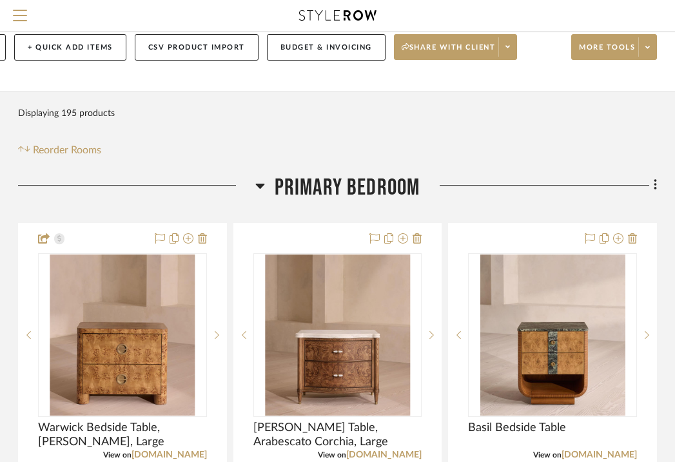
scroll to position [156, 253]
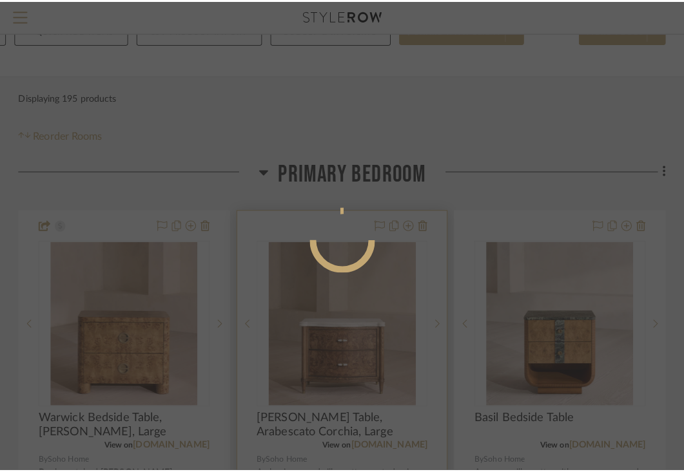
scroll to position [0, 0]
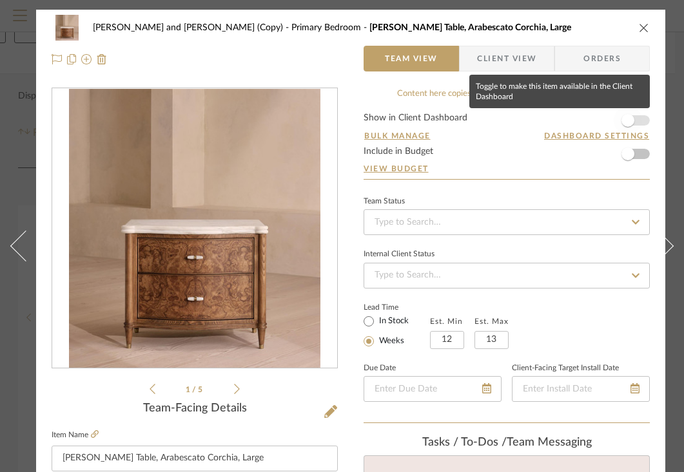
click at [631, 120] on span "button" at bounding box center [627, 120] width 13 height 13
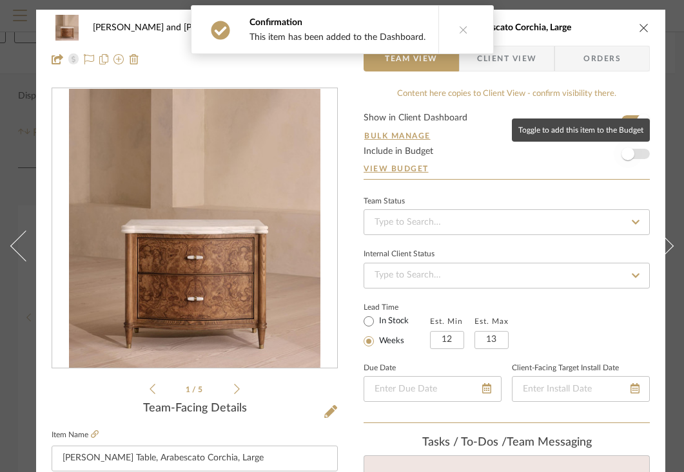
click at [630, 157] on span "button" at bounding box center [627, 154] width 13 height 13
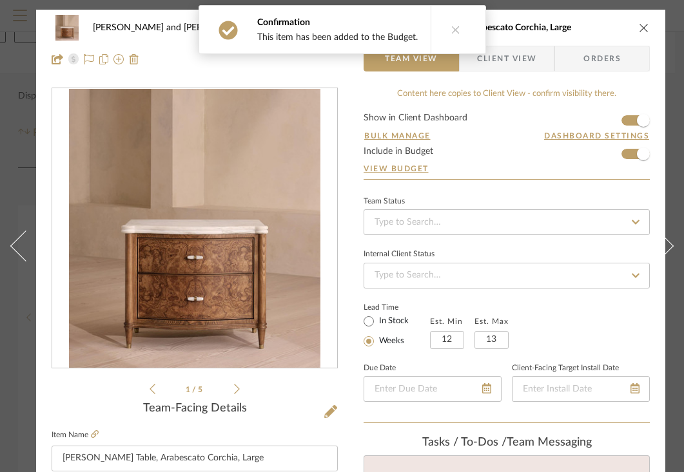
click at [538, 63] on span "Client View" at bounding box center [506, 59] width 94 height 26
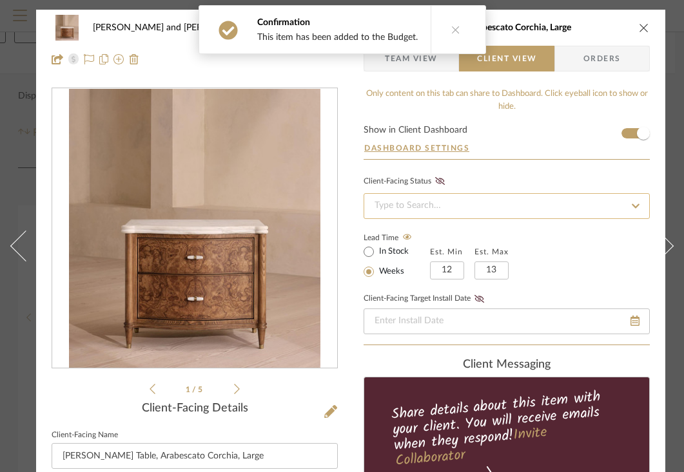
click at [523, 203] on input at bounding box center [506, 206] width 286 height 26
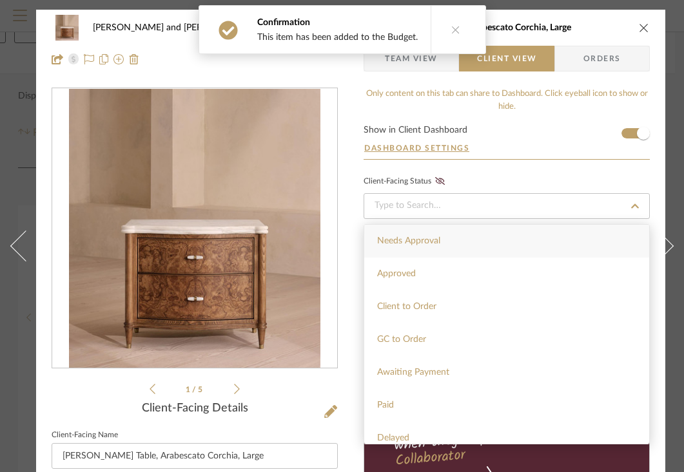
click at [481, 237] on div "Needs Approval" at bounding box center [506, 241] width 285 height 33
type input "[DATE]"
type input "Needs Approval"
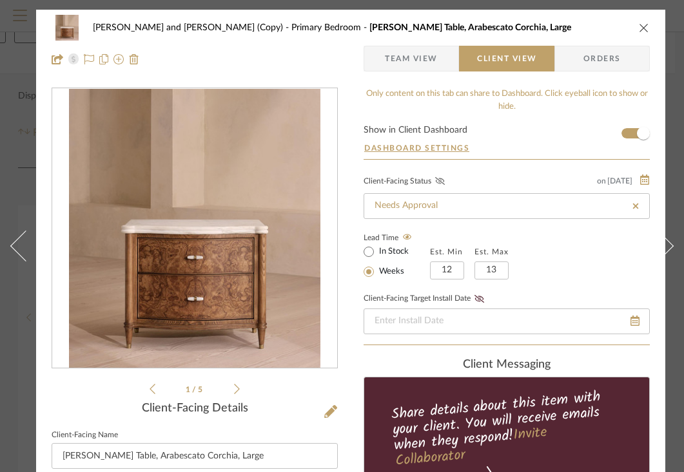
click at [443, 185] on icon at bounding box center [440, 181] width 10 height 8
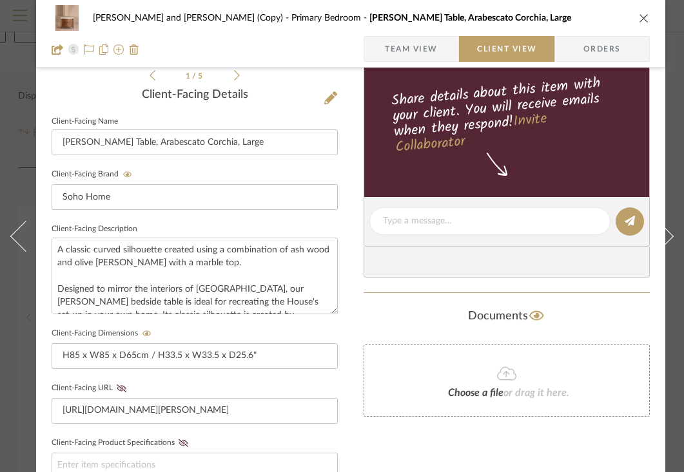
scroll to position [39, 0]
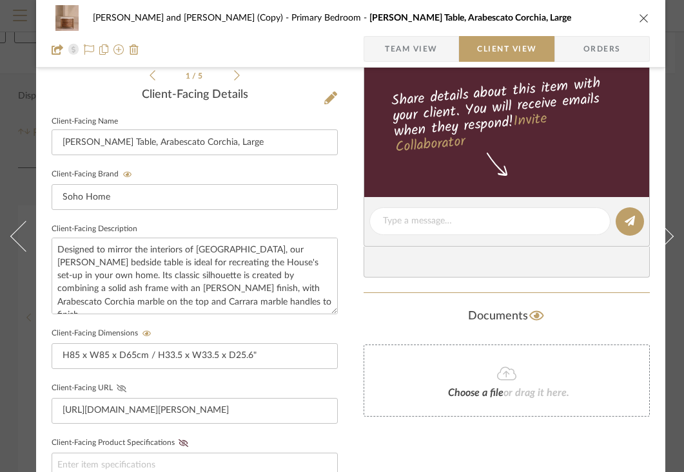
click at [122, 388] on icon at bounding box center [122, 389] width 10 height 8
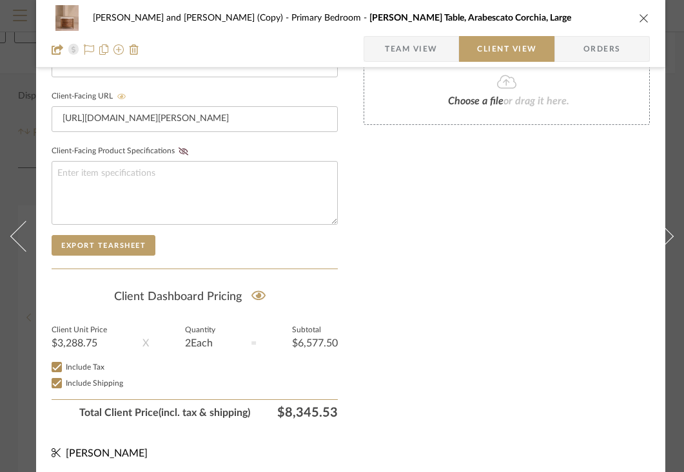
scroll to position [606, 0]
click at [640, 21] on icon "close" at bounding box center [644, 18] width 10 height 10
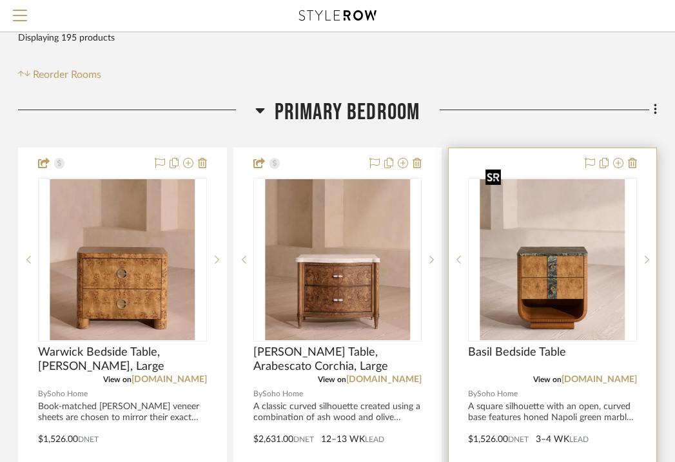
scroll to position [217, 253]
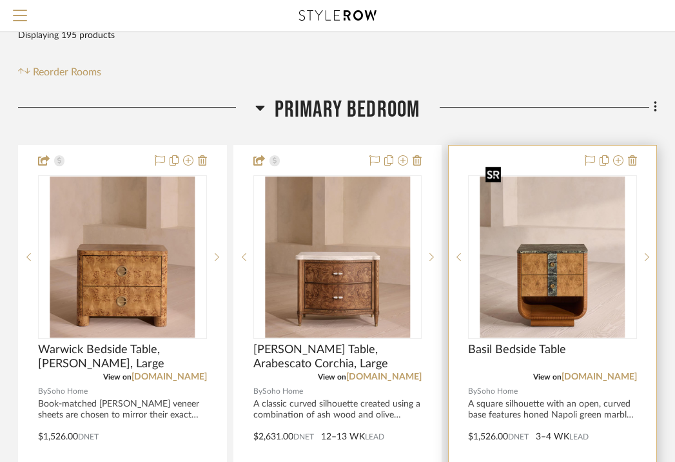
click at [555, 187] on img "0" at bounding box center [552, 257] width 145 height 161
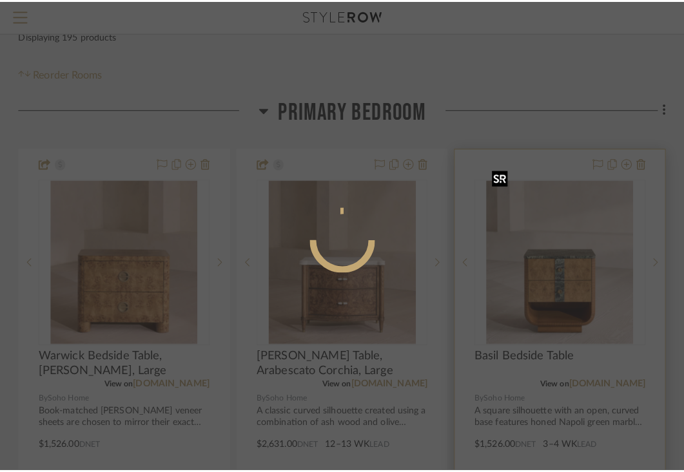
scroll to position [0, 0]
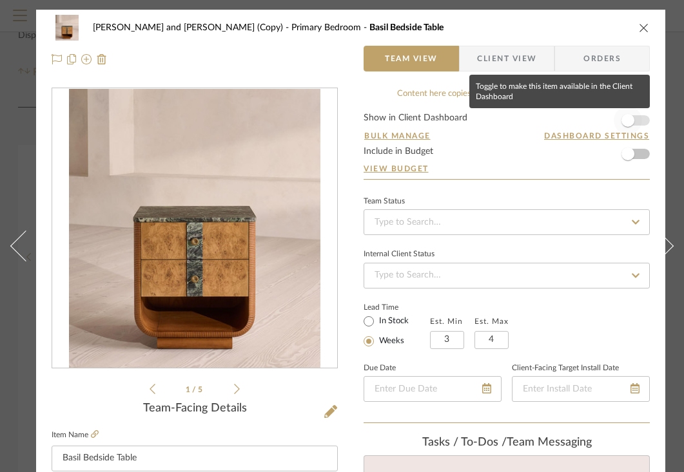
click at [633, 120] on span "button" at bounding box center [627, 120] width 13 height 13
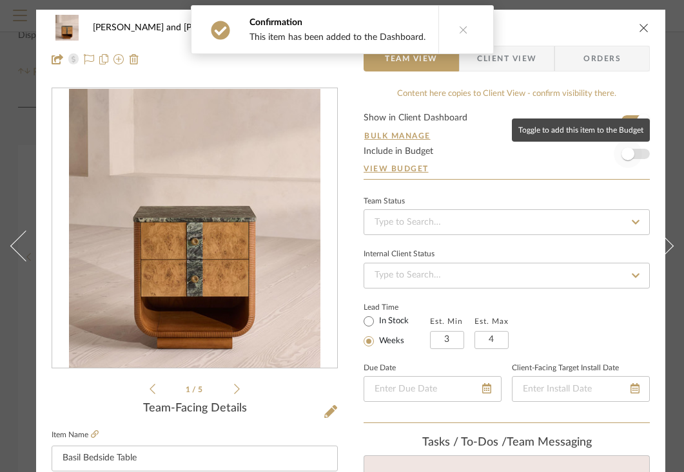
click at [631, 154] on span "button" at bounding box center [627, 154] width 13 height 13
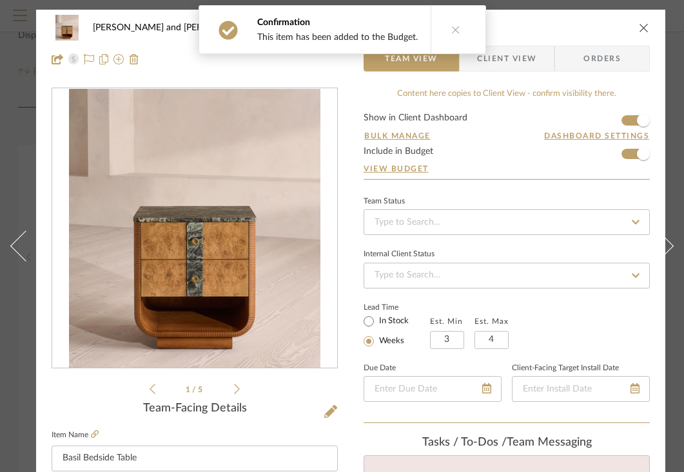
click at [530, 61] on span "Client View" at bounding box center [506, 59] width 59 height 26
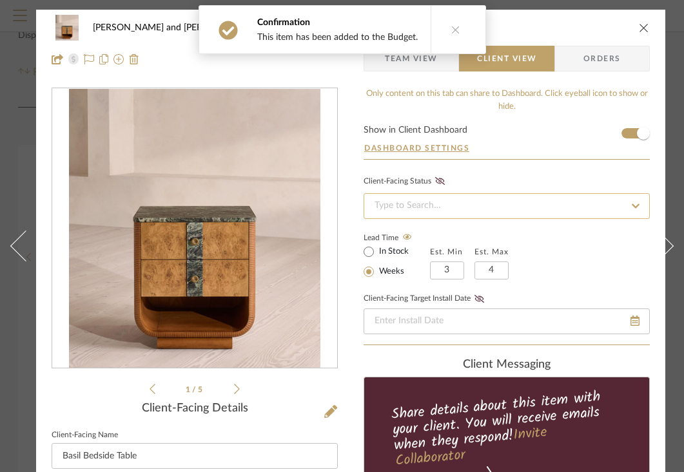
click at [454, 202] on input at bounding box center [506, 206] width 286 height 26
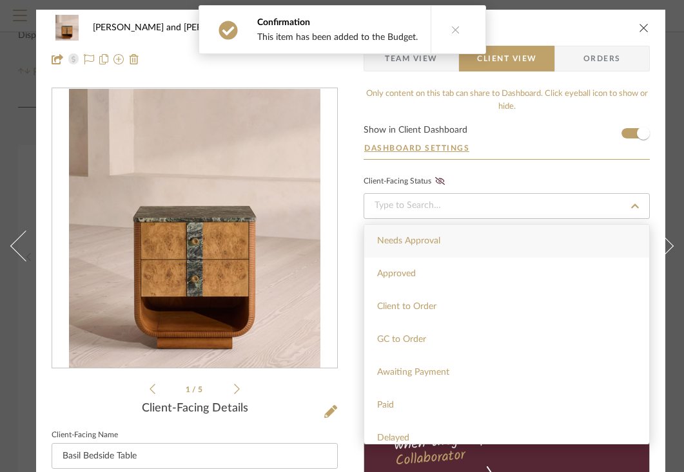
click at [434, 236] on span "Needs Approval" at bounding box center [408, 240] width 63 height 9
type input "[DATE]"
type input "Needs Approval"
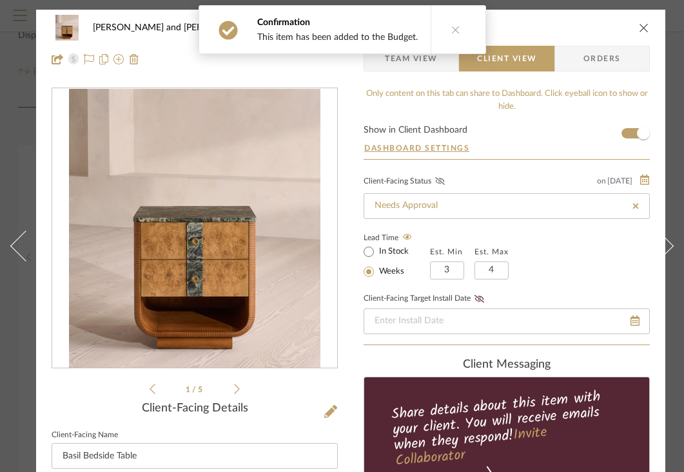
click at [441, 182] on icon at bounding box center [440, 181] width 10 height 8
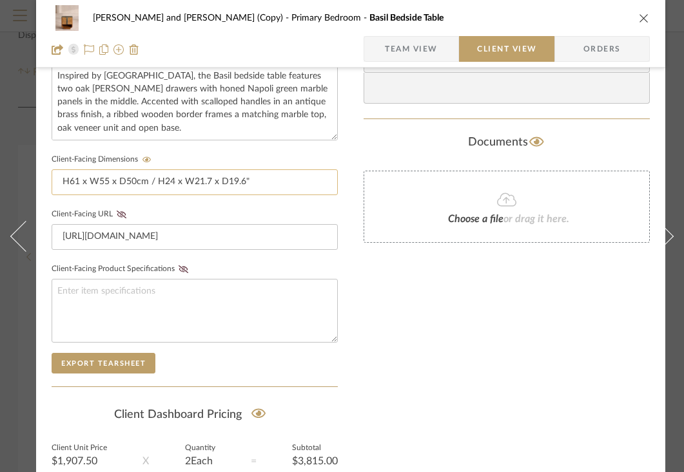
scroll to position [504, 0]
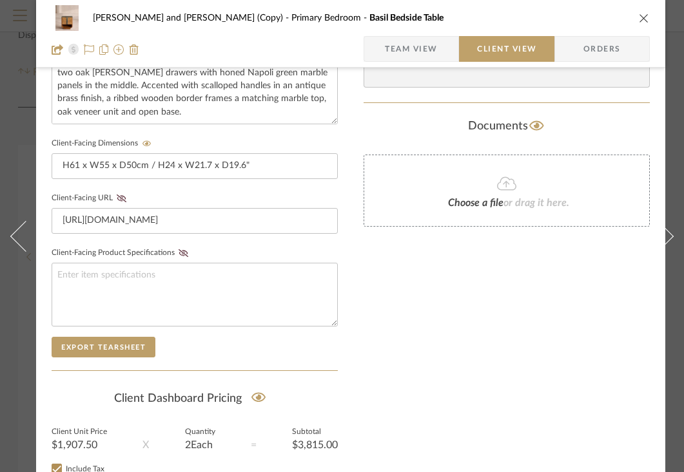
click at [640, 19] on icon "close" at bounding box center [644, 18] width 10 height 10
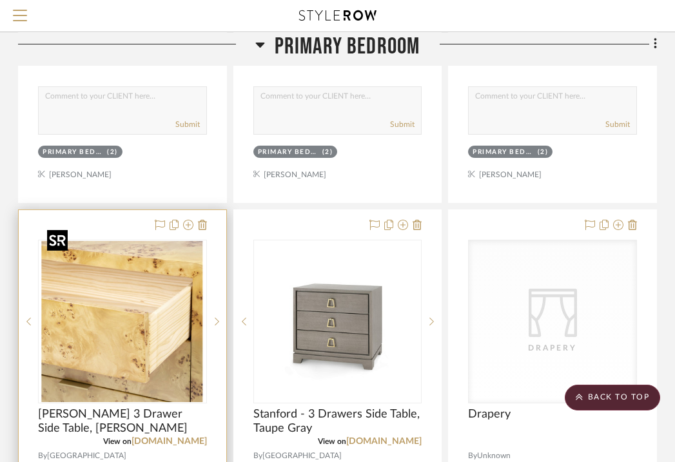
scroll to position [758, 253]
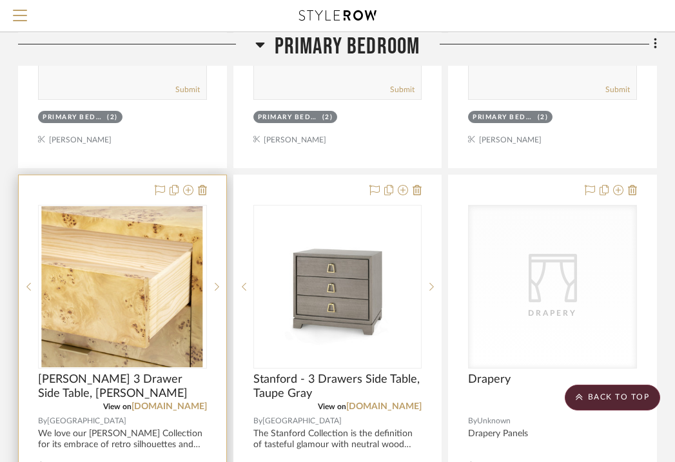
click at [101, 182] on div at bounding box center [122, 457] width 207 height 564
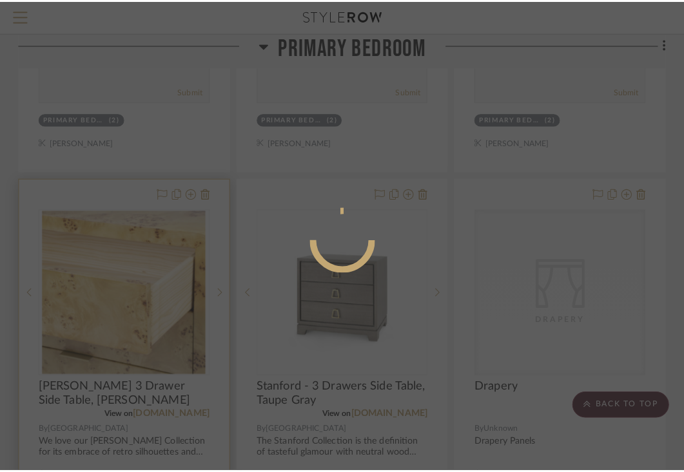
scroll to position [0, 0]
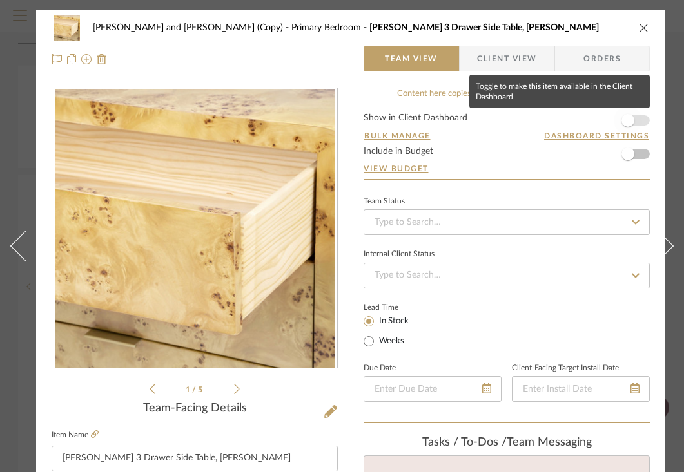
click at [630, 122] on span "button" at bounding box center [627, 120] width 13 height 13
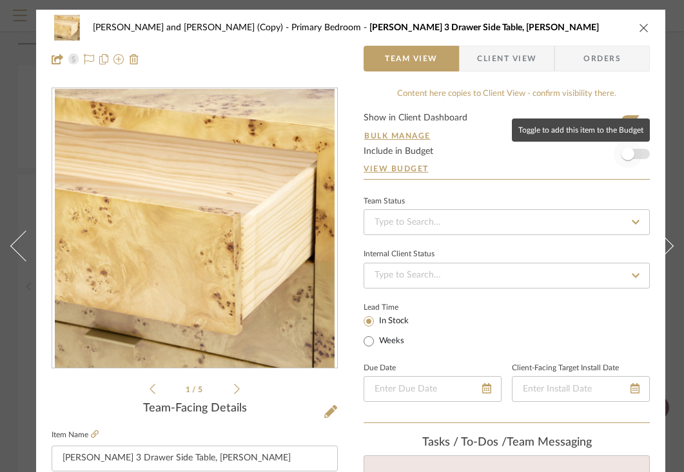
click at [630, 159] on span "button" at bounding box center [627, 154] width 13 height 13
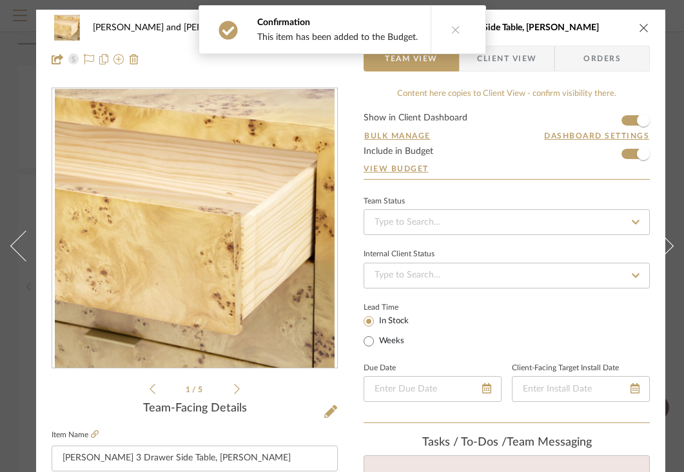
click at [524, 59] on span "Client View" at bounding box center [506, 59] width 59 height 26
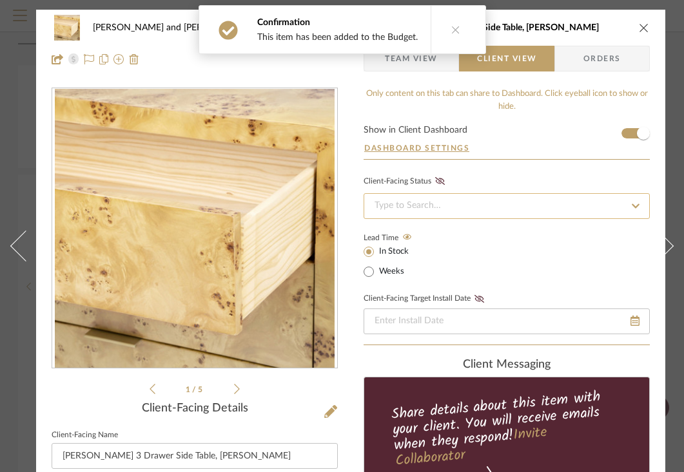
click at [457, 206] on input at bounding box center [506, 206] width 286 height 26
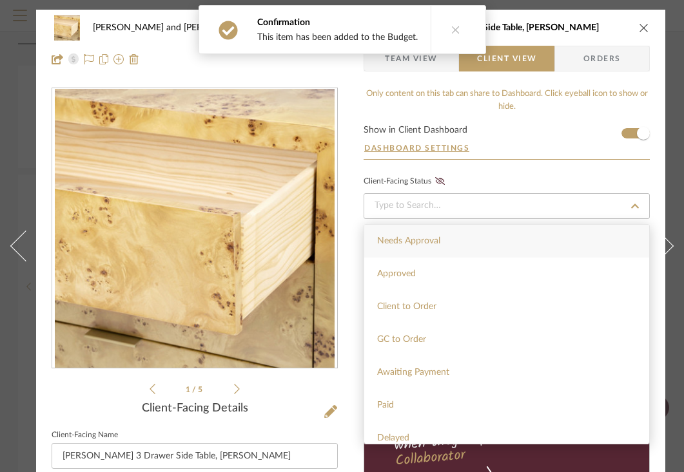
click at [427, 239] on span "Needs Approval" at bounding box center [408, 240] width 63 height 9
type input "[DATE]"
type input "Needs Approval"
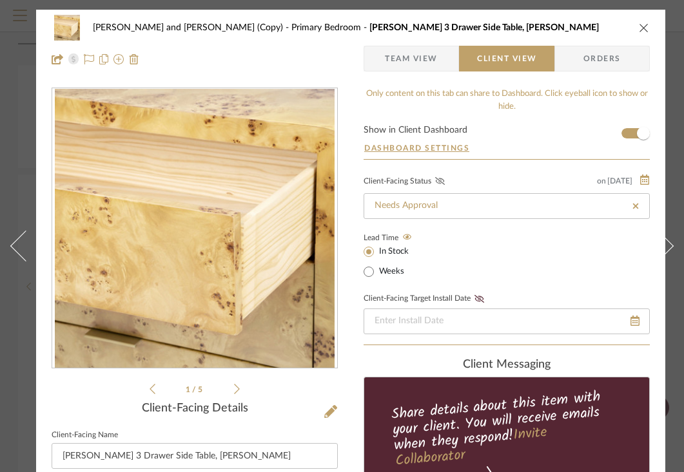
click at [439, 182] on icon at bounding box center [440, 181] width 10 height 8
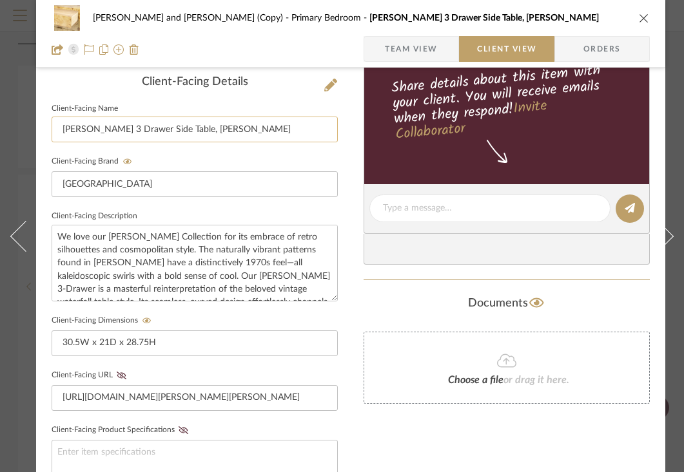
scroll to position [328, 0]
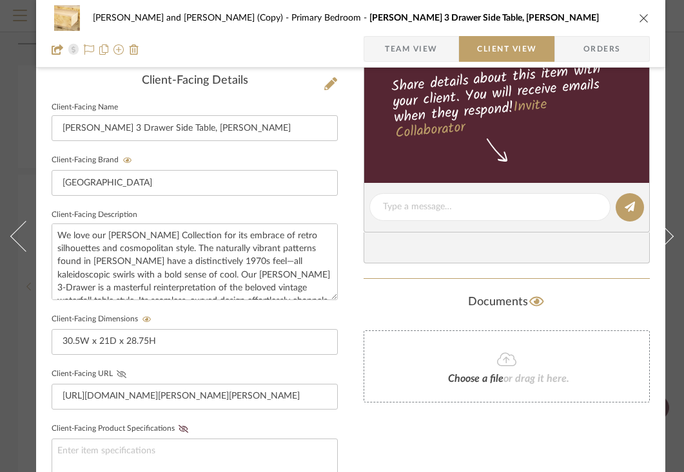
click at [120, 374] on icon at bounding box center [122, 375] width 10 height 8
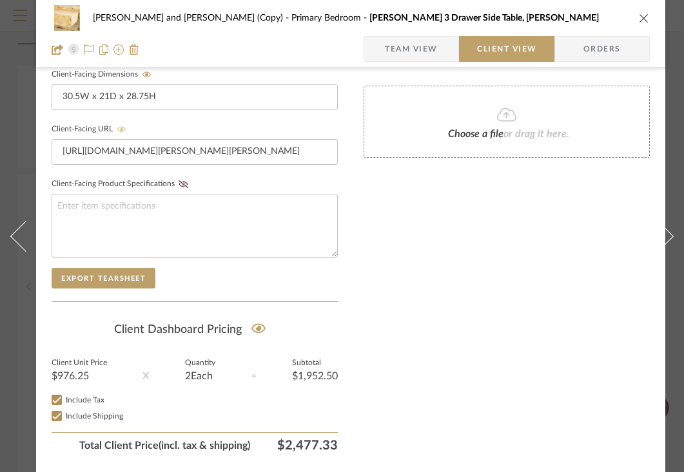
scroll to position [579, 0]
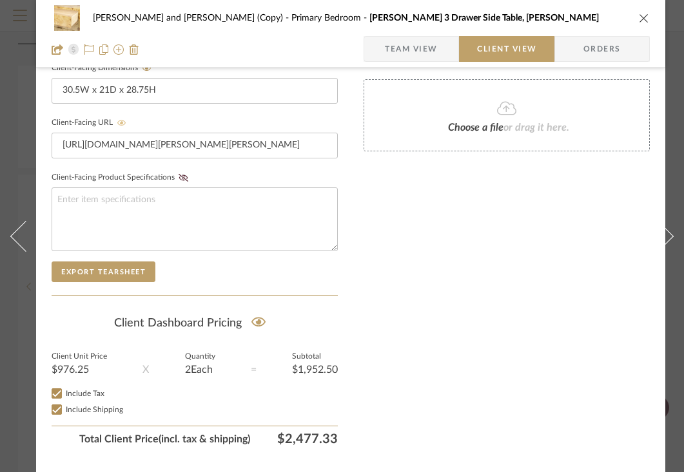
click at [651, 19] on div "[PERSON_NAME] and [PERSON_NAME] (Copy) Primary Bedroom [PERSON_NAME] 3 Drawer S…" at bounding box center [350, 34] width 629 height 68
click at [645, 19] on icon "close" at bounding box center [644, 18] width 10 height 10
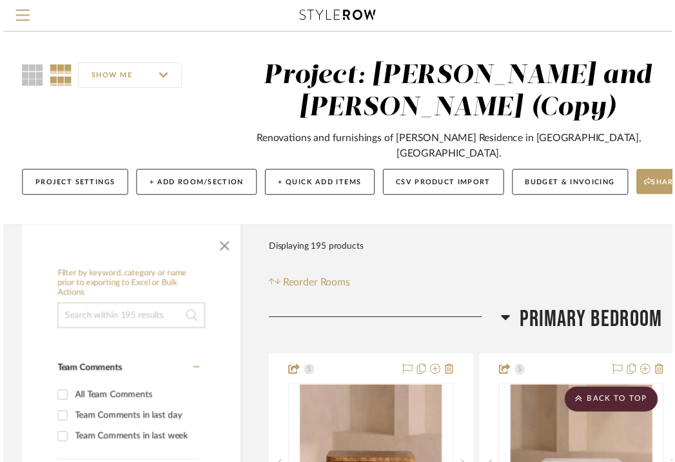
scroll to position [758, 253]
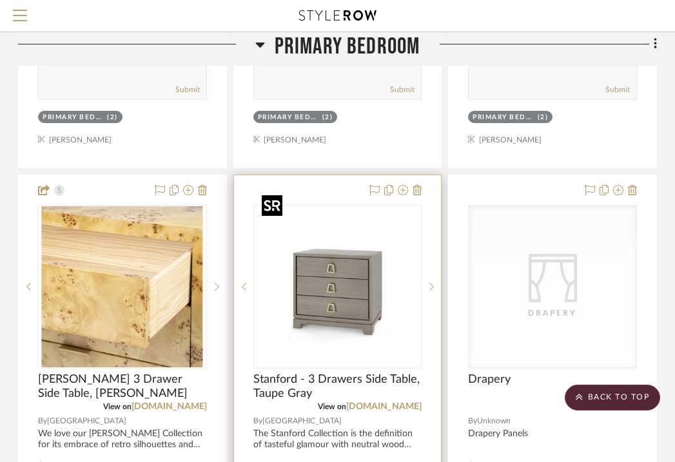
click at [355, 218] on img "0" at bounding box center [336, 286] width 161 height 161
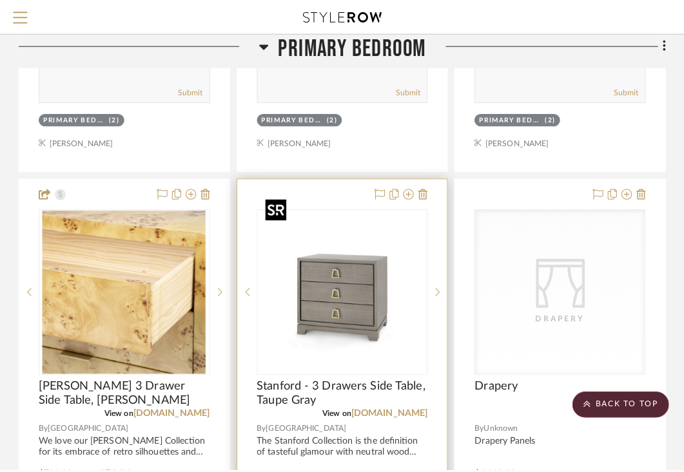
scroll to position [0, 0]
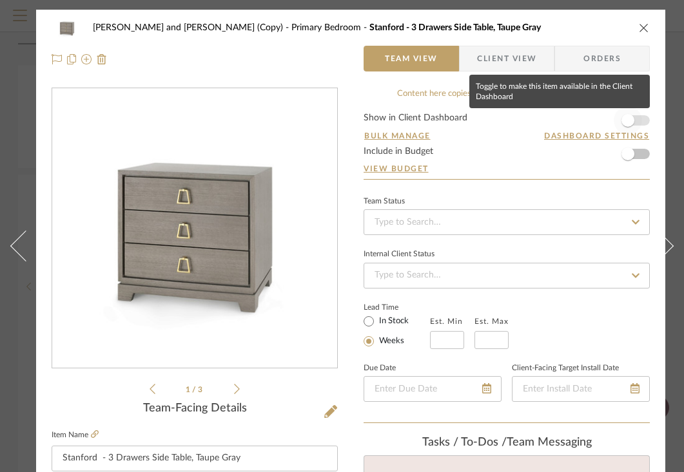
click at [633, 120] on span "button" at bounding box center [627, 120] width 13 height 13
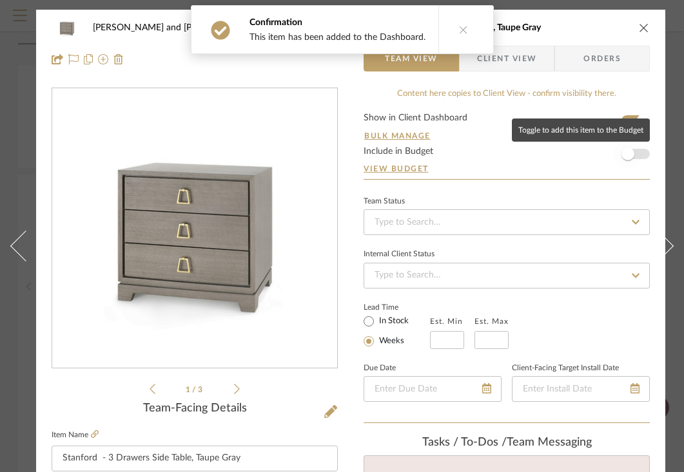
click at [632, 154] on span "button" at bounding box center [627, 154] width 13 height 13
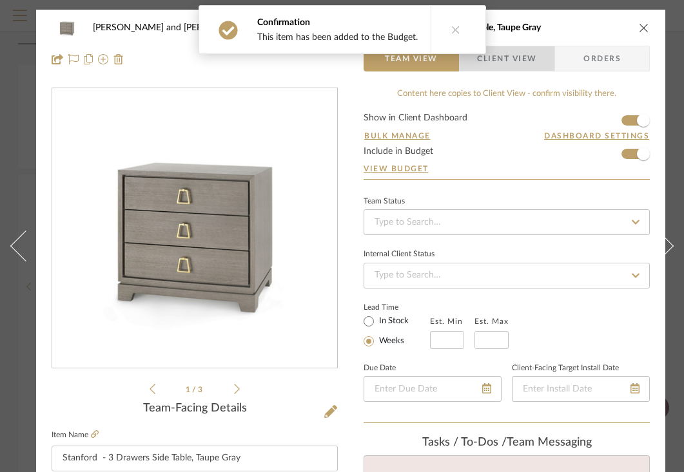
click at [534, 62] on span "Client View" at bounding box center [506, 59] width 59 height 26
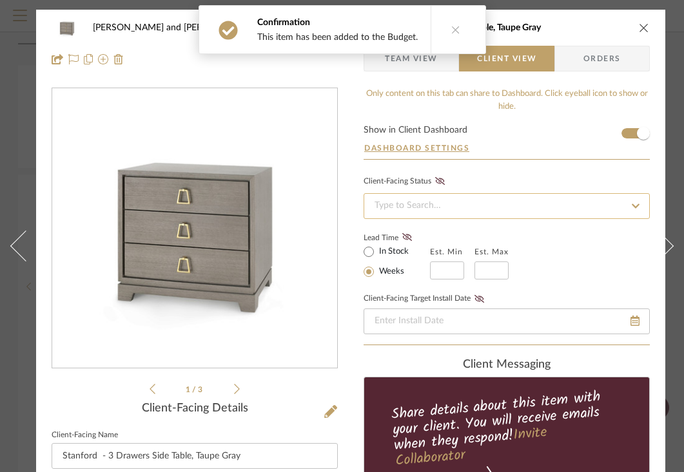
click at [484, 206] on input at bounding box center [506, 206] width 286 height 26
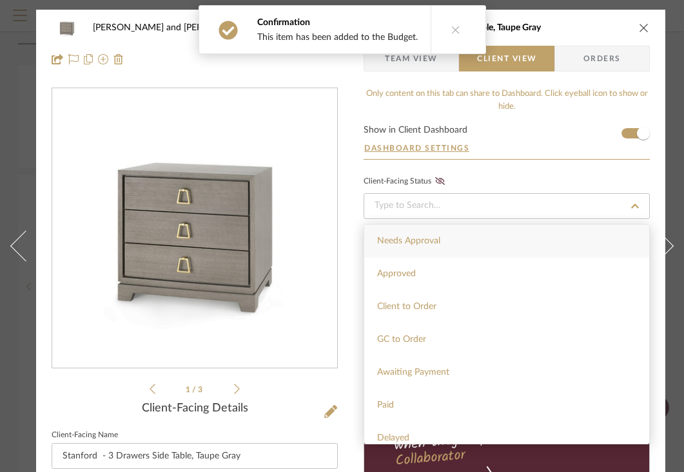
click at [432, 242] on span "Needs Approval" at bounding box center [408, 240] width 63 height 9
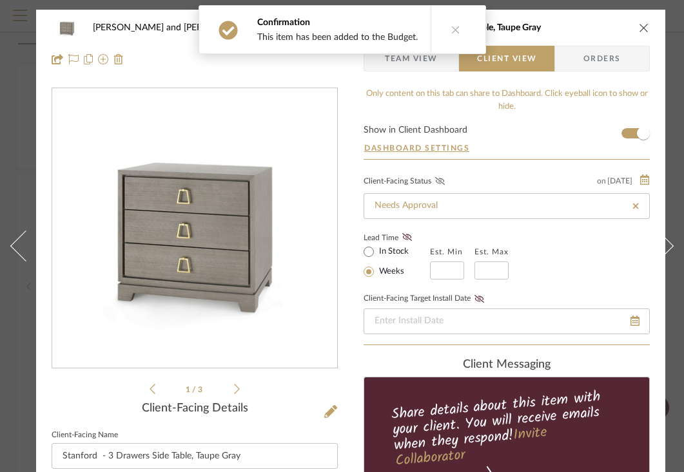
click at [439, 180] on icon at bounding box center [440, 181] width 10 height 8
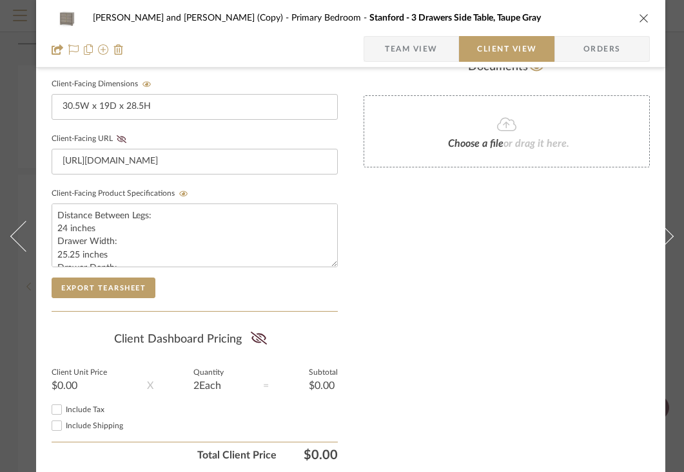
scroll to position [568, 0]
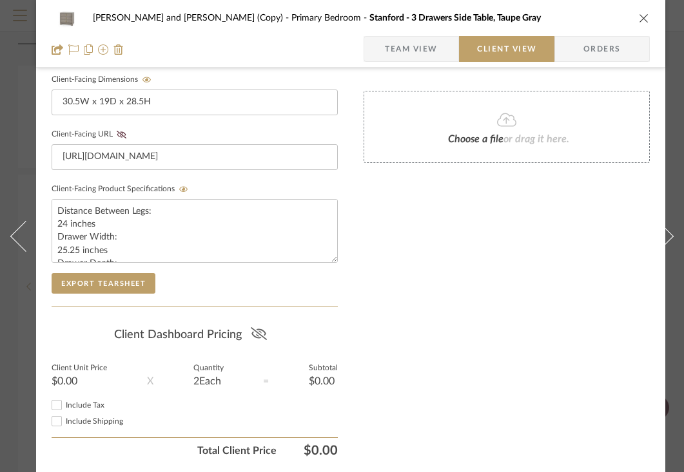
click at [264, 332] on icon at bounding box center [259, 333] width 16 height 13
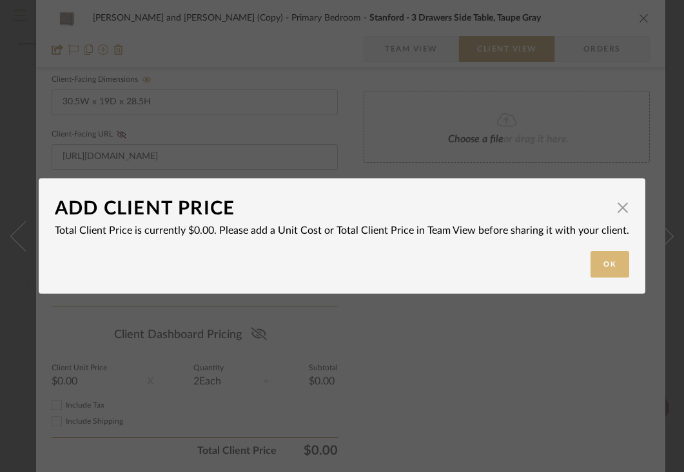
click at [599, 260] on button "Ok" at bounding box center [609, 264] width 39 height 26
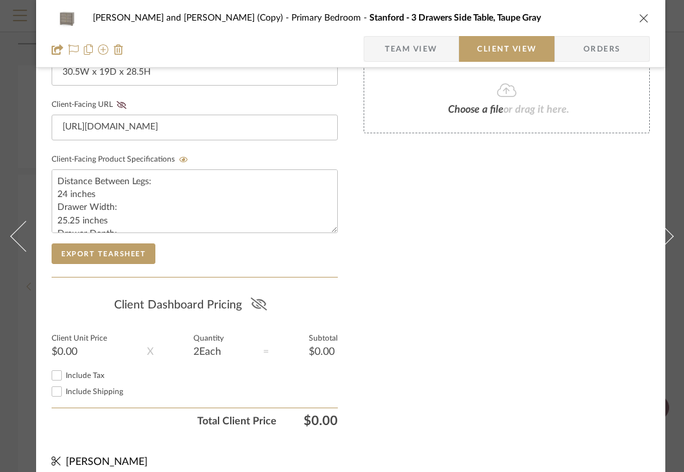
scroll to position [619, 0]
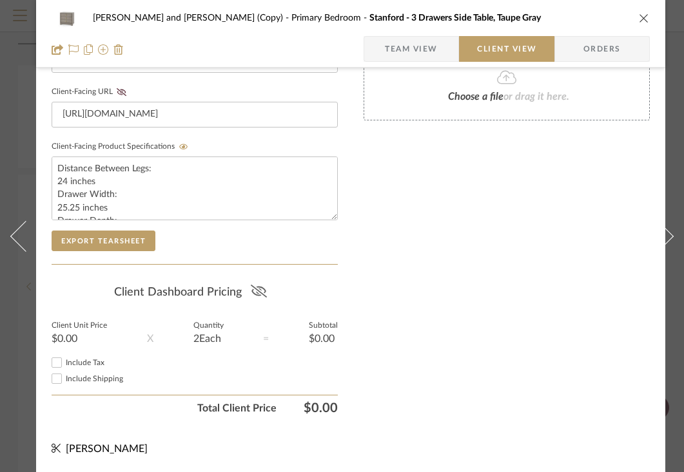
click at [262, 285] on icon at bounding box center [259, 291] width 16 height 13
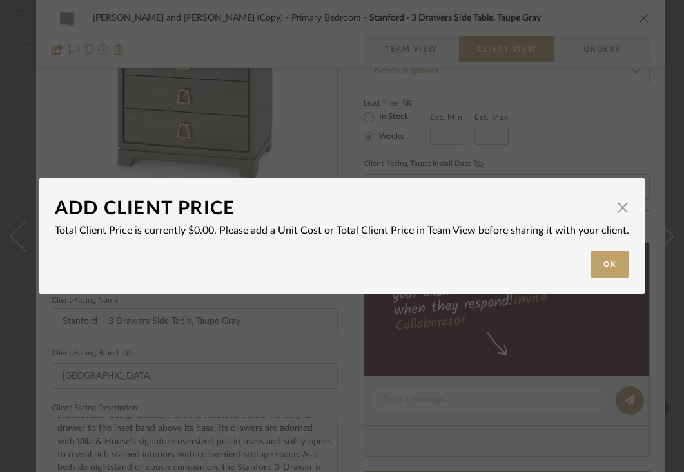
scroll to position [72, 0]
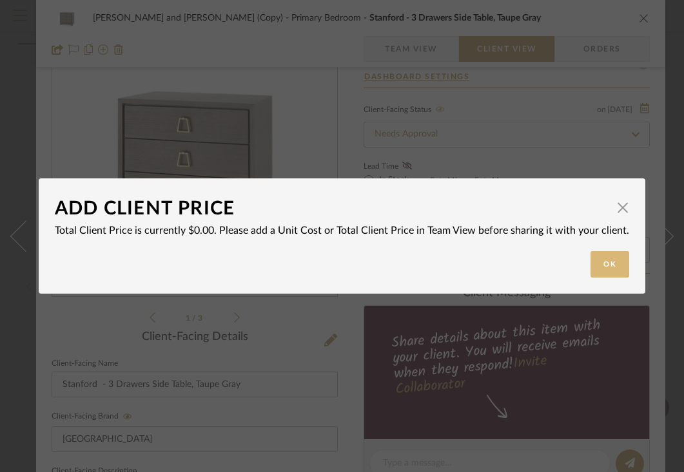
click at [599, 269] on button "Ok" at bounding box center [609, 264] width 39 height 26
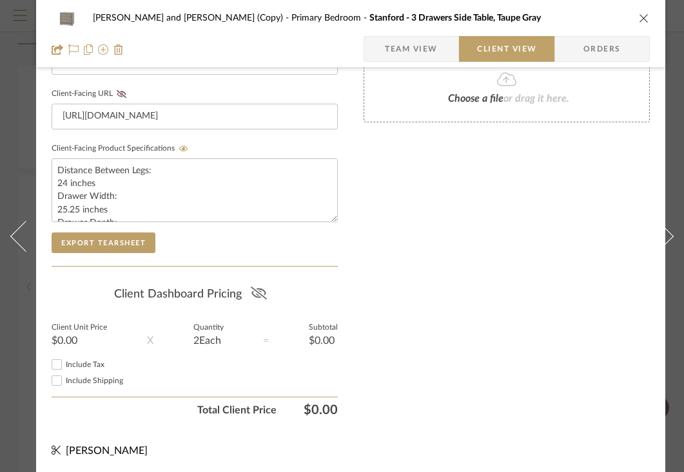
scroll to position [620, 0]
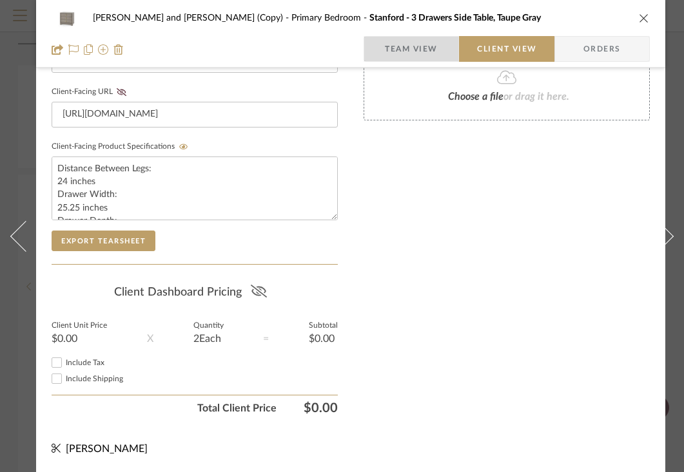
click at [416, 51] on span "Team View" at bounding box center [411, 49] width 53 height 26
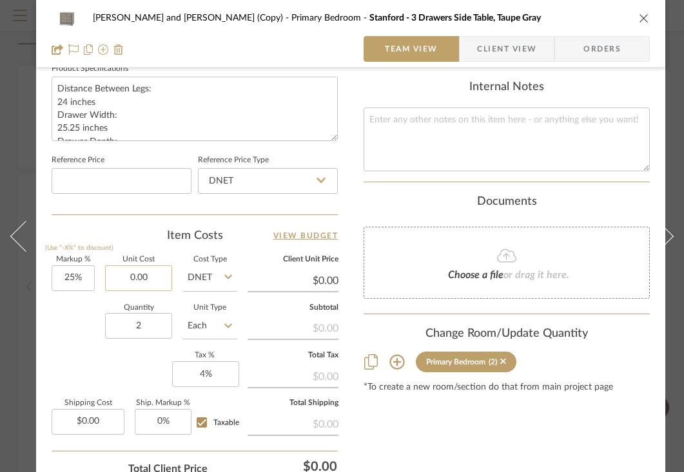
click at [153, 277] on input "0.00" at bounding box center [138, 278] width 67 height 26
click at [80, 329] on div "Quantity 2 Unit Type Each" at bounding box center [145, 328] width 186 height 46
click at [518, 45] on span "Client View" at bounding box center [506, 49] width 59 height 26
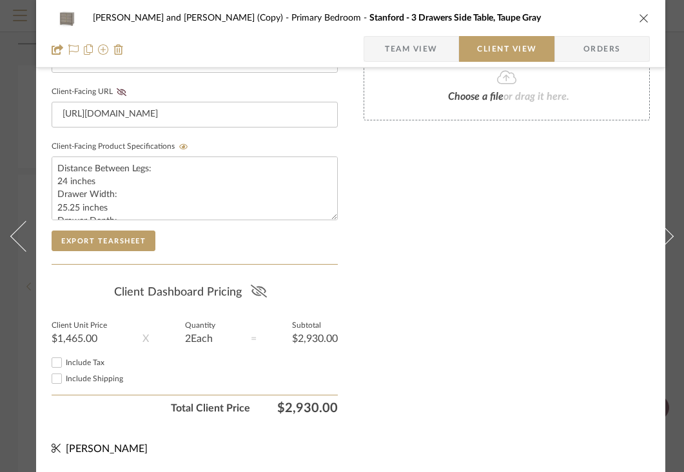
click at [264, 285] on icon at bounding box center [259, 291] width 16 height 13
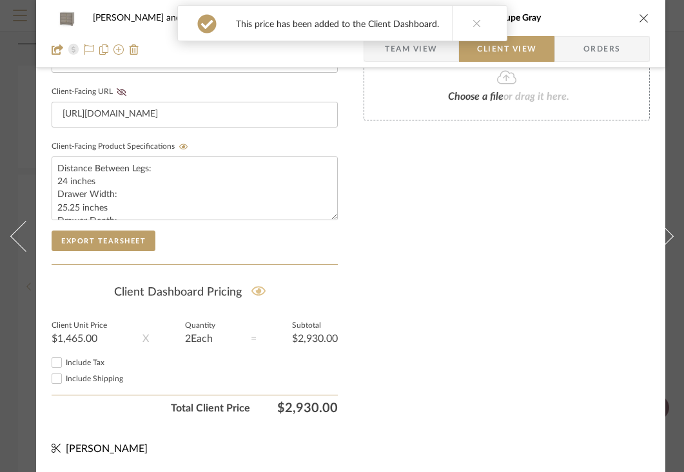
click at [643, 15] on icon "close" at bounding box center [644, 18] width 10 height 10
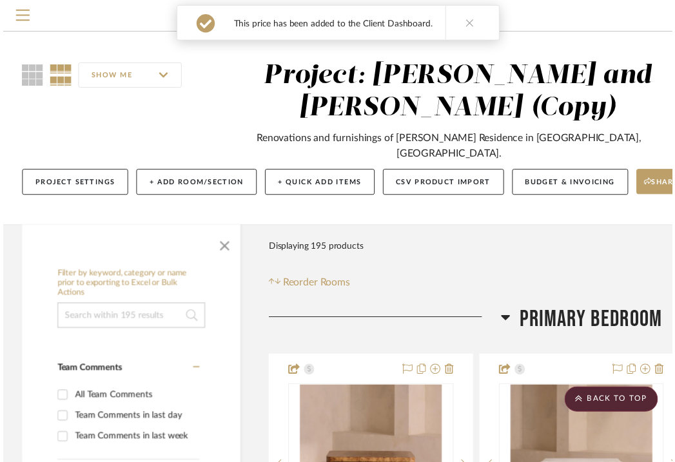
scroll to position [758, 253]
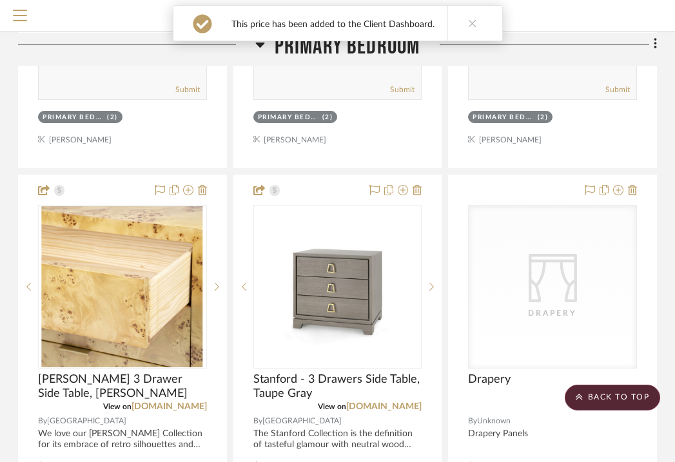
click at [465, 28] on button at bounding box center [472, 23] width 50 height 35
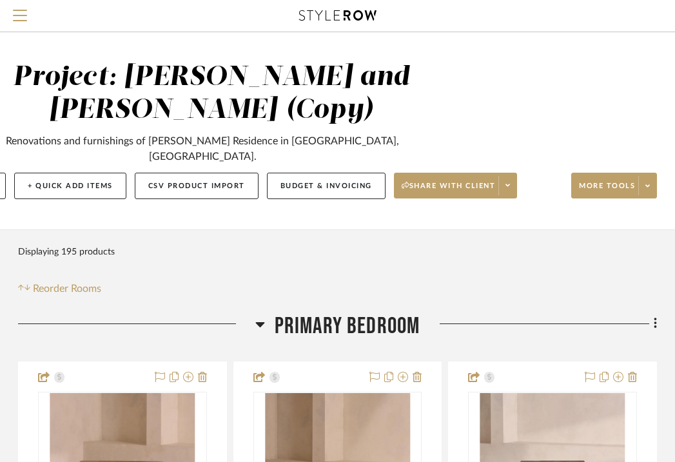
scroll to position [31, 253]
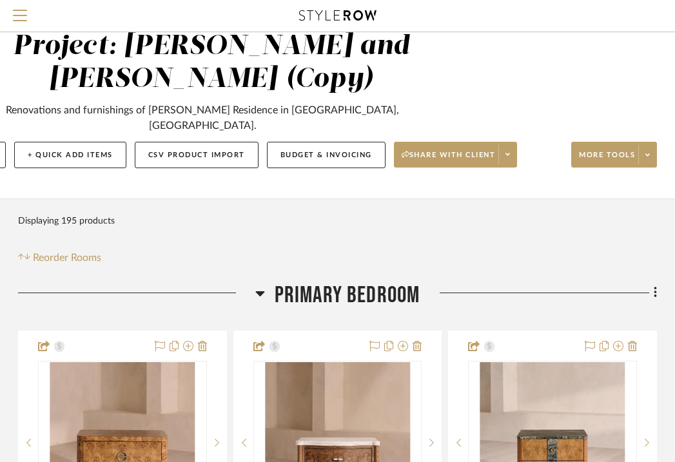
click at [262, 291] on icon at bounding box center [259, 293] width 9 height 5
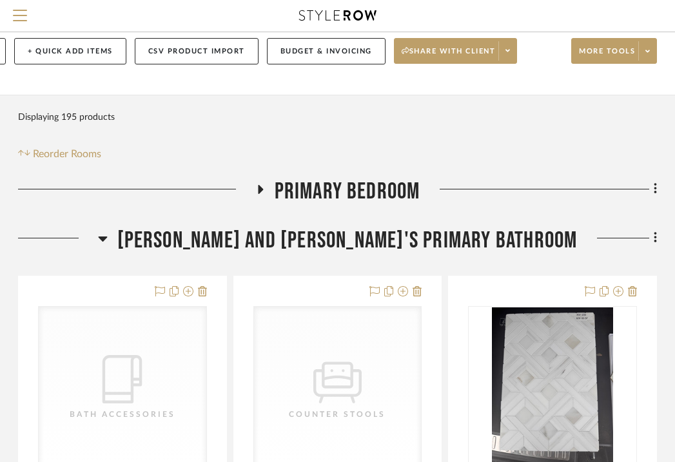
scroll to position [149, 253]
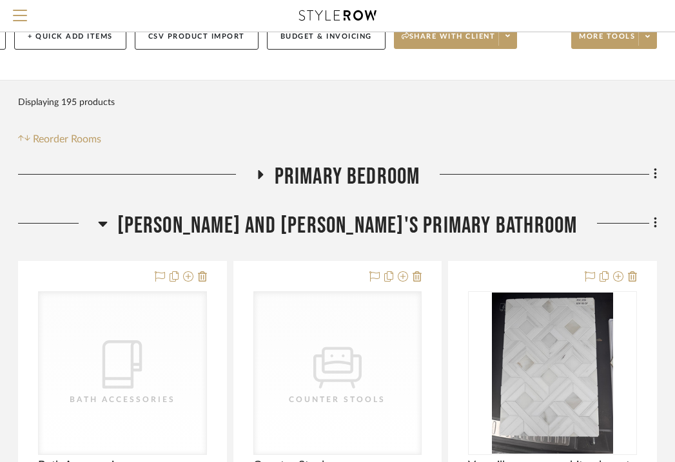
click at [107, 222] on icon at bounding box center [102, 224] width 9 height 5
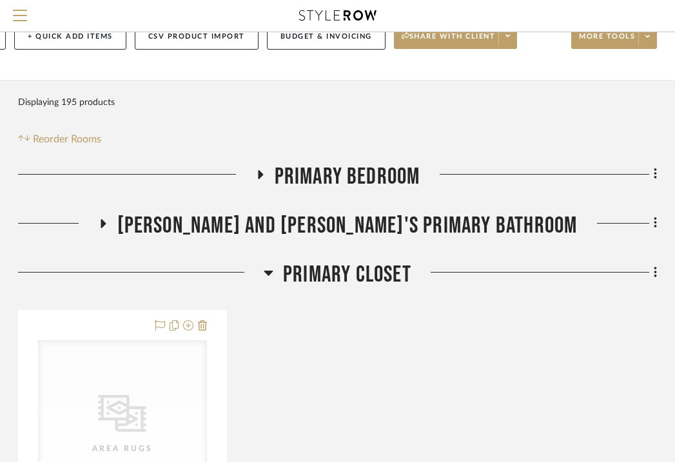
scroll to position [179, 253]
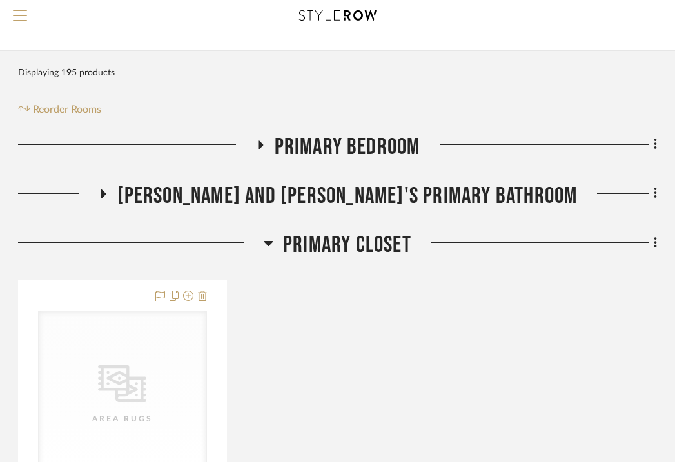
click at [271, 235] on icon at bounding box center [269, 242] width 10 height 15
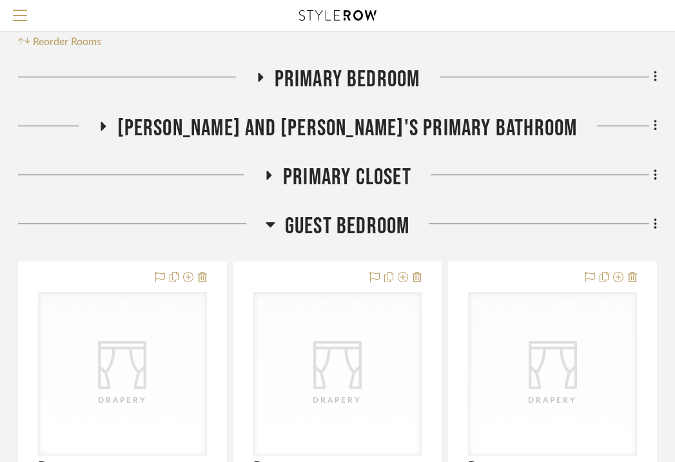
scroll to position [253, 253]
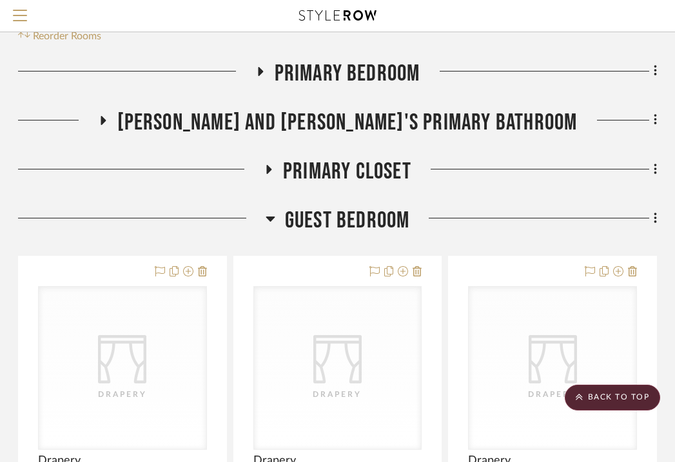
click at [269, 217] on icon at bounding box center [269, 219] width 9 height 5
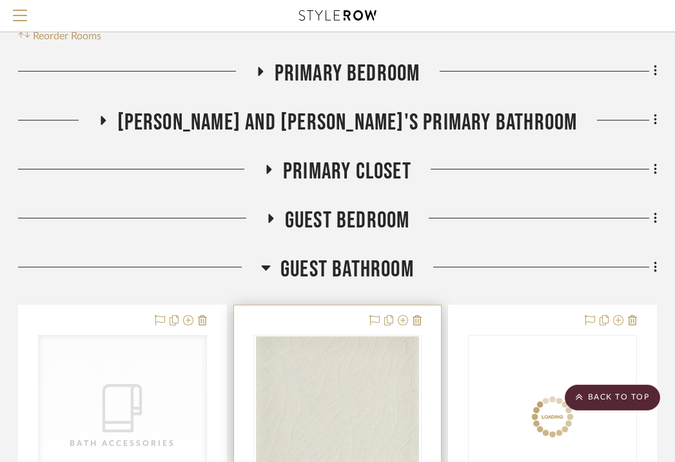
scroll to position [358, 253]
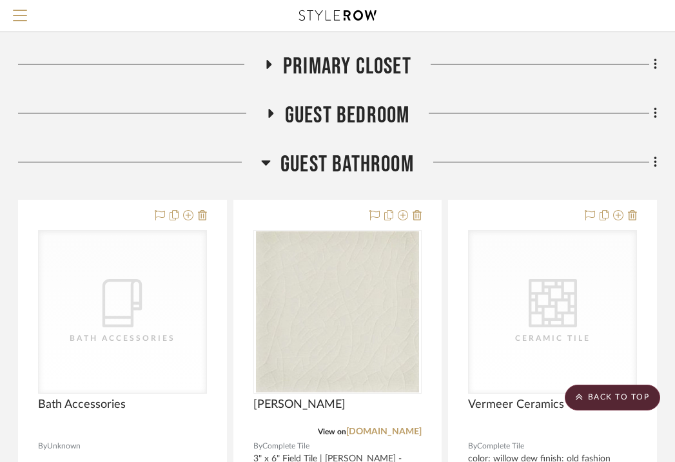
click at [264, 160] on icon at bounding box center [266, 162] width 9 height 5
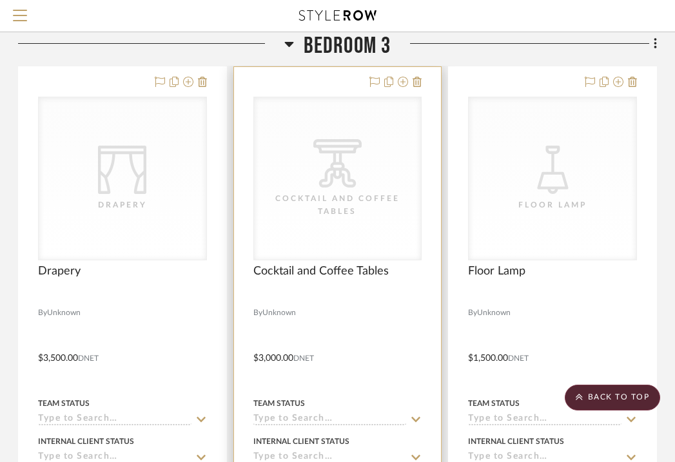
scroll to position [539, 253]
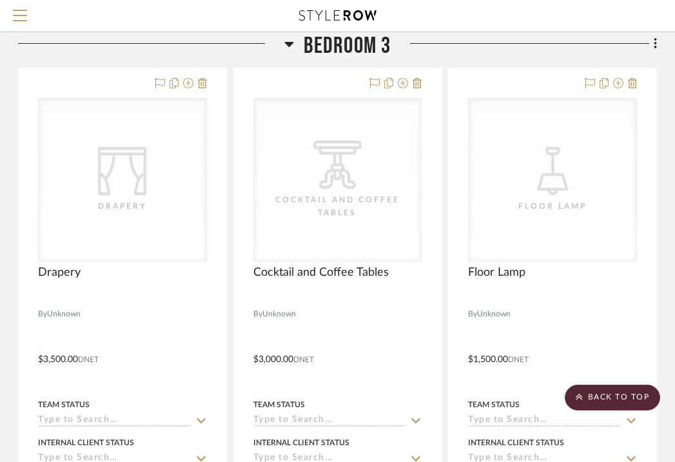
click at [292, 42] on icon at bounding box center [288, 44] width 9 height 5
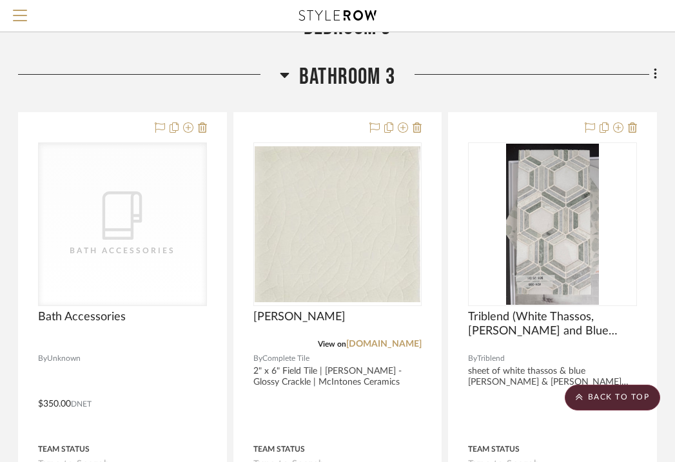
scroll to position [548, 253]
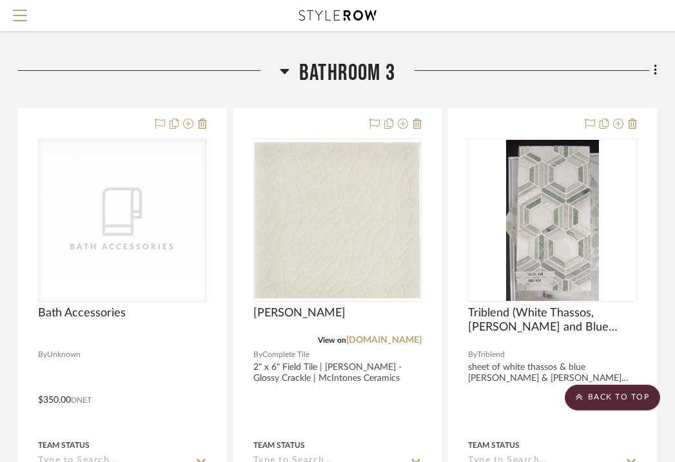
click at [284, 69] on icon at bounding box center [284, 71] width 9 height 5
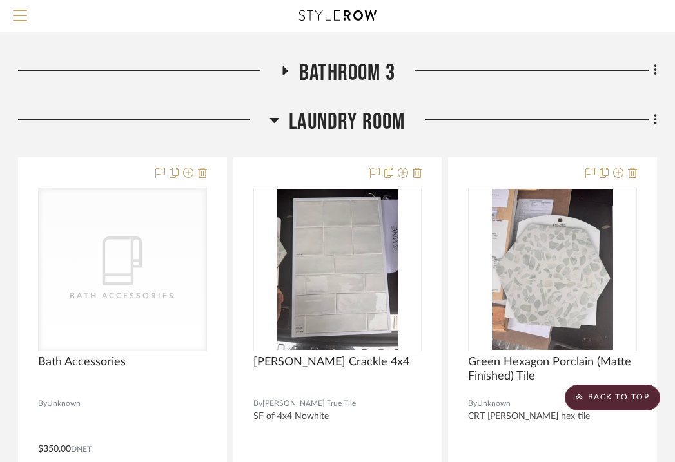
scroll to position [550, 253]
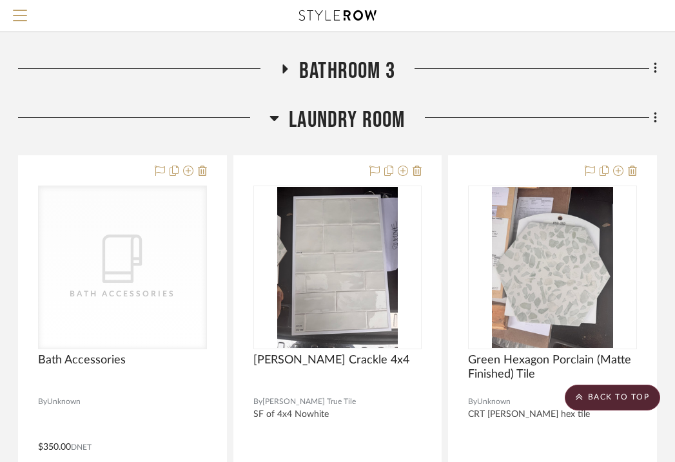
click at [270, 110] on icon at bounding box center [274, 117] width 10 height 15
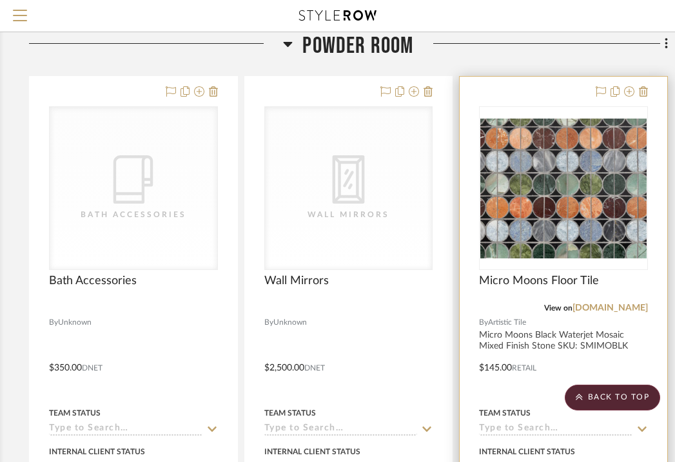
scroll to position [627, 242]
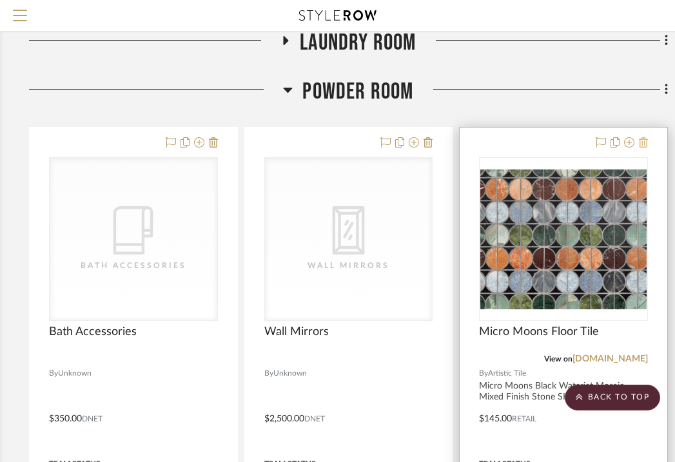
click at [644, 137] on icon at bounding box center [643, 142] width 9 height 10
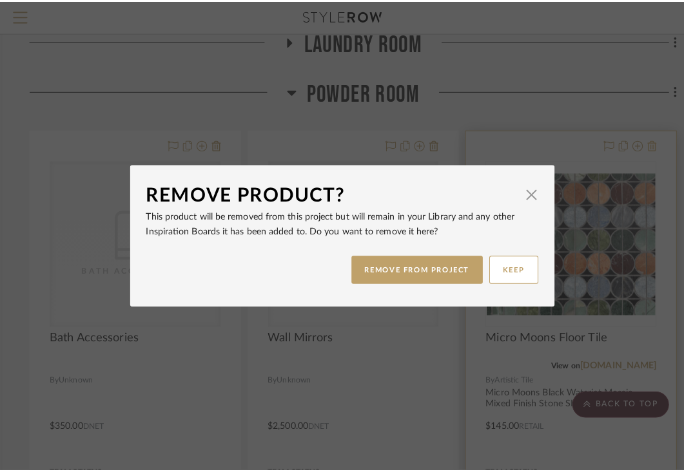
scroll to position [0, 0]
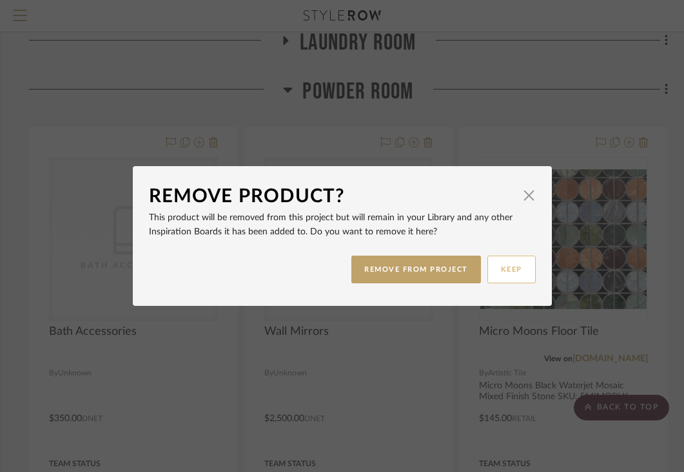
click at [512, 266] on button "KEEP" at bounding box center [511, 270] width 48 height 28
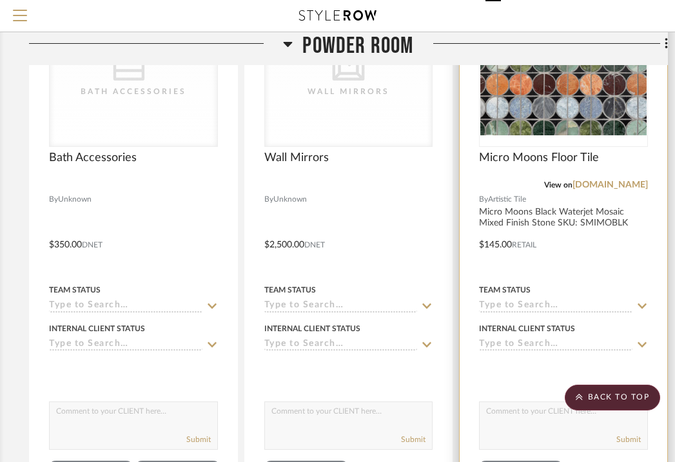
scroll to position [809, 242]
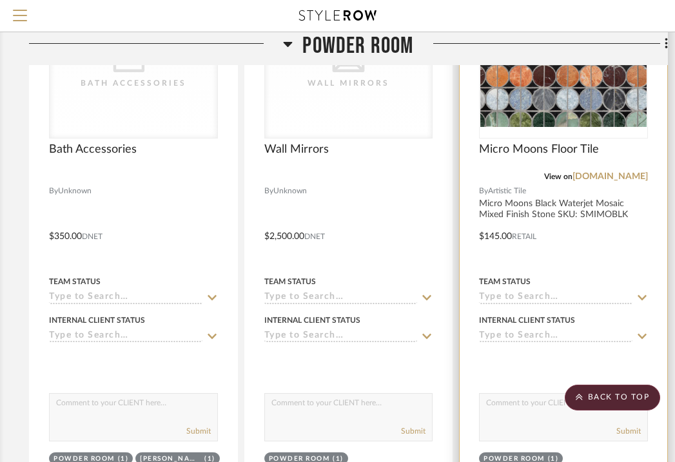
click at [639, 295] on icon at bounding box center [641, 297] width 9 height 5
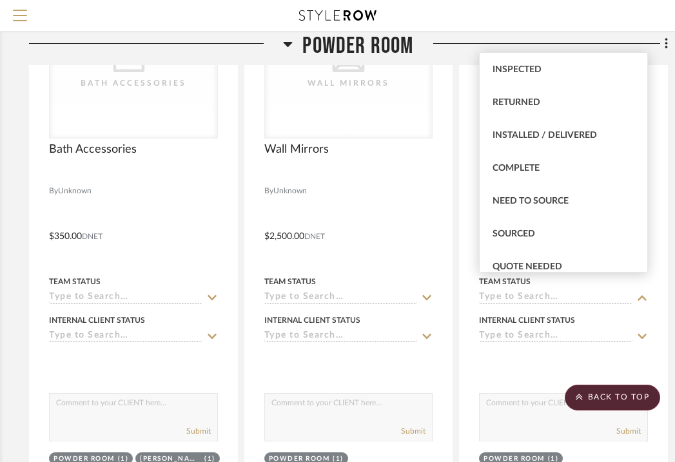
scroll to position [264, 0]
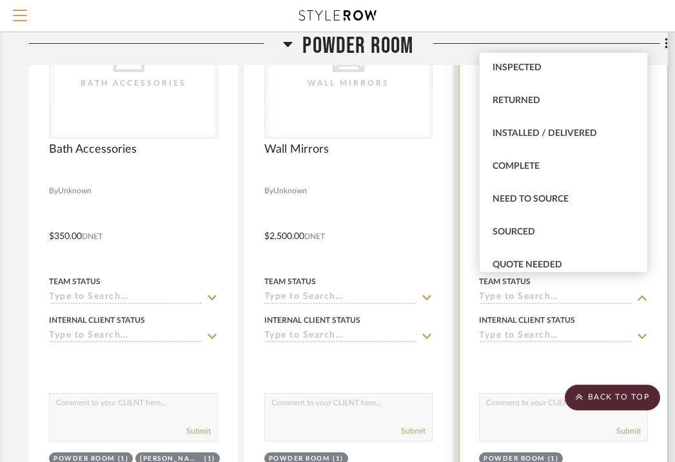
click at [640, 331] on icon at bounding box center [642, 336] width 12 height 10
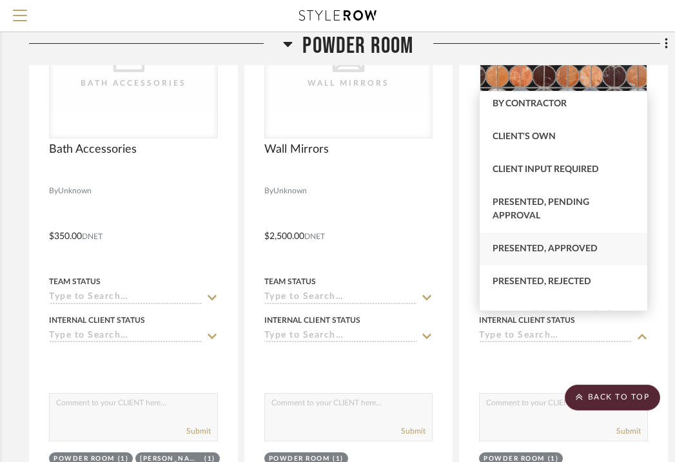
scroll to position [37, 0]
click at [615, 281] on div "Presented, Rejected" at bounding box center [563, 281] width 168 height 33
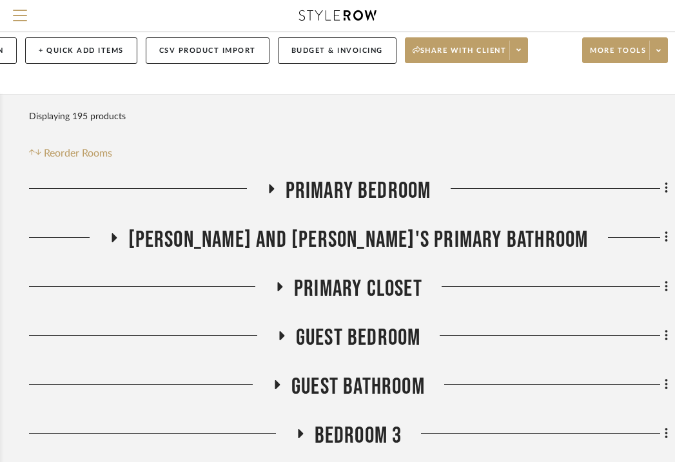
scroll to position [140, 242]
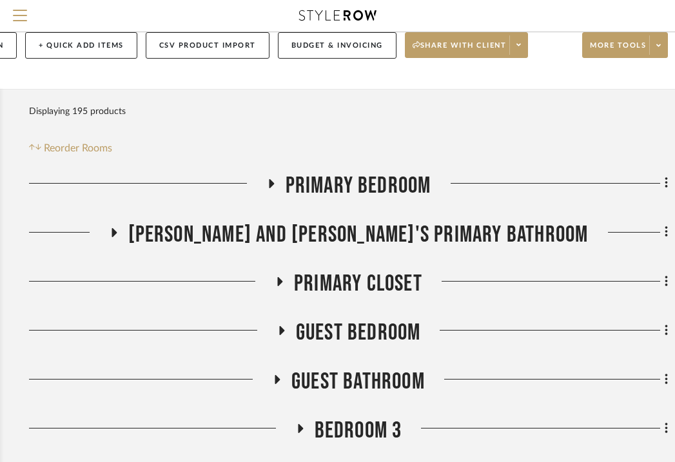
click at [276, 178] on icon at bounding box center [270, 183] width 15 height 10
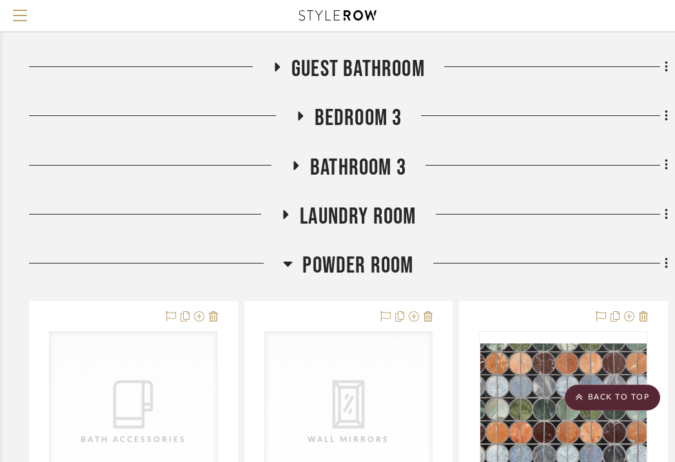
scroll to position [2235, 242]
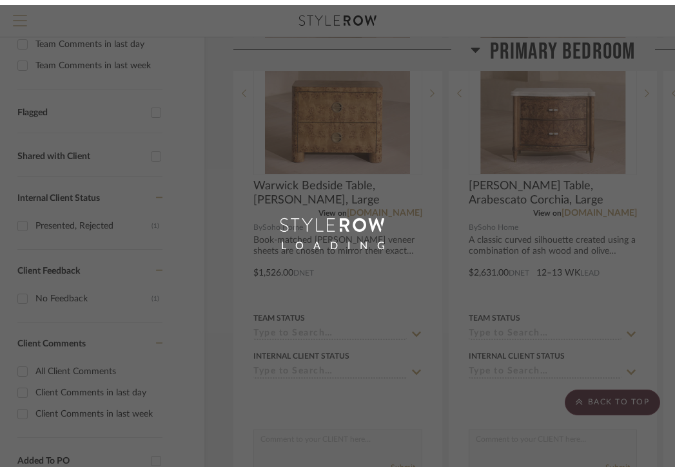
scroll to position [37, 0]
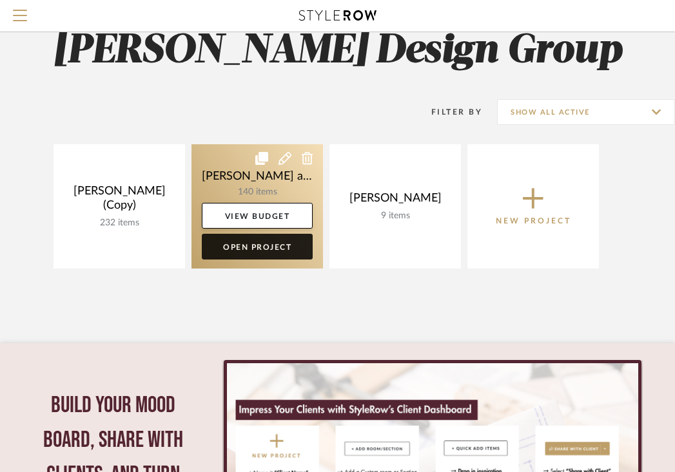
click at [259, 245] on link "Open Project" at bounding box center [257, 247] width 111 height 26
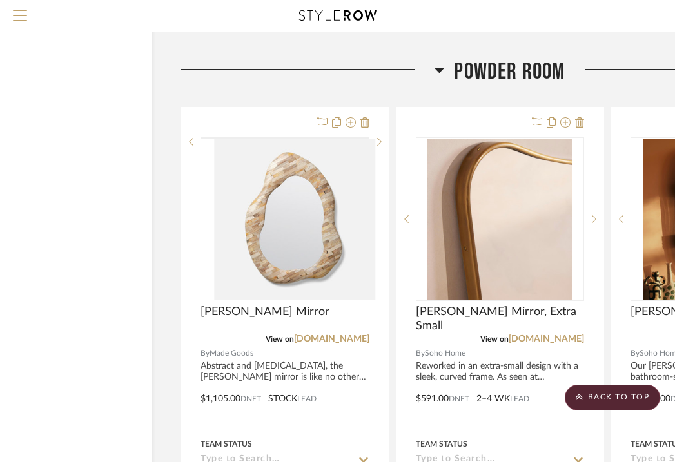
scroll to position [2458, 91]
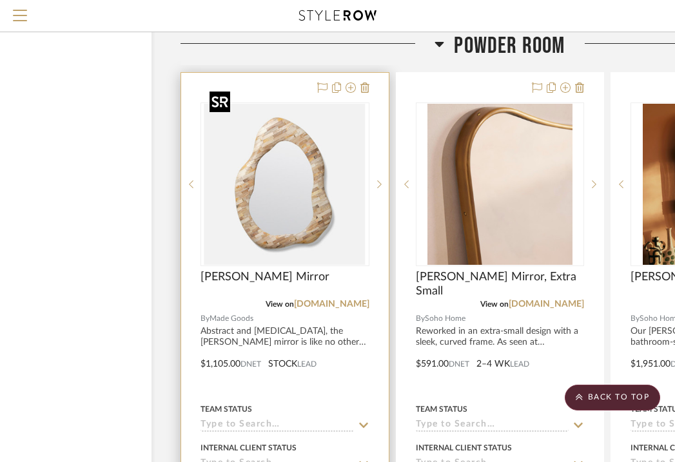
click at [291, 104] on img "0" at bounding box center [284, 184] width 161 height 161
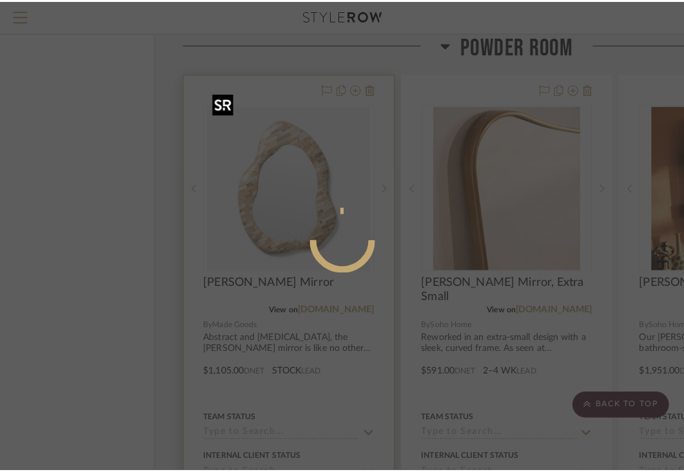
scroll to position [0, 0]
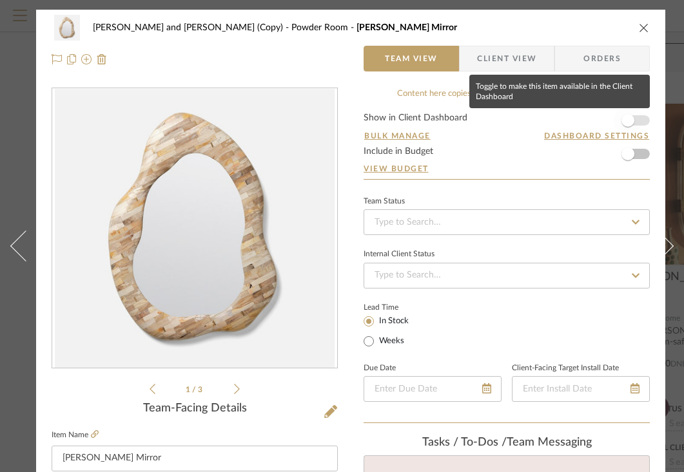
click at [631, 122] on span "button" at bounding box center [627, 120] width 13 height 13
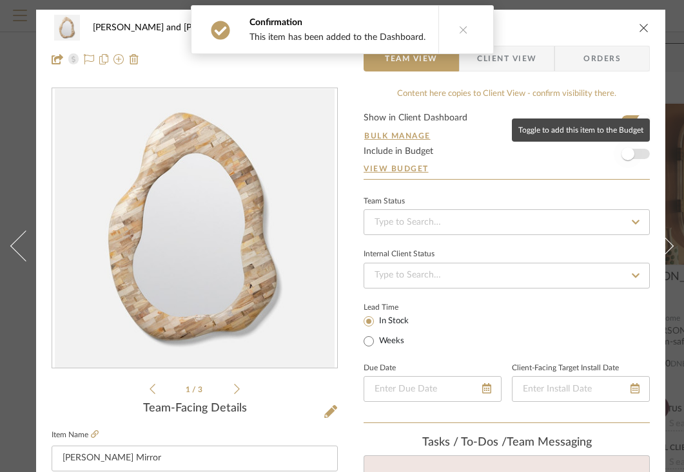
click at [633, 151] on span "button" at bounding box center [627, 154] width 28 height 28
